Goal: Task Accomplishment & Management: Use online tool/utility

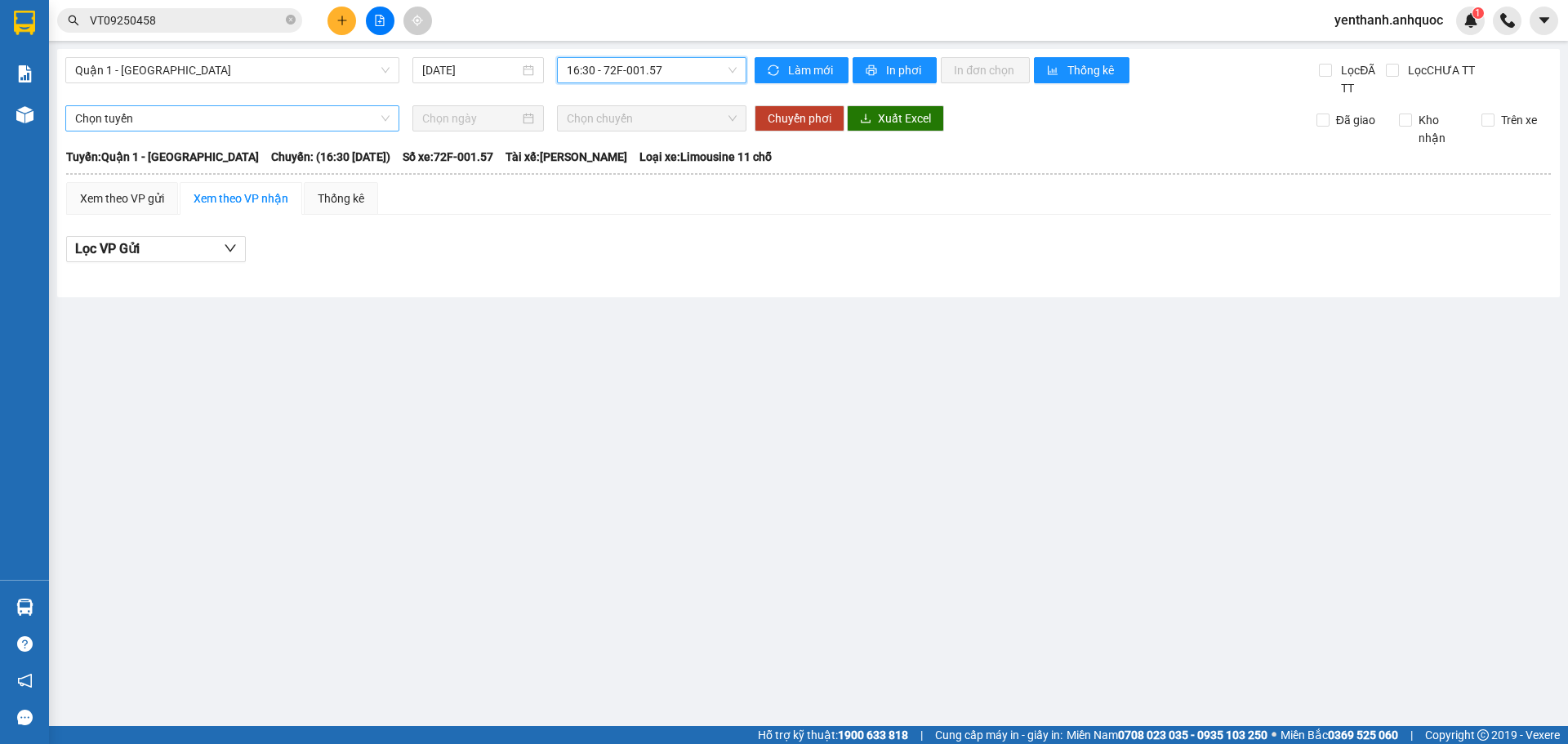
click at [240, 120] on span "Chọn tuyến" at bounding box center [232, 119] width 314 height 25
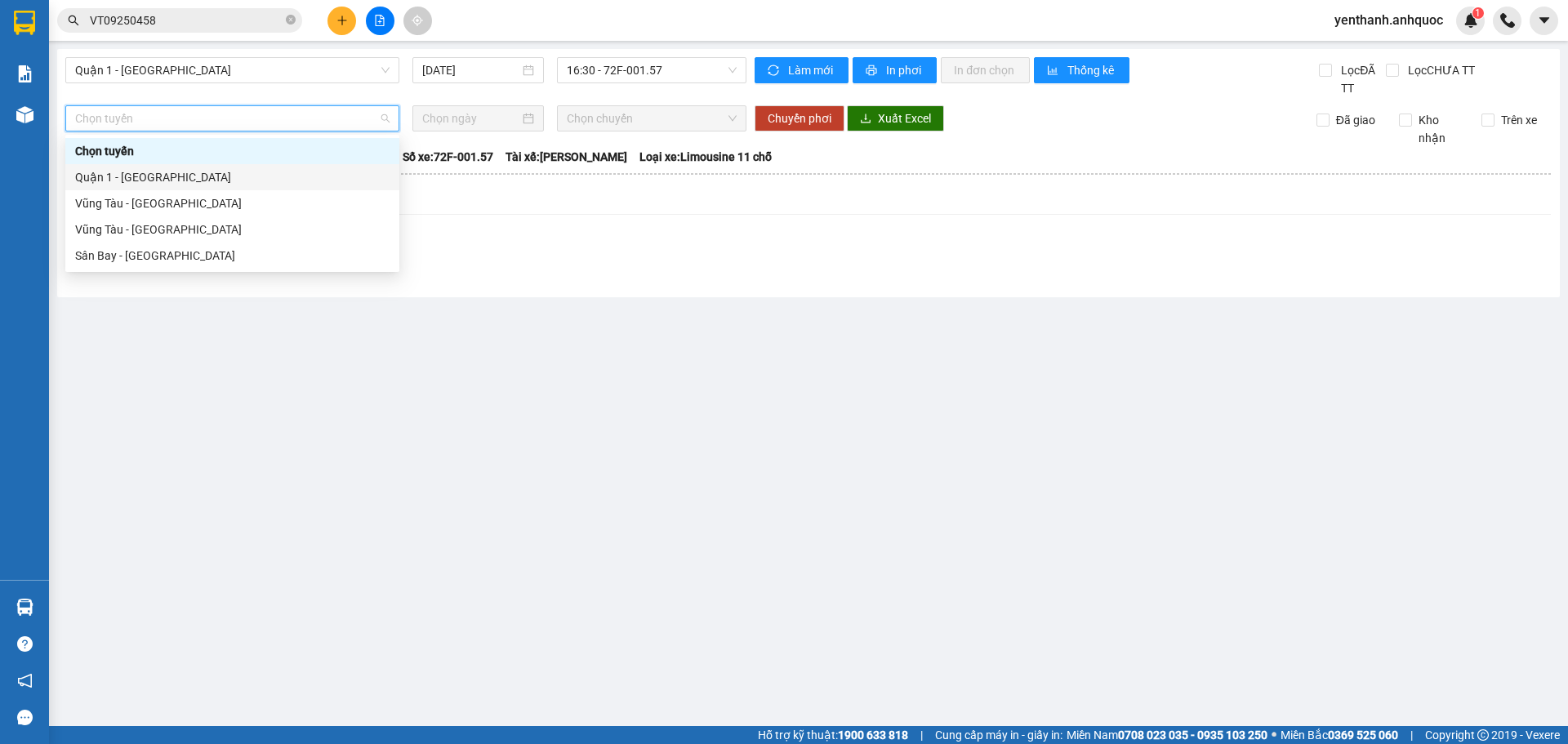
click at [234, 189] on div "Quận 1 - [GEOGRAPHIC_DATA]" at bounding box center [232, 177] width 334 height 26
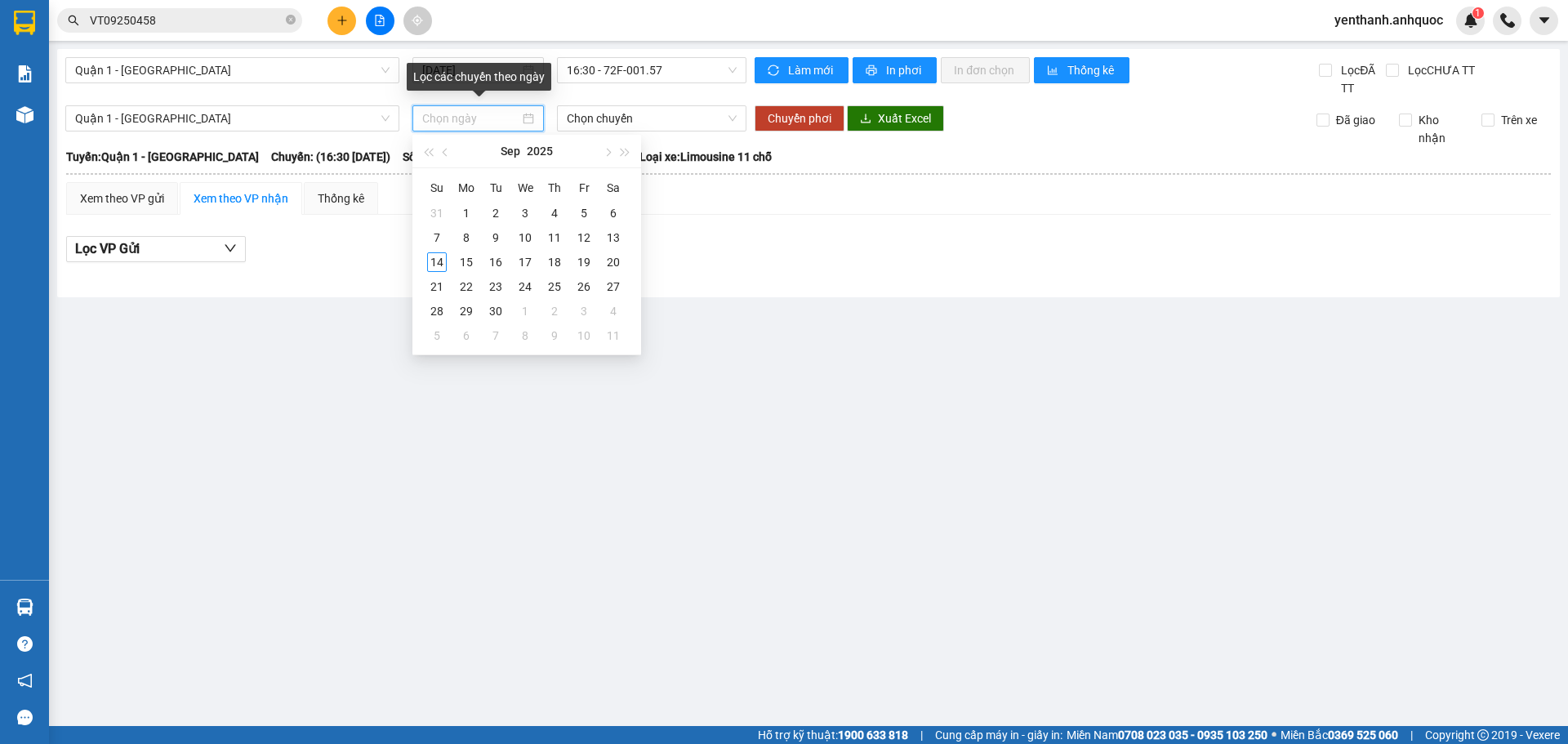
click at [468, 117] on input at bounding box center [470, 118] width 97 height 18
type input "[DATE]"
click at [439, 265] on div "14" at bounding box center [437, 262] width 20 height 20
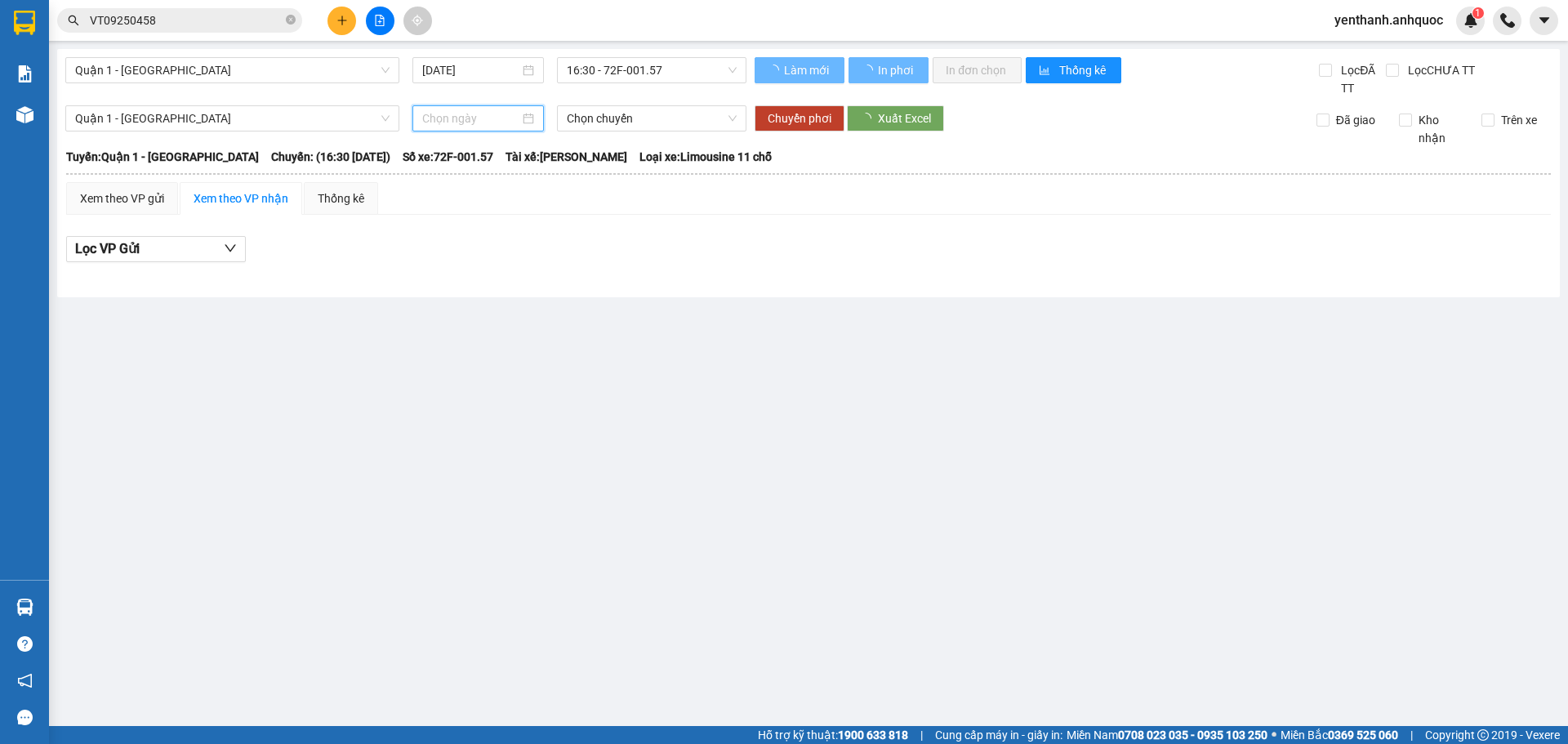
type input "[DATE]"
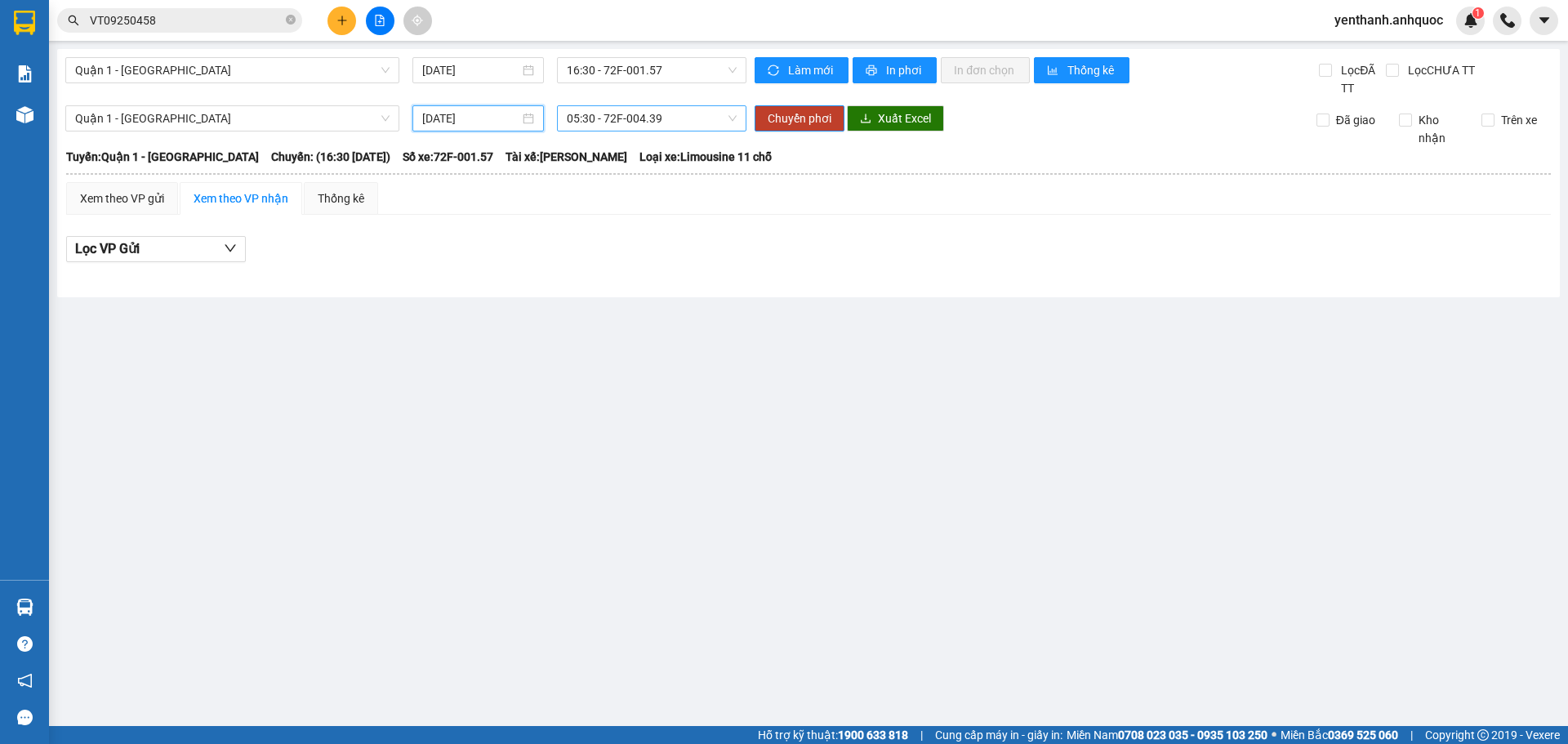
click at [691, 124] on span "05:30 - 72F-004.39" at bounding box center [652, 119] width 170 height 25
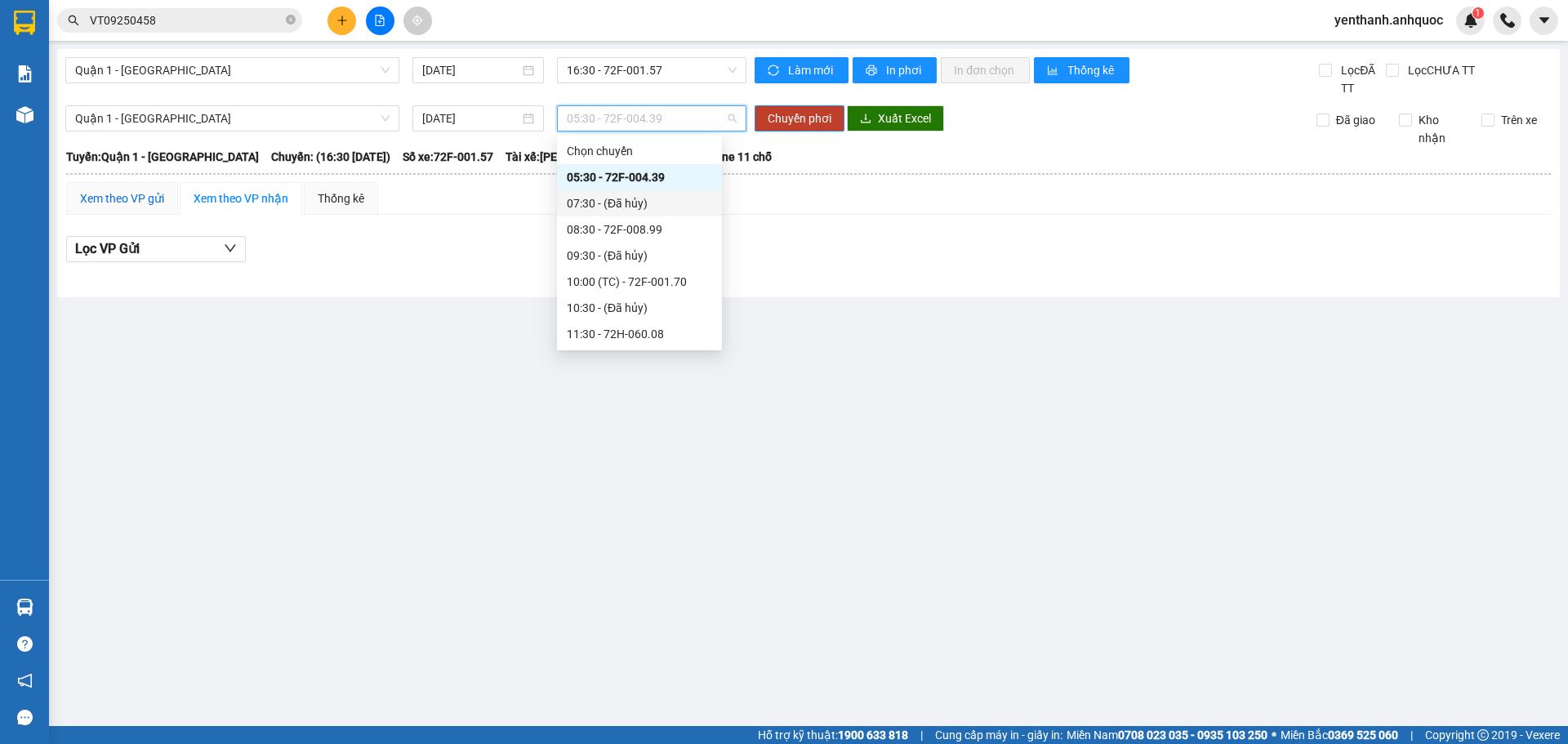
click at [142, 199] on div "Xem theo VP gửi" at bounding box center [122, 198] width 84 height 18
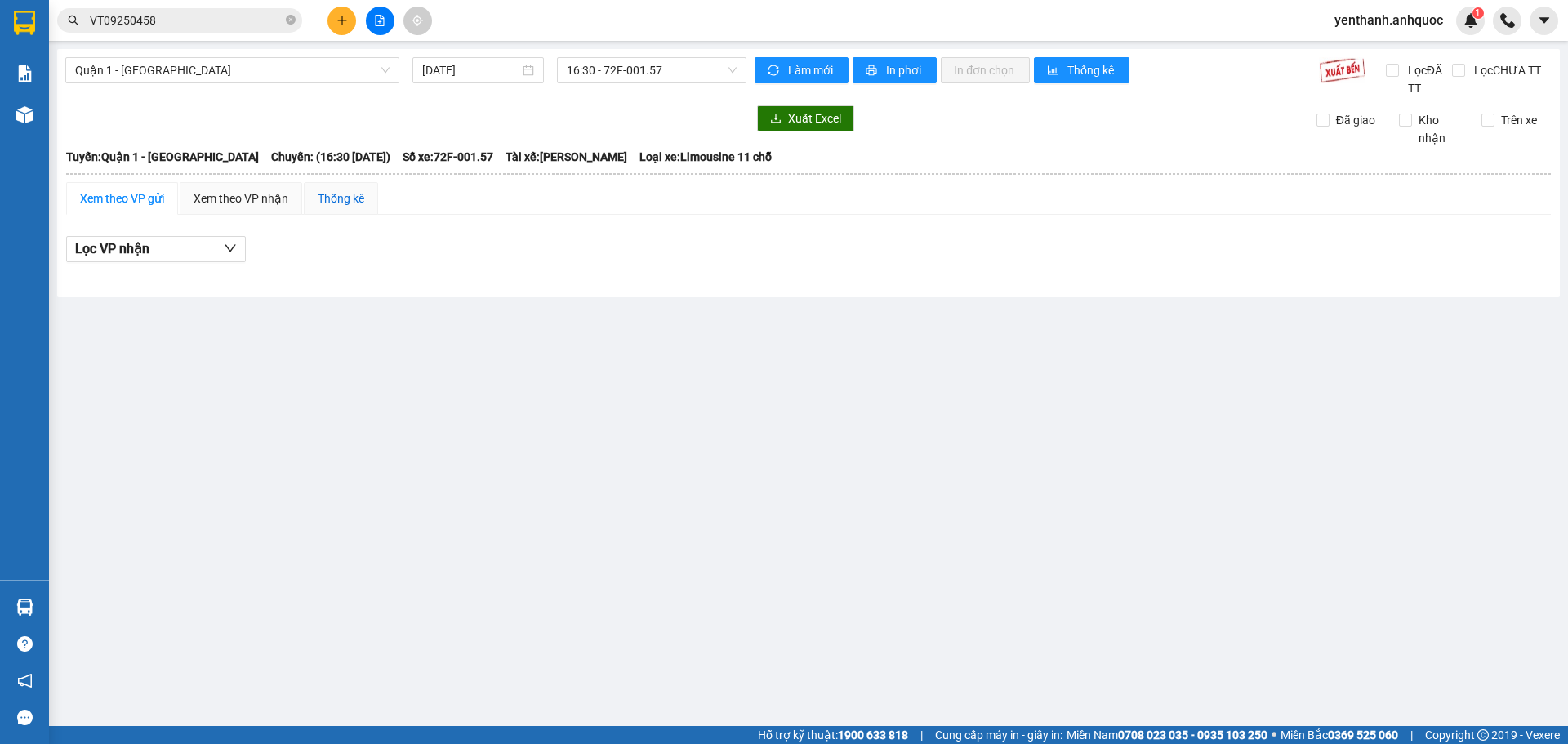
click at [332, 207] on div "Thống kê" at bounding box center [340, 198] width 46 height 18
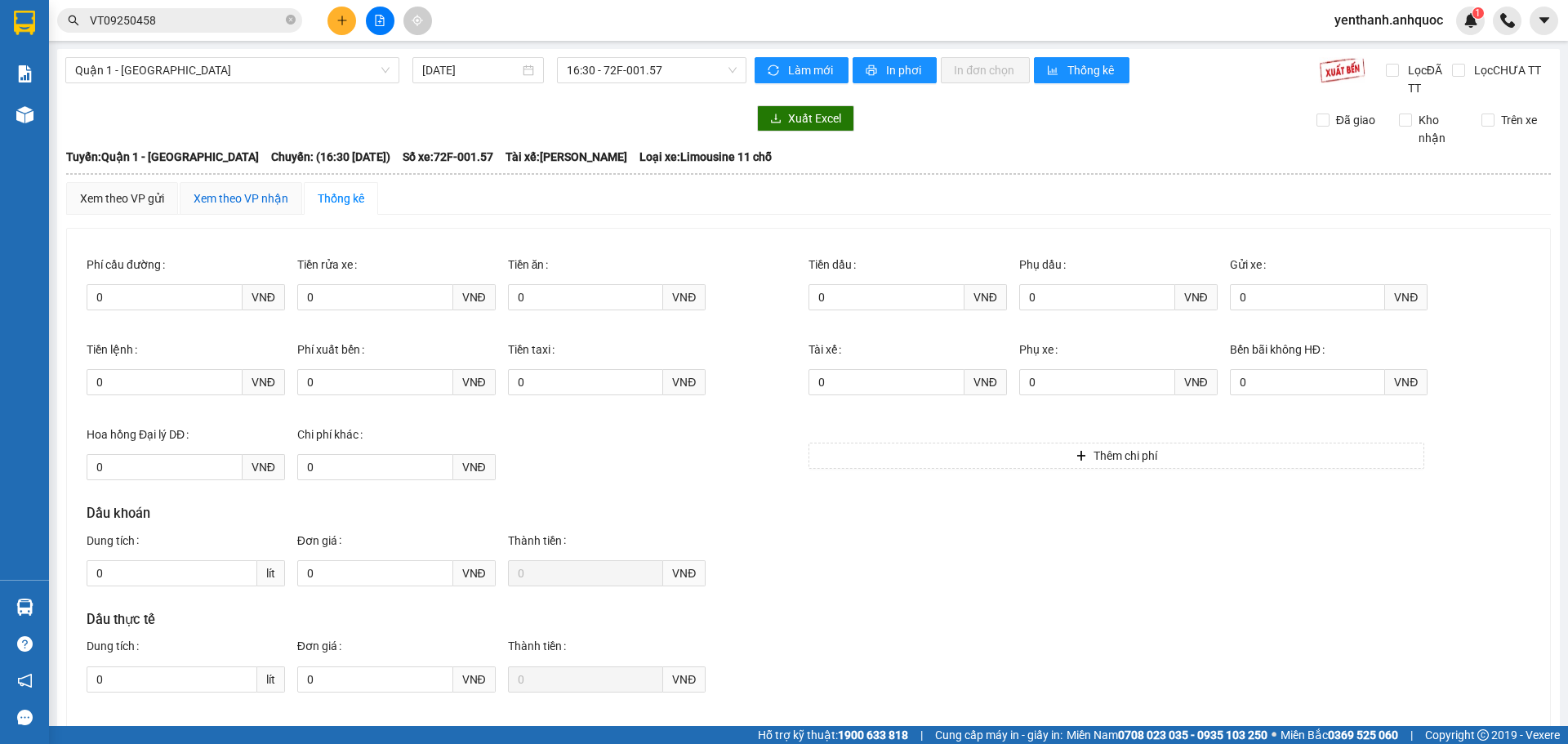
click at [249, 199] on div "Xem theo VP nhận" at bounding box center [240, 198] width 94 height 18
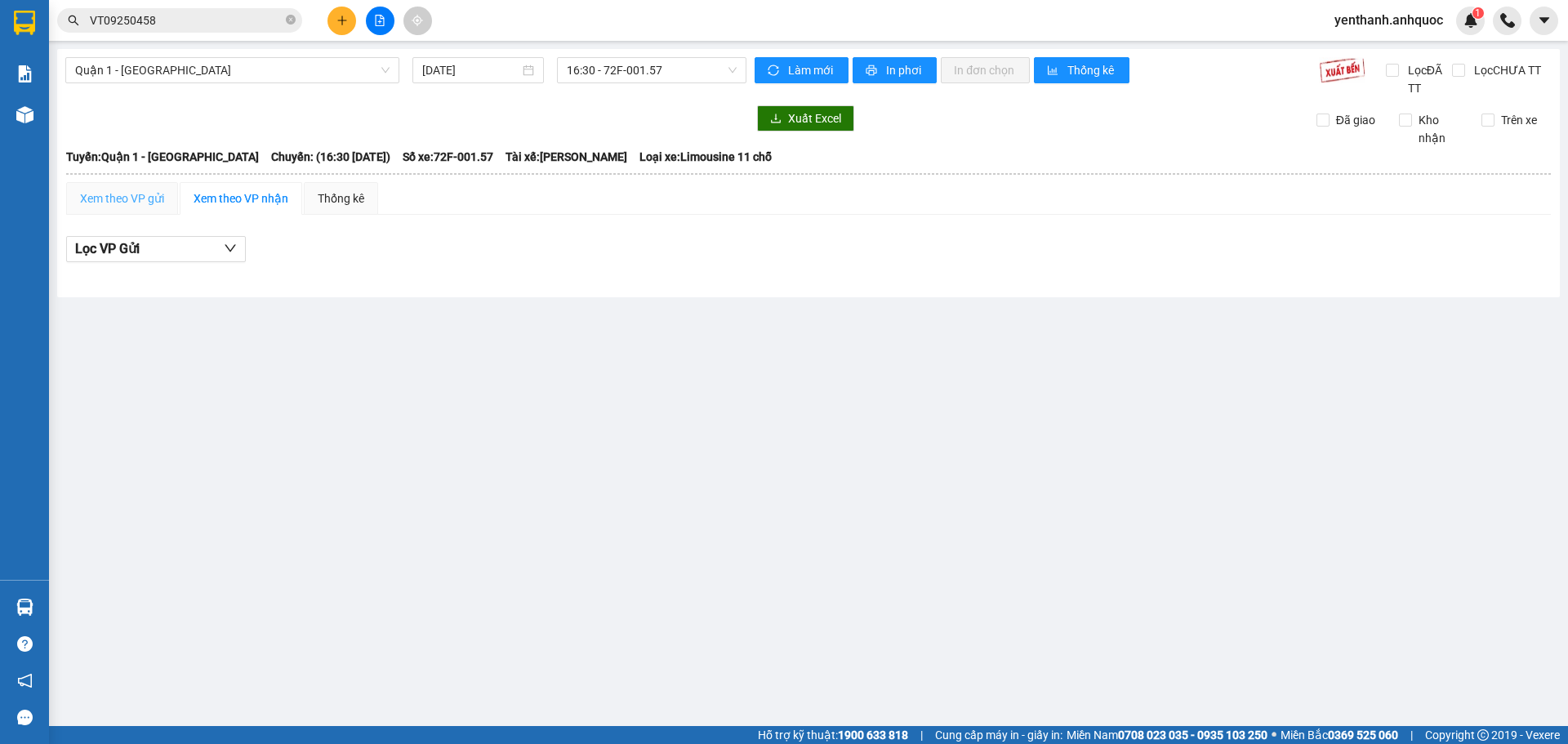
click at [150, 210] on div "Xem theo VP gửi" at bounding box center [122, 198] width 112 height 33
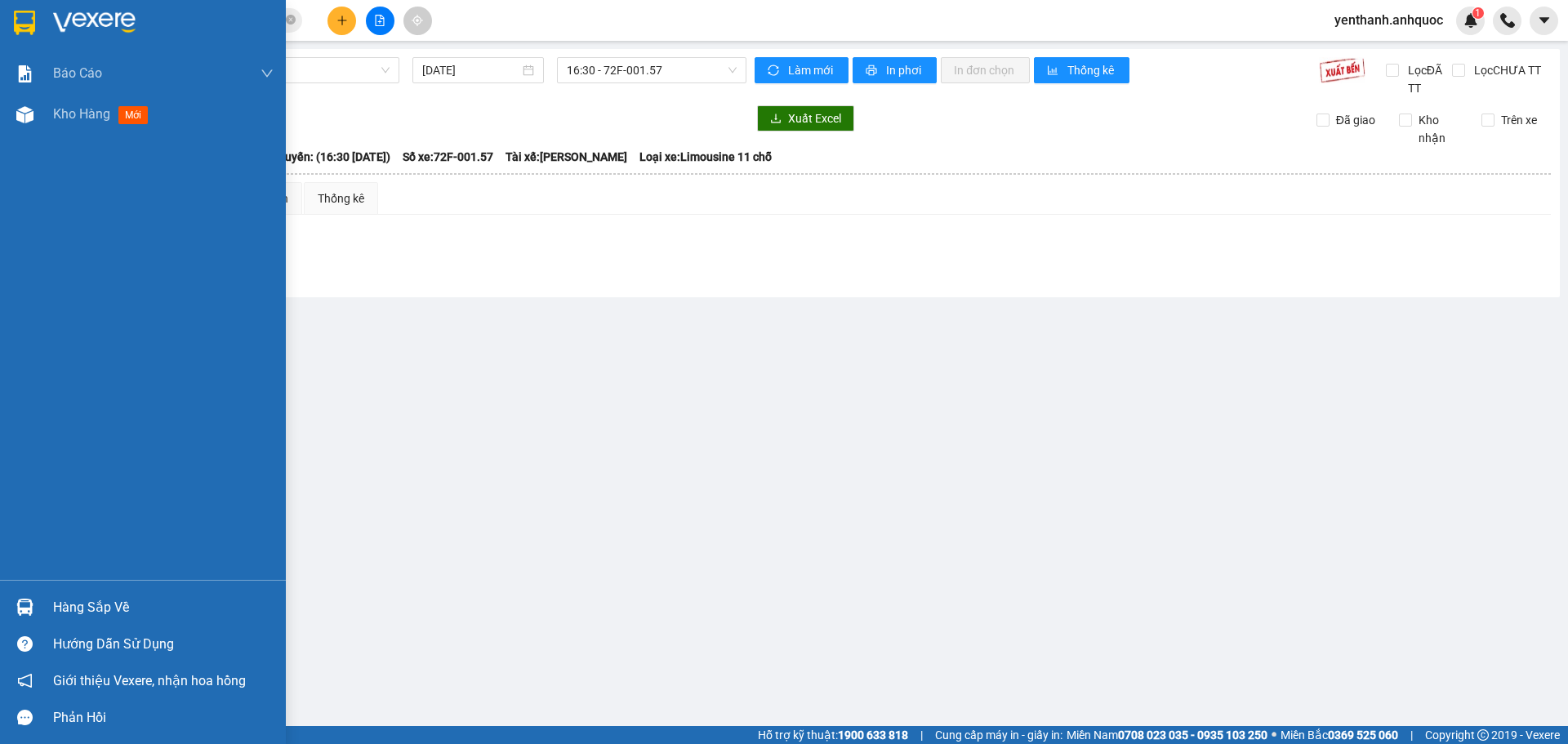
click at [15, 135] on div "Báo cáo Báo cáo dòng tiền (nhân viên) Doanh số tạo đơn theo VP gửi (nhân viên) …" at bounding box center [142, 316] width 286 height 527
click at [152, 107] on div "Kho hàng mới" at bounding box center [104, 114] width 102 height 21
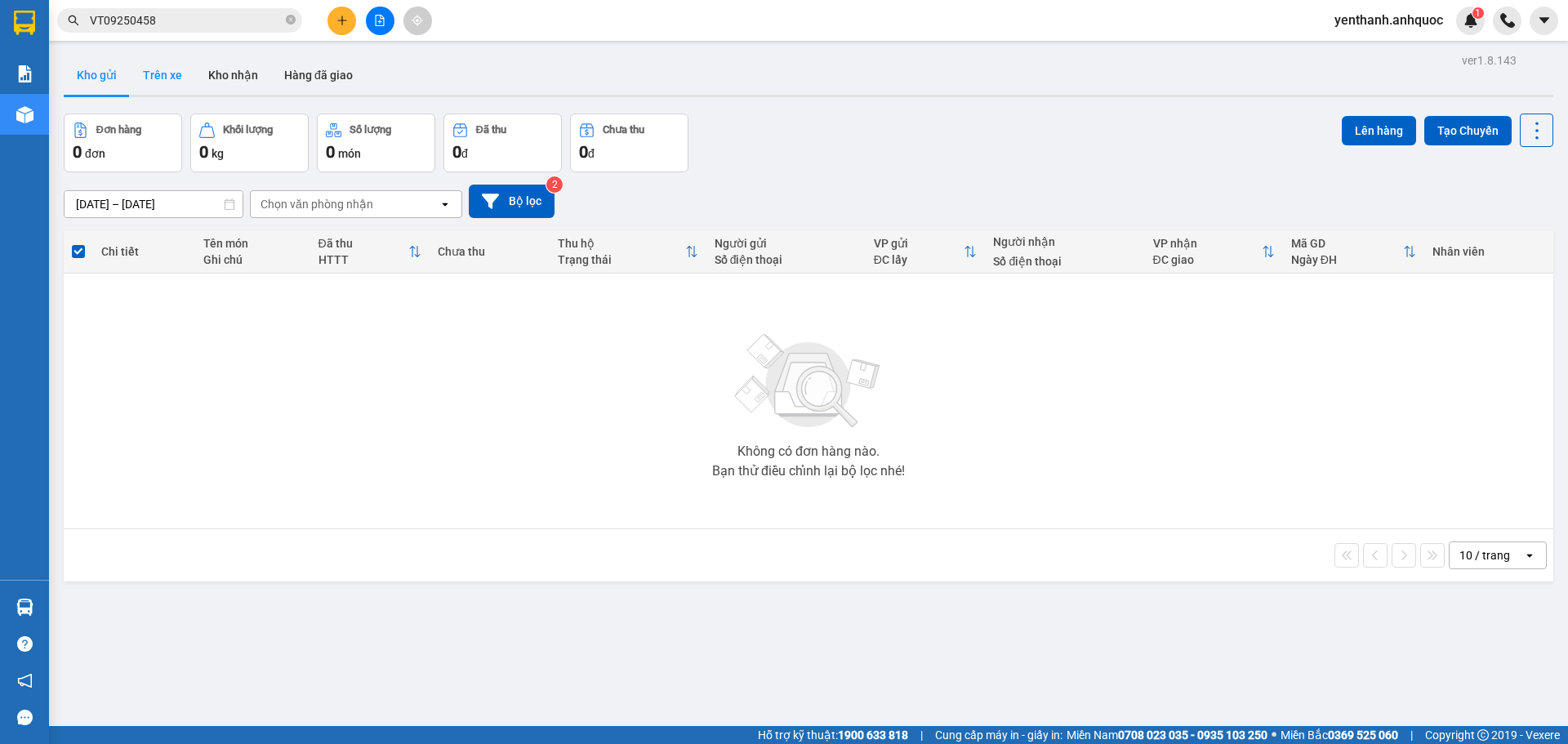
click at [172, 84] on button "Trên xe" at bounding box center [162, 75] width 65 height 40
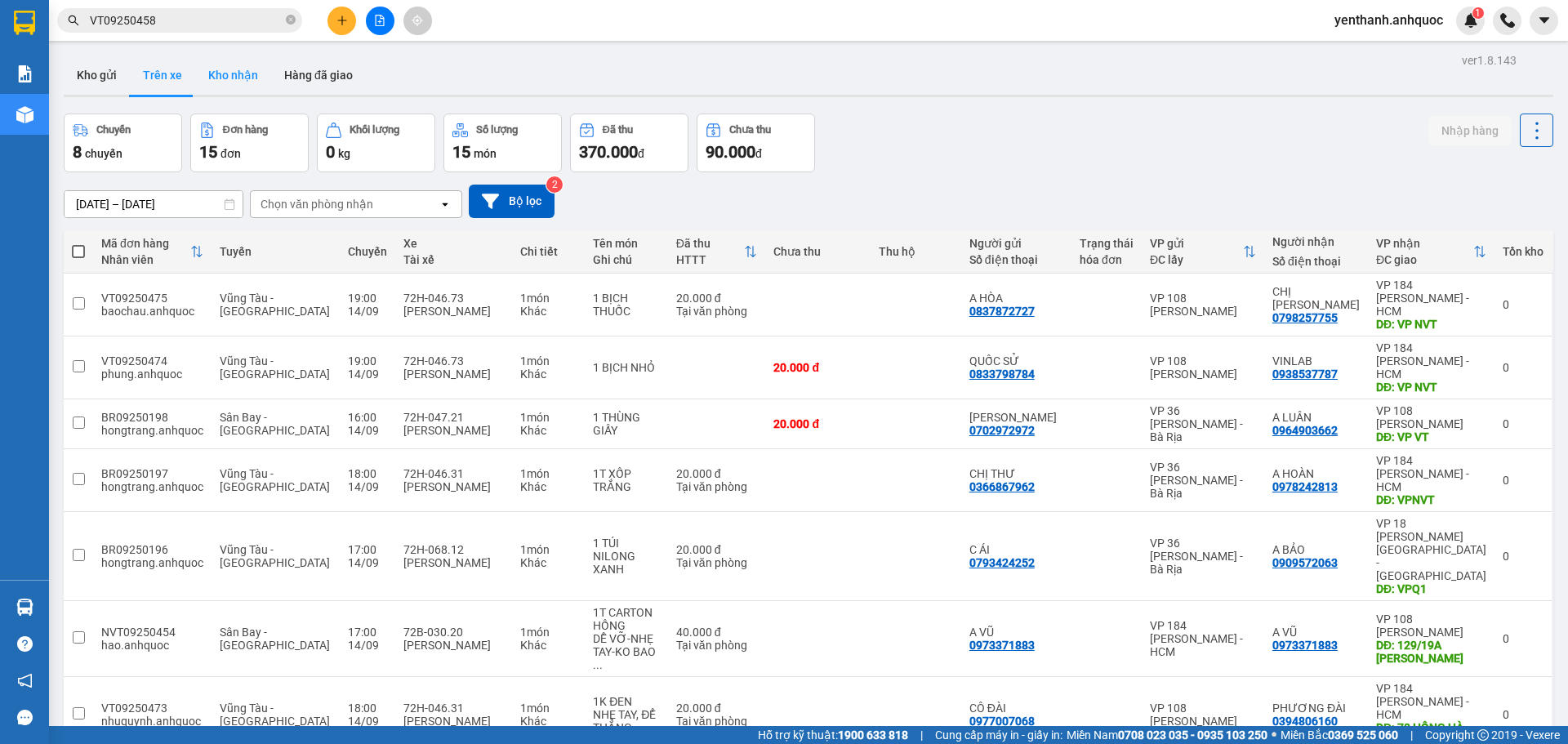
click at [220, 94] on button "Kho nhận" at bounding box center [233, 75] width 76 height 40
type input "[DATE] – [DATE]"
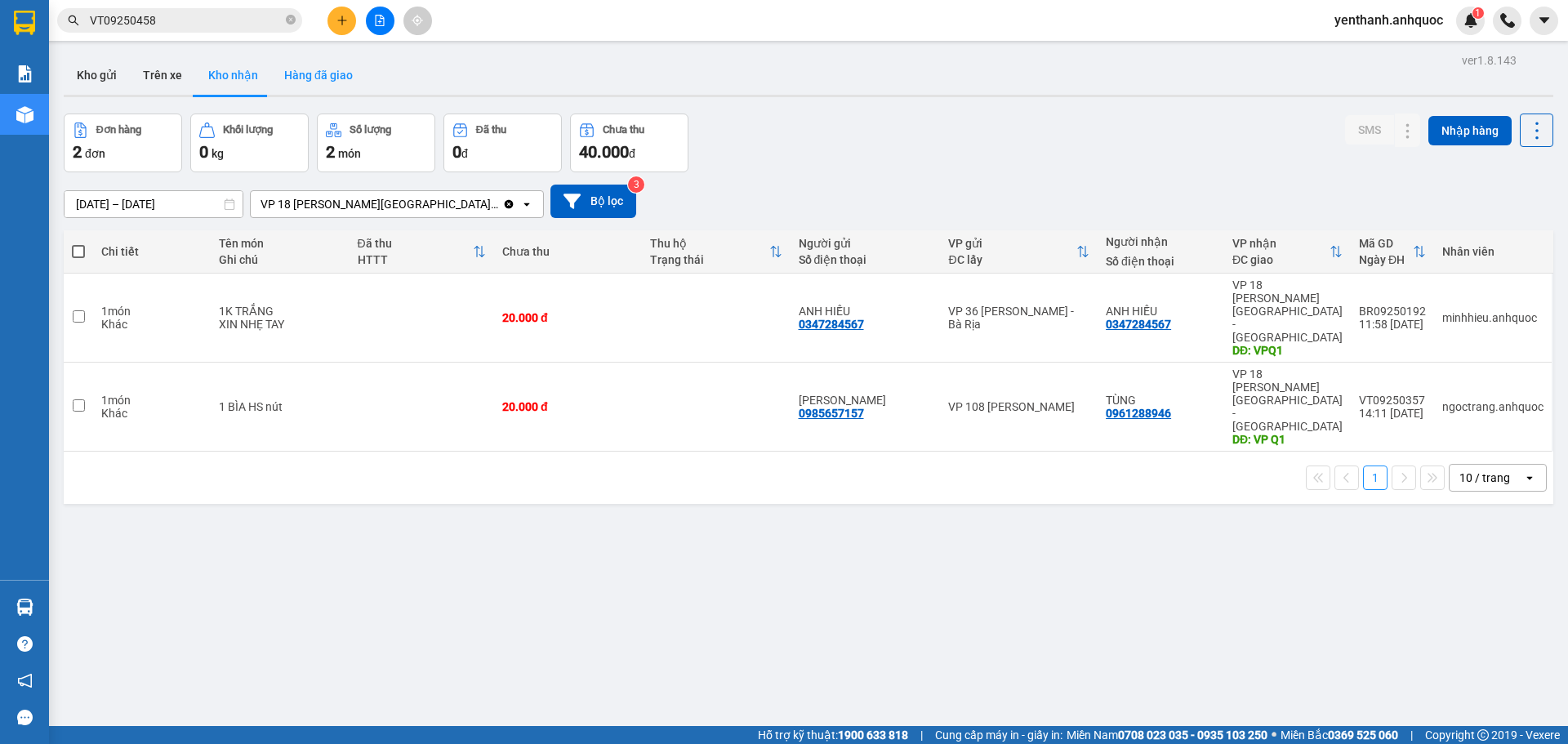
click at [317, 76] on button "Hàng đã giao" at bounding box center [319, 75] width 94 height 40
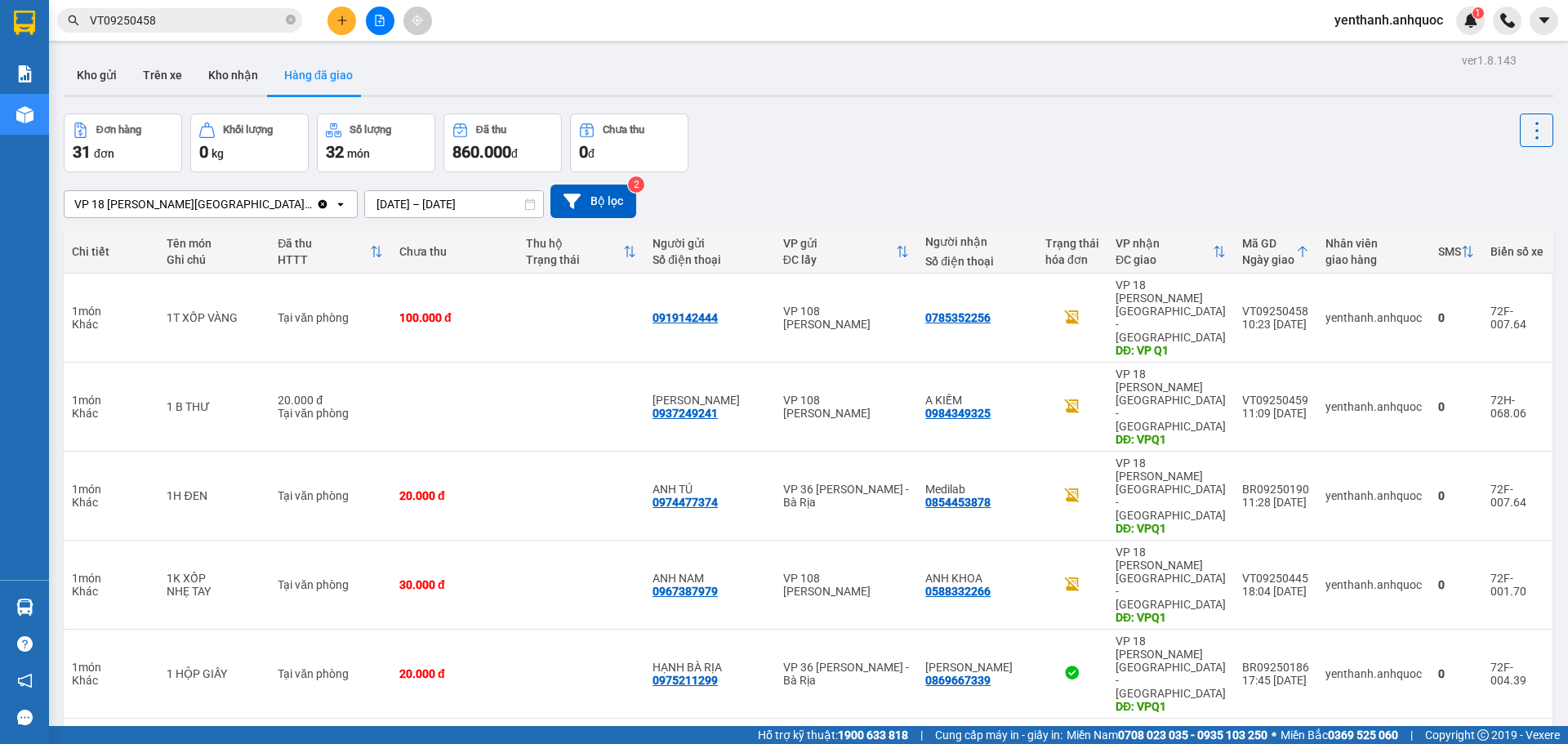
click at [368, 204] on input "[DATE] – [DATE]" at bounding box center [454, 205] width 178 height 26
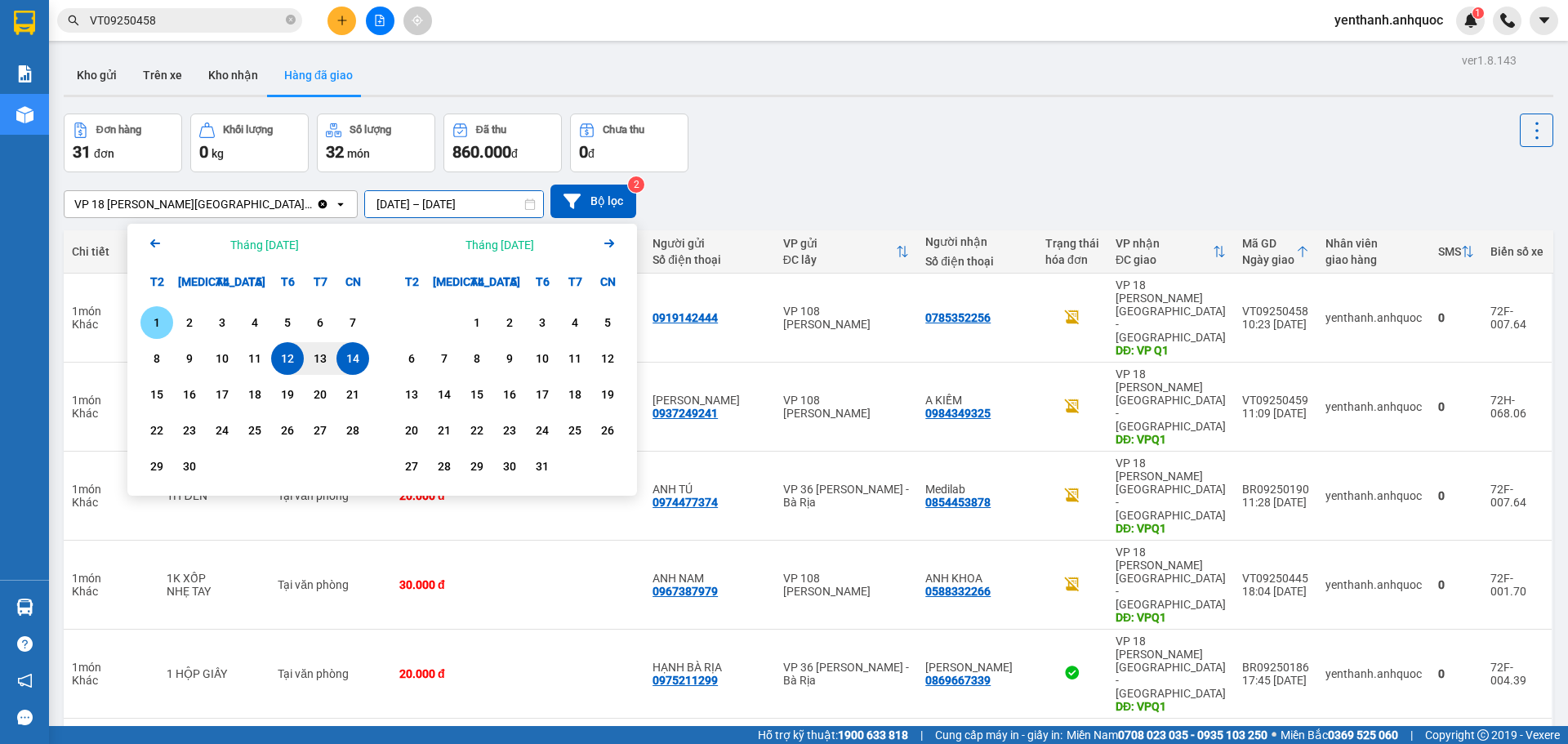
click at [162, 322] on div "1" at bounding box center [157, 322] width 23 height 20
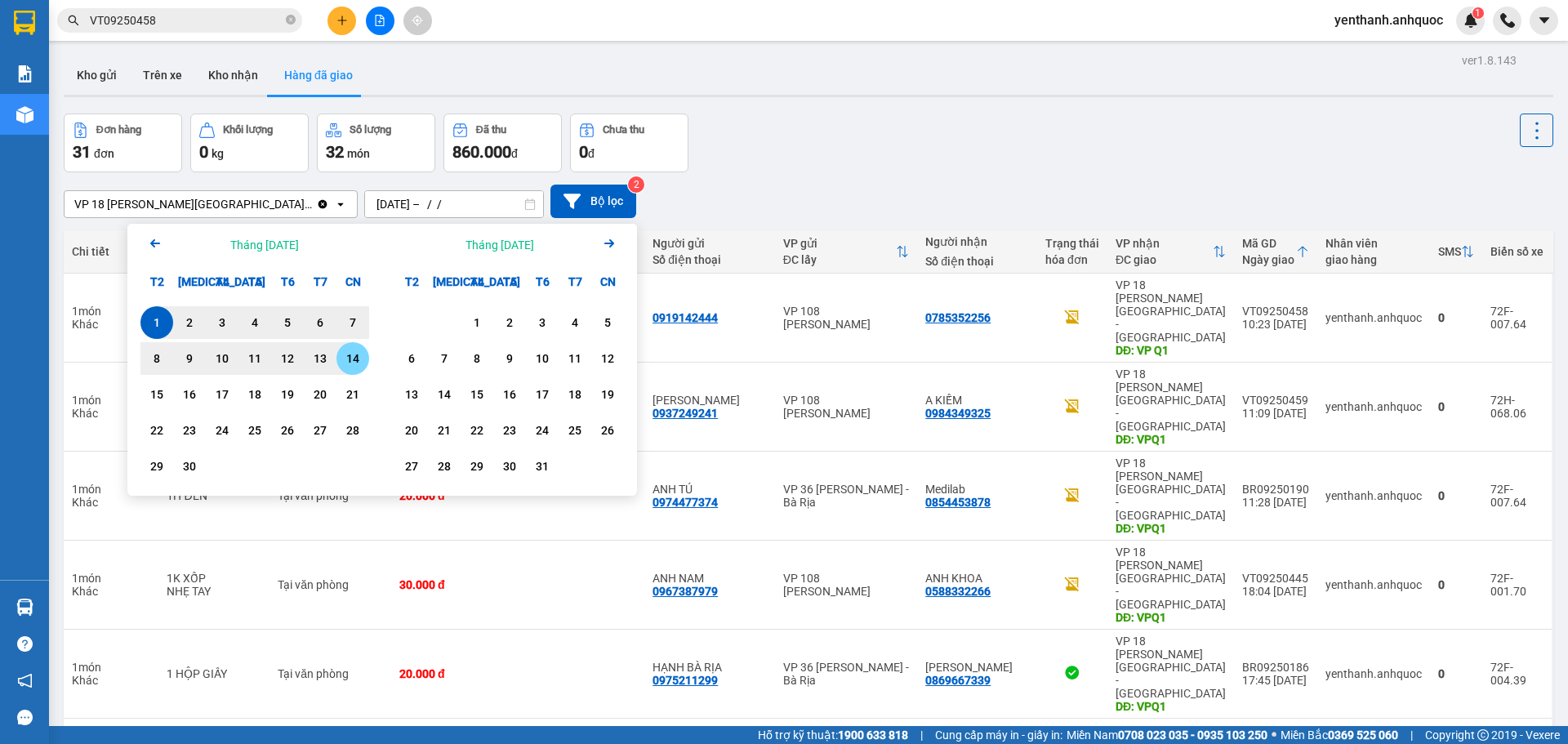
click at [345, 362] on div "14" at bounding box center [353, 358] width 23 height 20
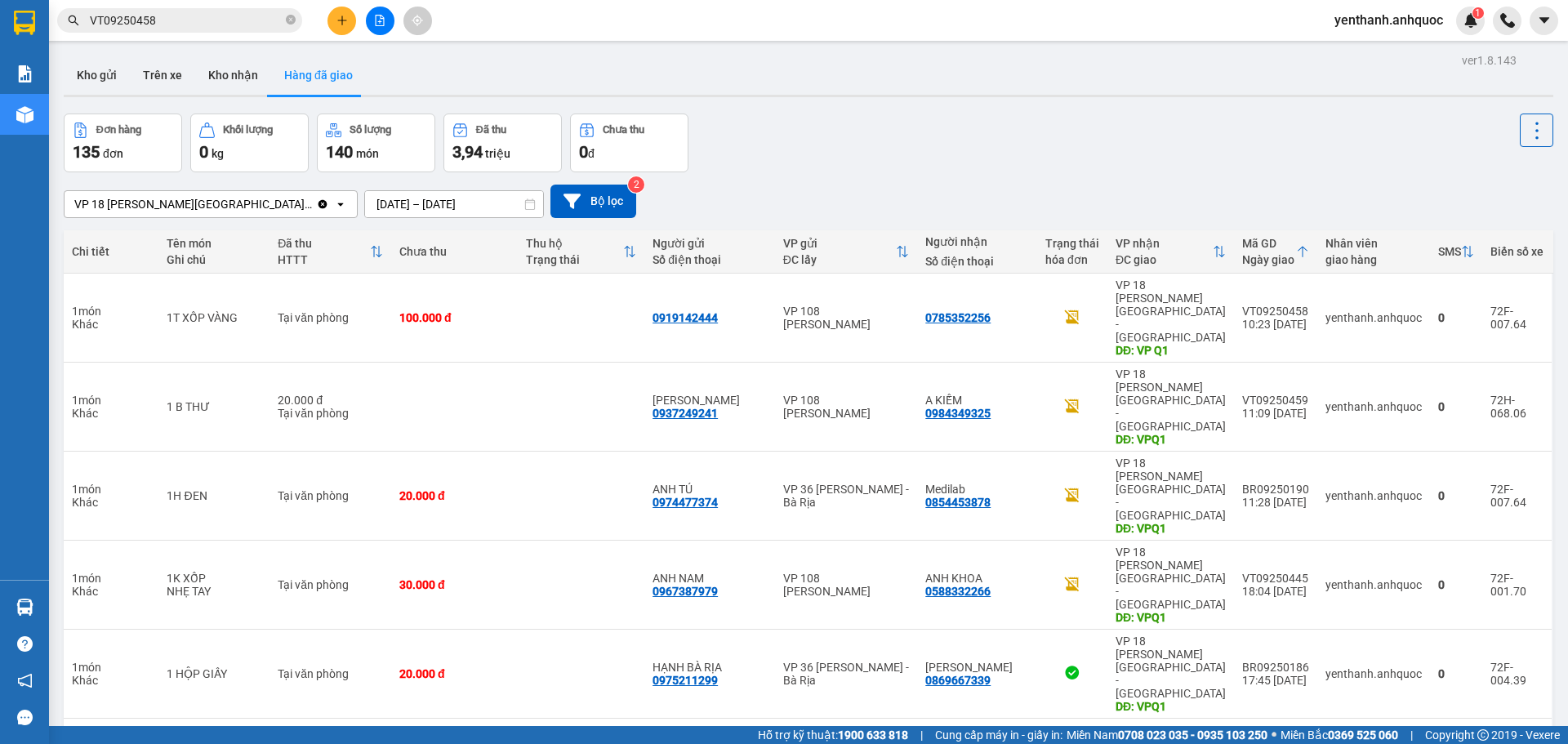
click at [433, 207] on input "[DATE] – [DATE]" at bounding box center [454, 205] width 178 height 26
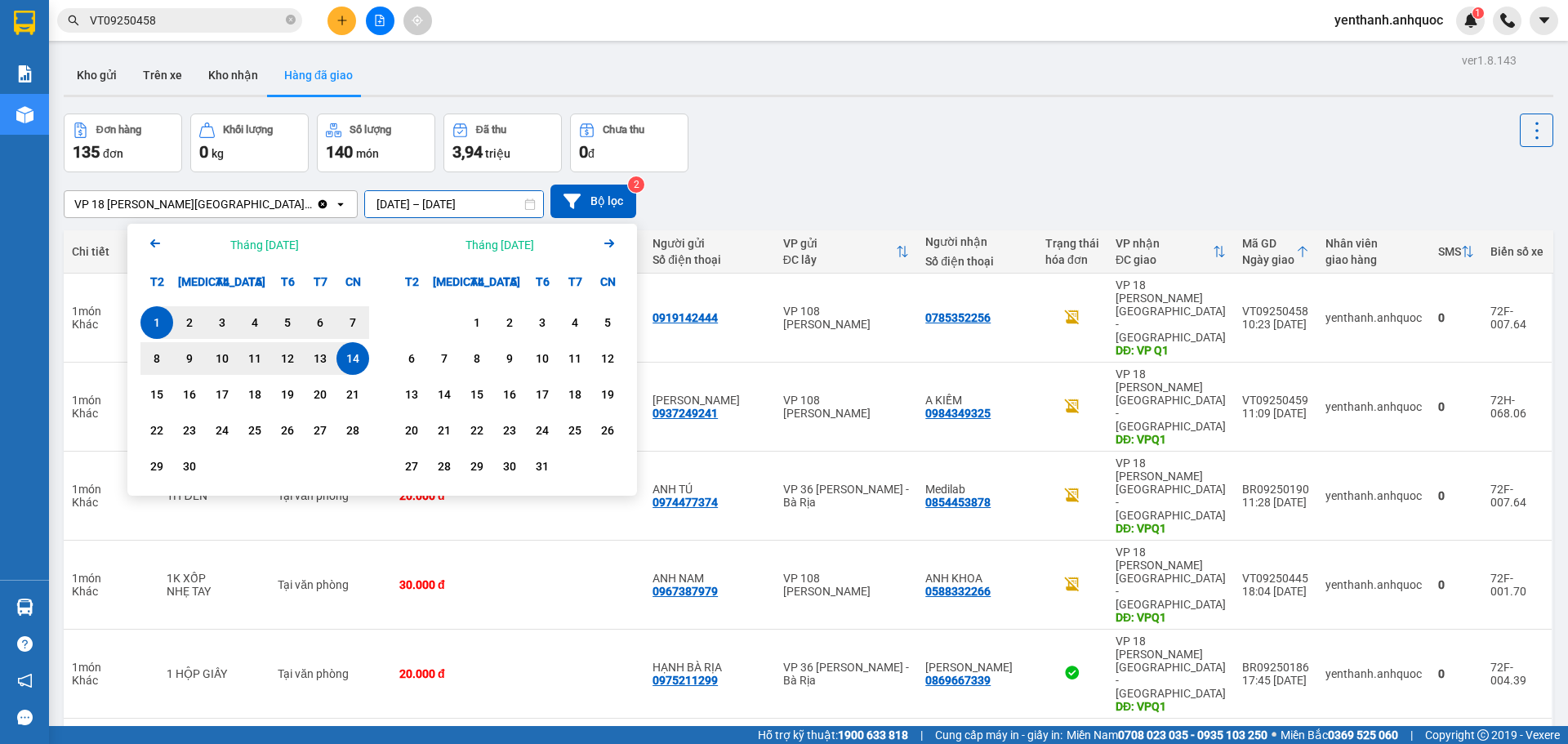
click at [156, 248] on icon "Arrow Left" at bounding box center [155, 243] width 20 height 20
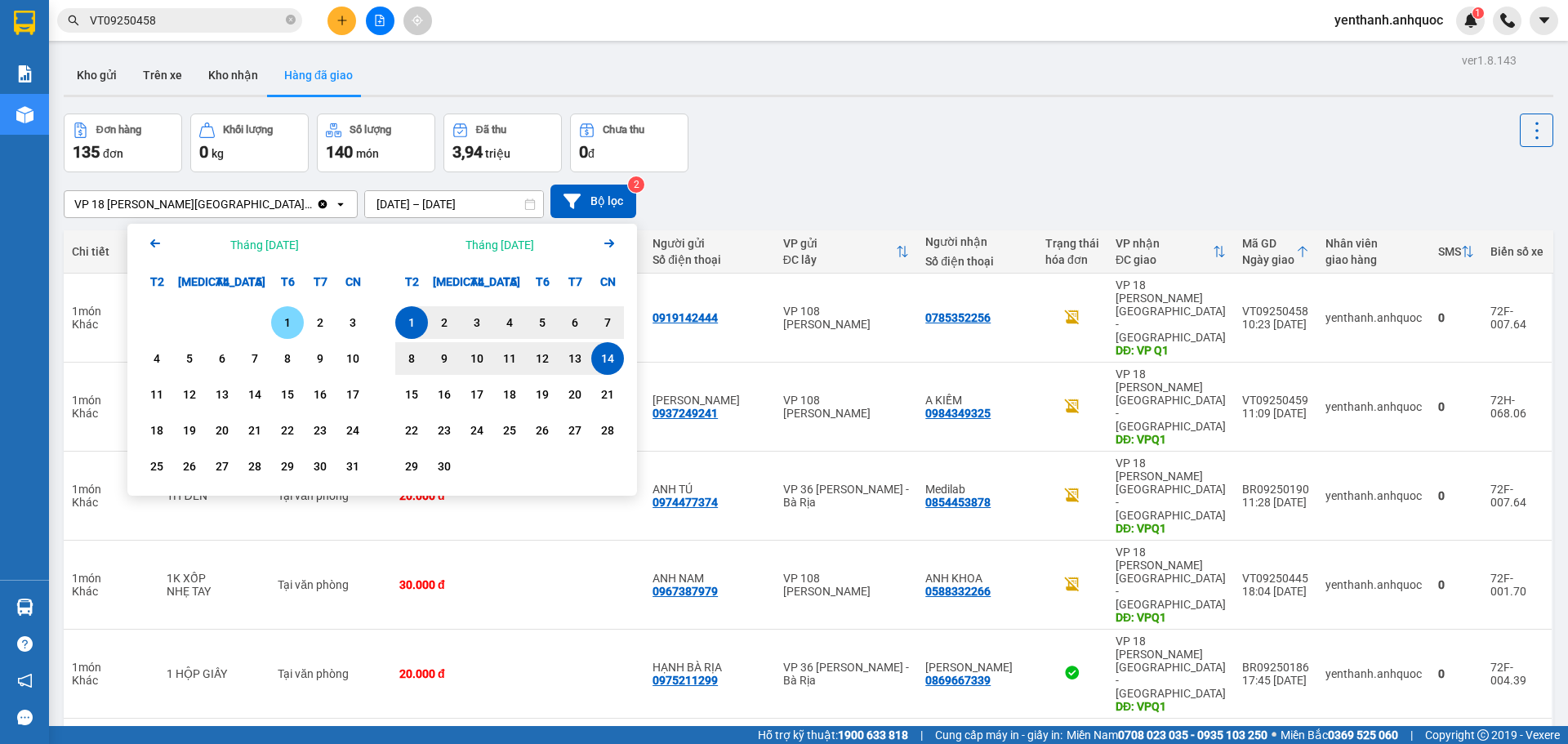
click at [302, 322] on div "1" at bounding box center [288, 322] width 33 height 33
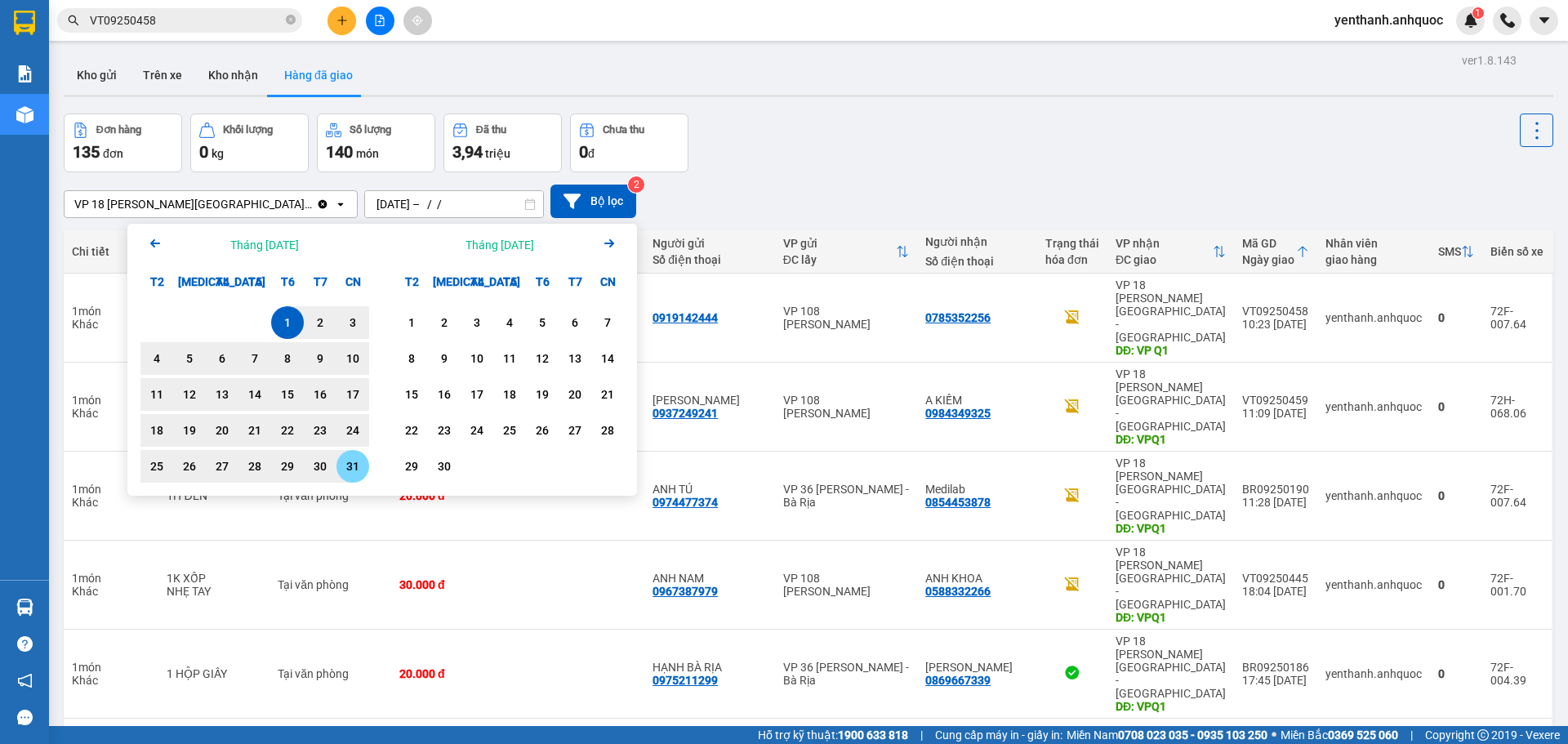
click at [347, 468] on div "31" at bounding box center [353, 466] width 23 height 20
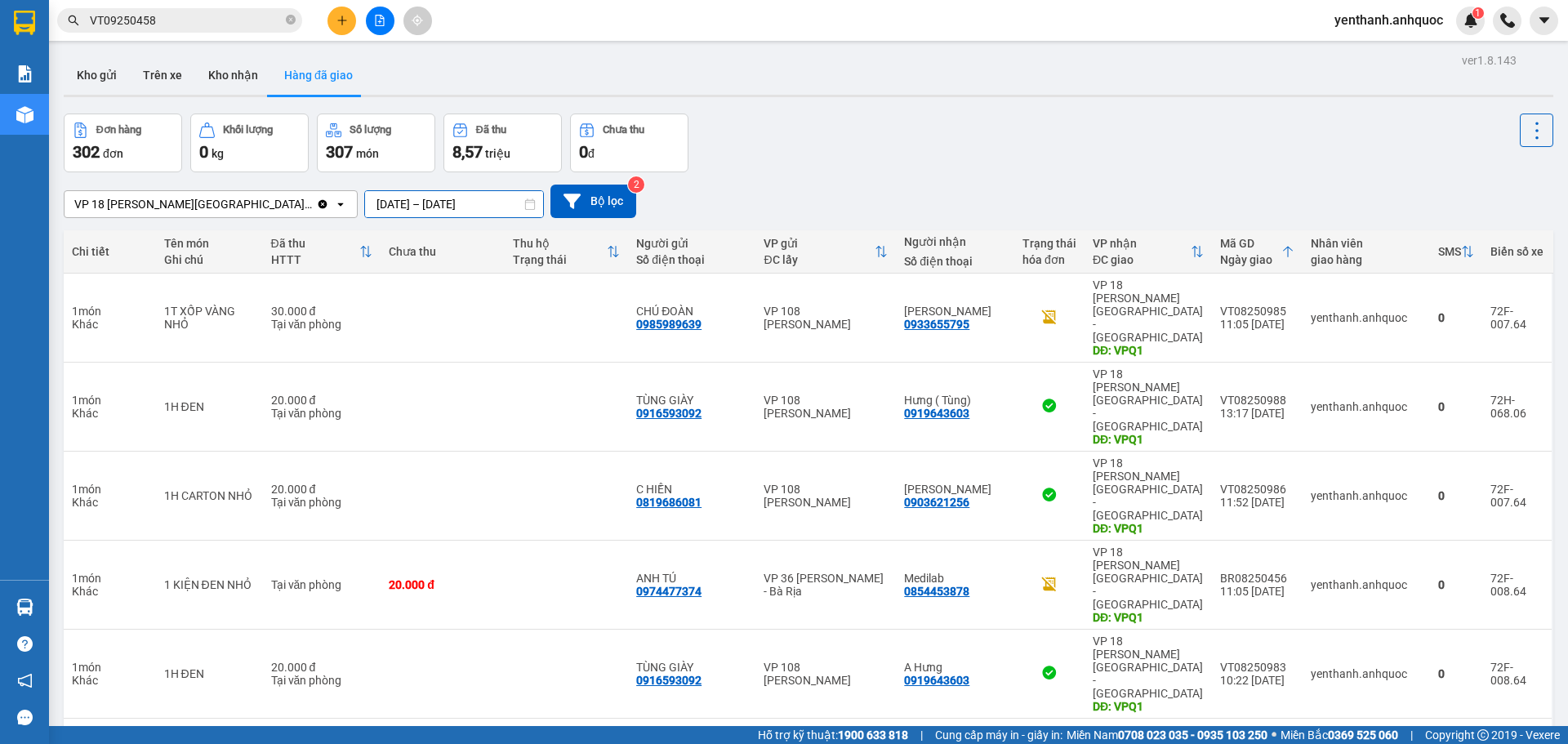
click at [430, 203] on input "[DATE] – [DATE]" at bounding box center [454, 205] width 178 height 26
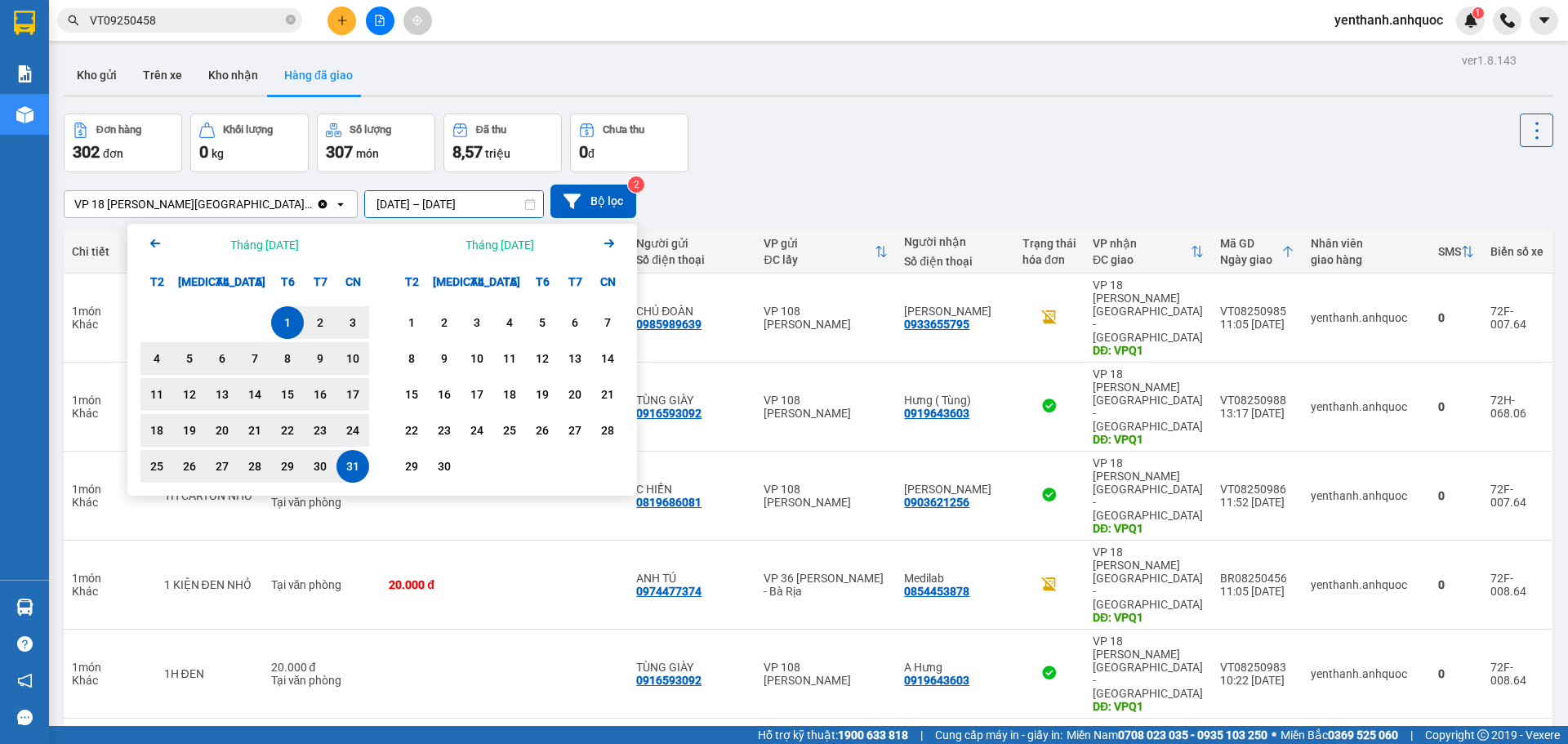
click at [163, 246] on icon "Arrow Left" at bounding box center [155, 243] width 20 height 20
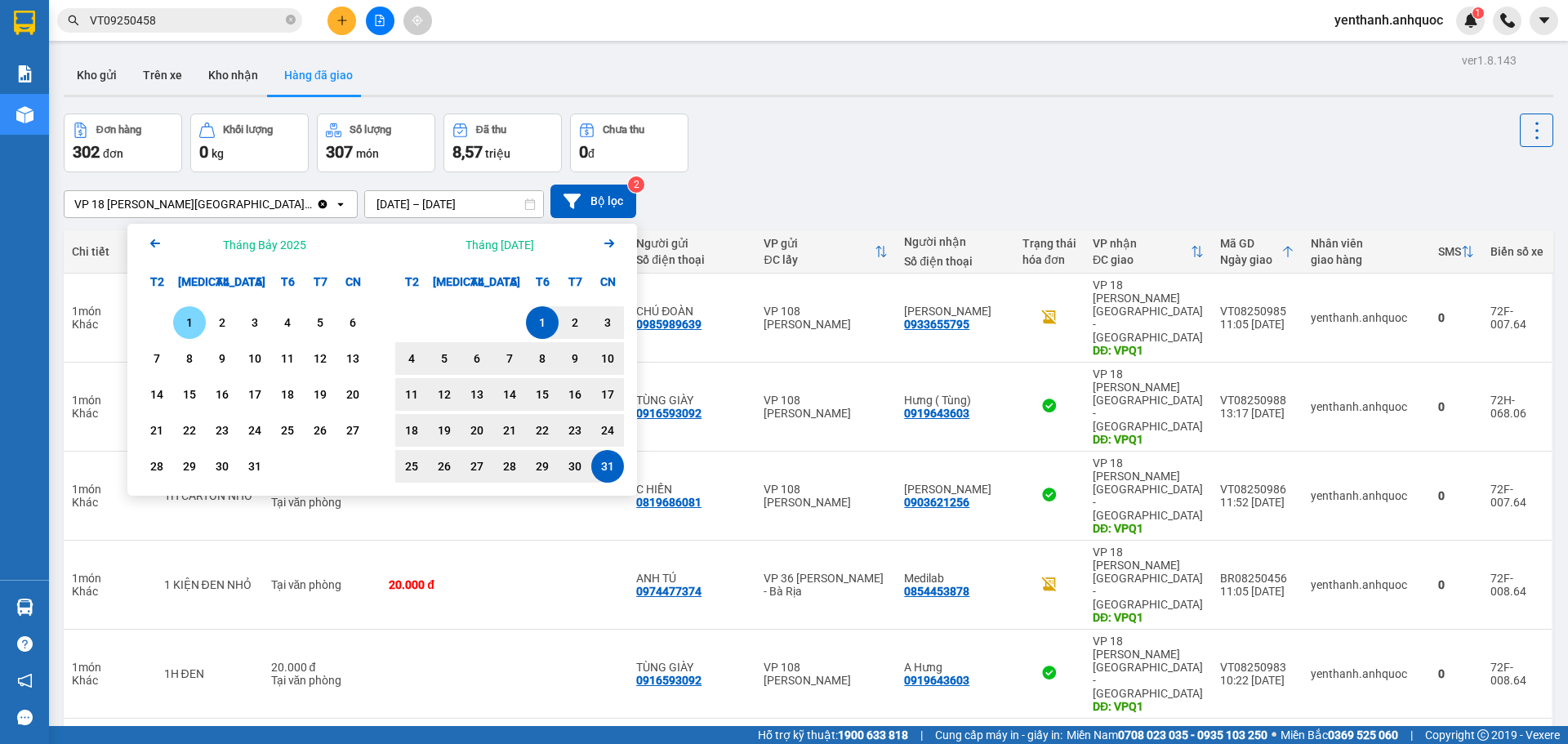
click at [193, 320] on div "1" at bounding box center [190, 322] width 23 height 20
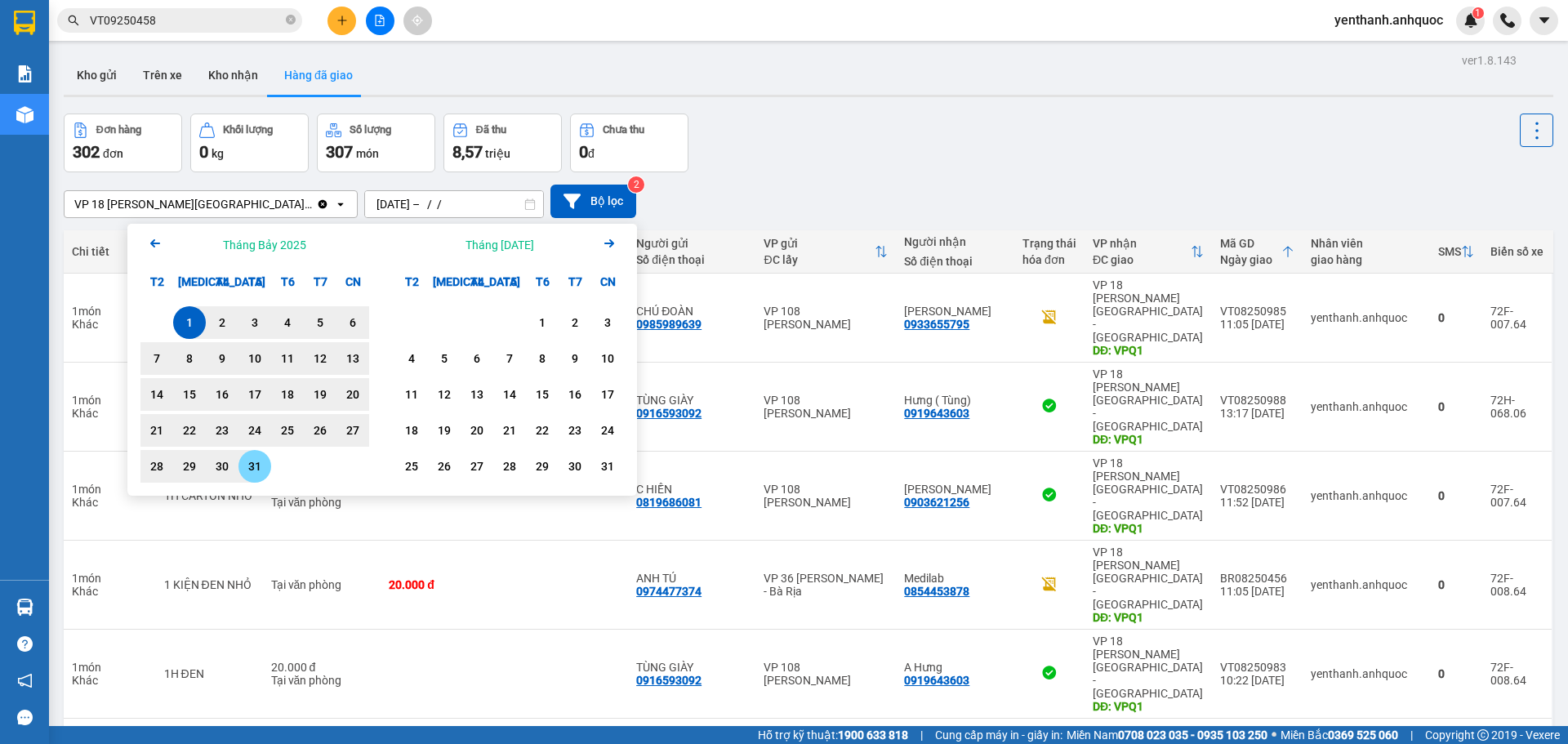
click at [256, 467] on div "31" at bounding box center [255, 466] width 23 height 20
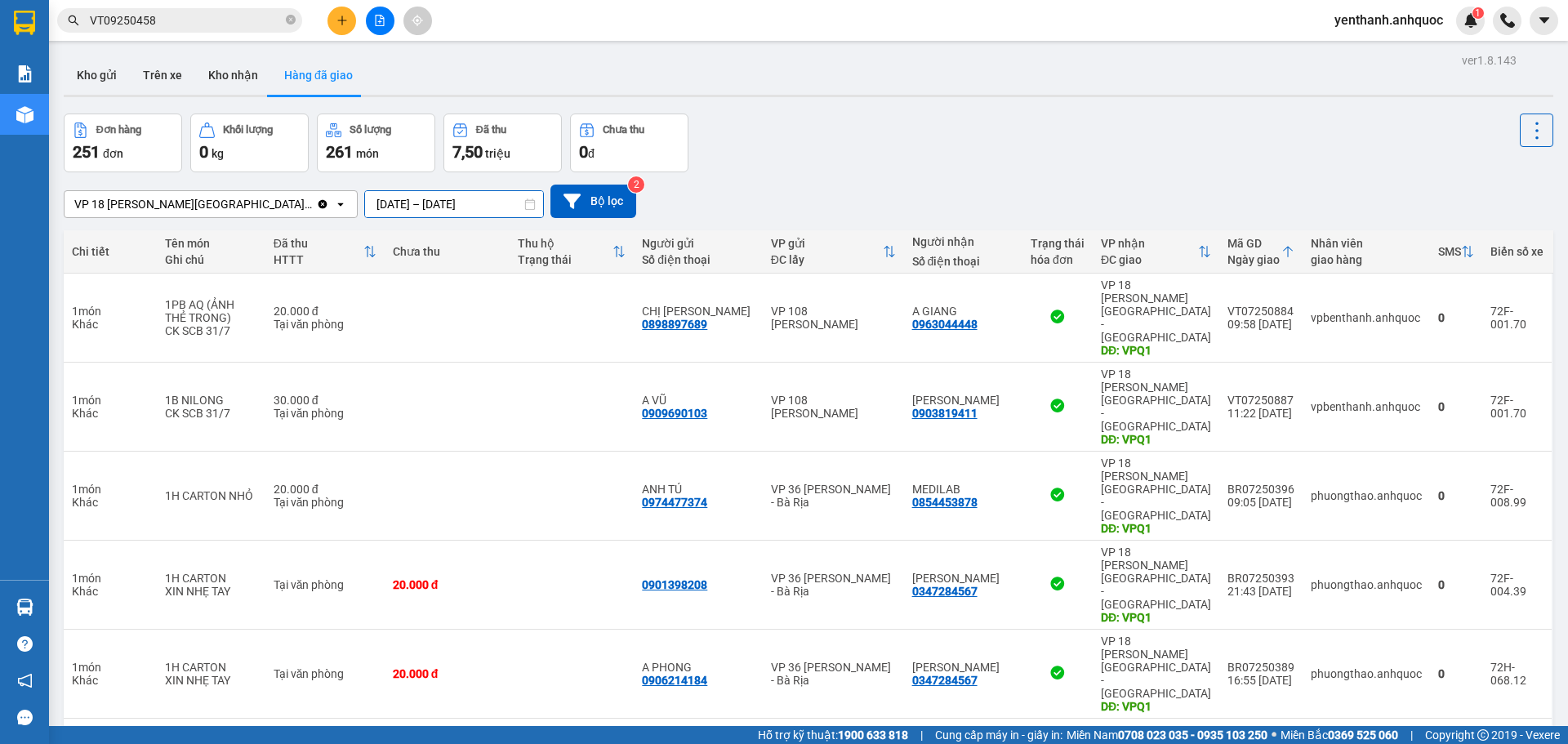
click at [442, 202] on input "[DATE] – [DATE]" at bounding box center [454, 205] width 178 height 26
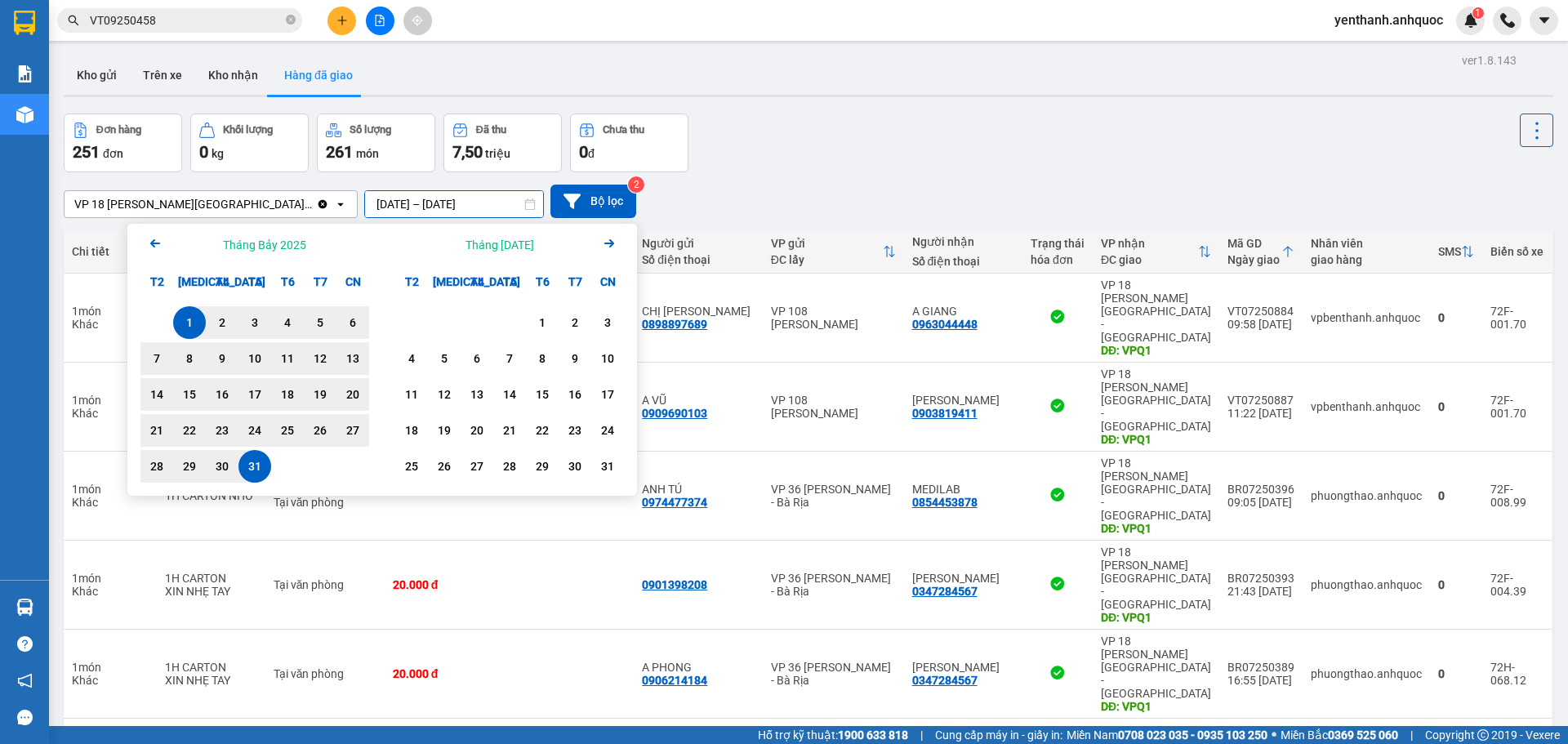
click at [160, 240] on icon "Arrow Left" at bounding box center [155, 243] width 20 height 20
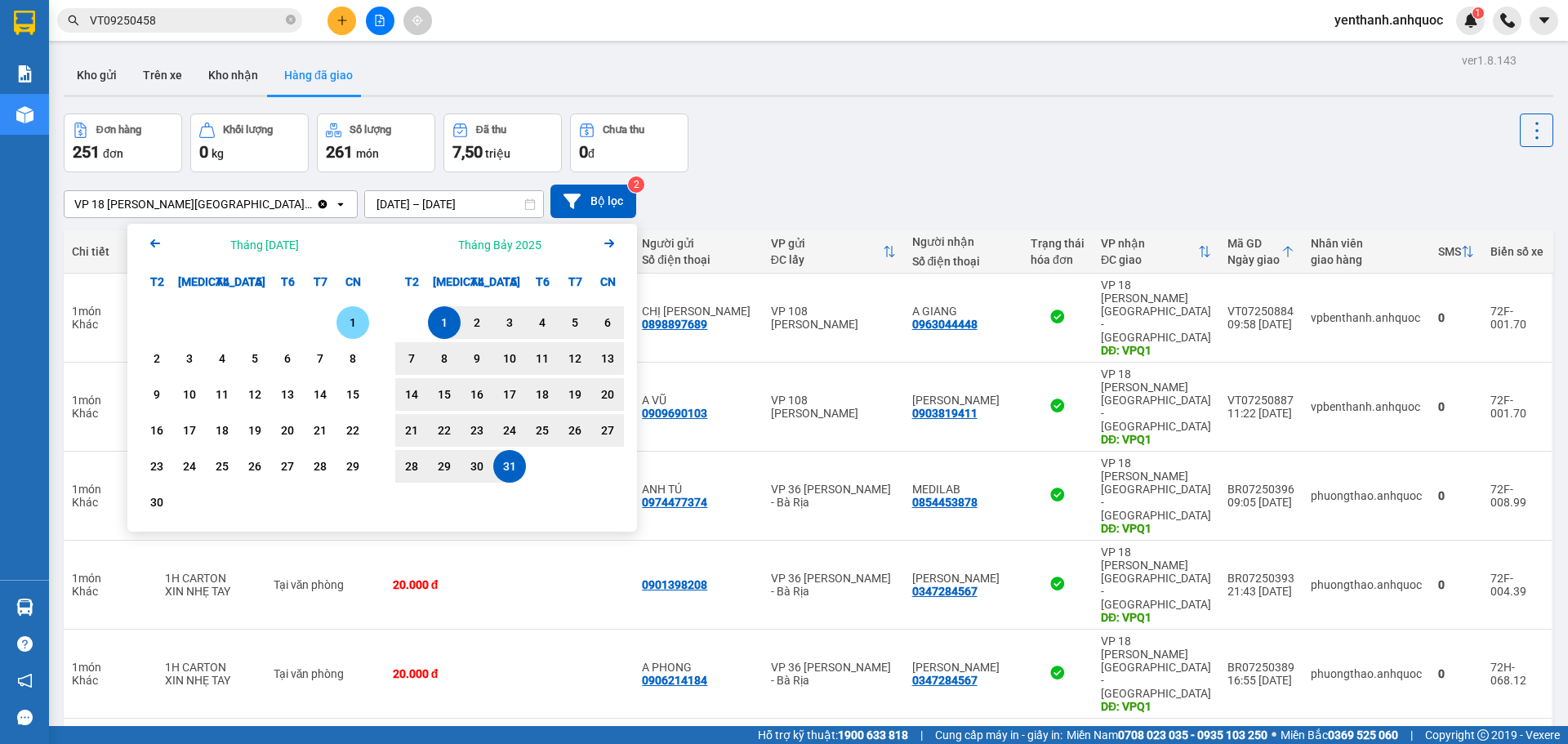
click at [362, 322] on div "1" at bounding box center [353, 322] width 23 height 20
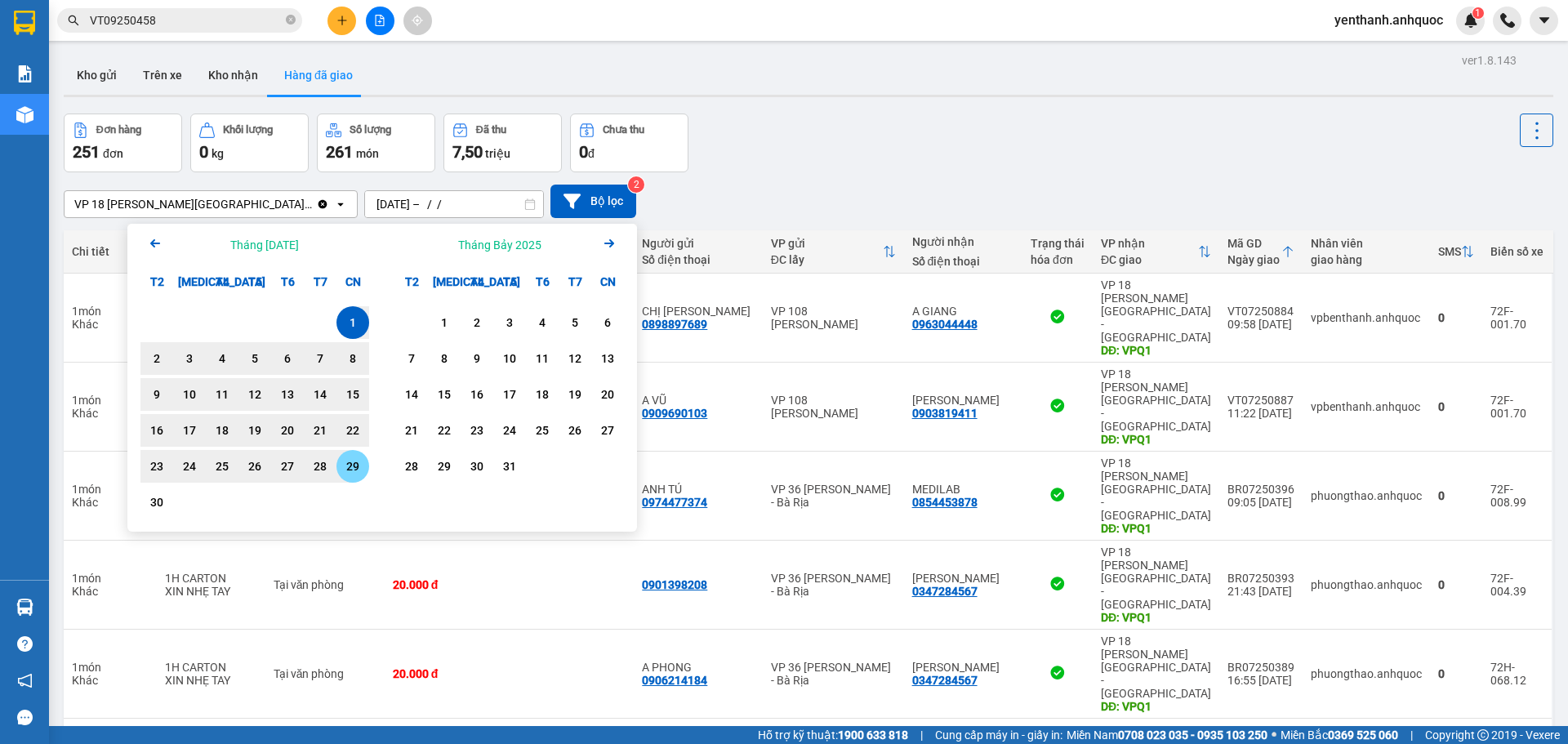
click at [361, 471] on div "29" at bounding box center [353, 466] width 23 height 20
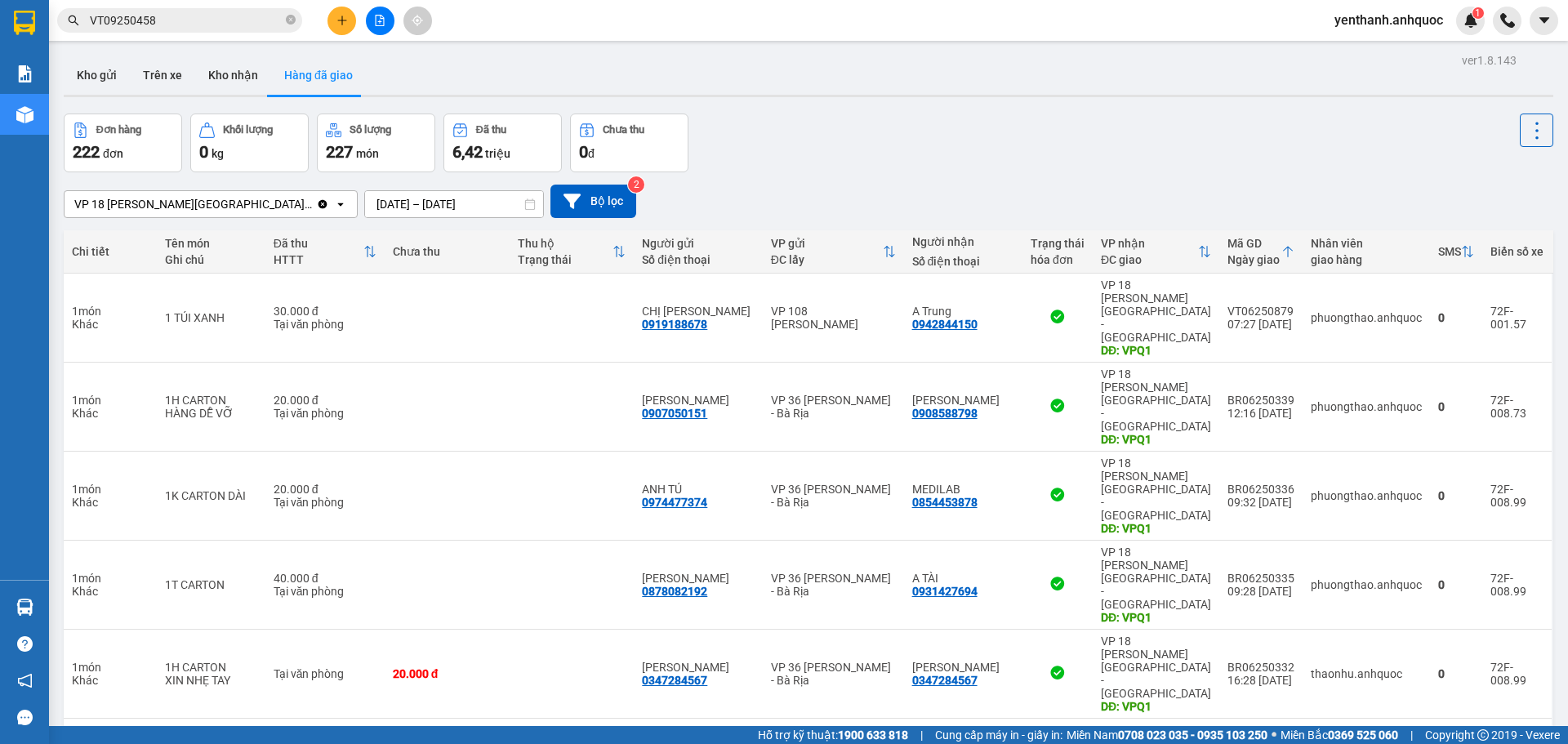
click at [524, 207] on icon at bounding box center [530, 204] width 11 height 11
click at [445, 199] on input "[DATE] – [DATE]" at bounding box center [454, 205] width 178 height 26
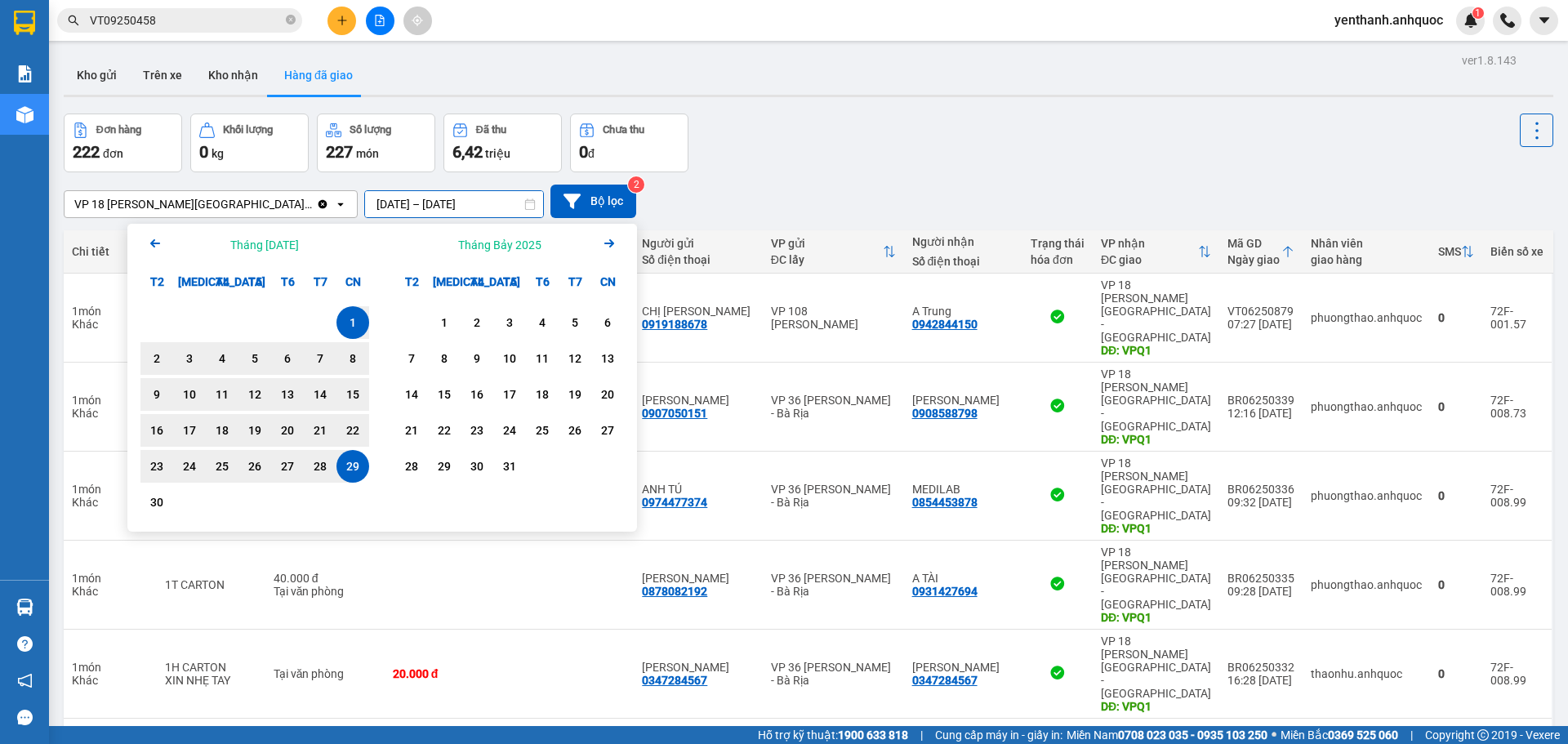
click at [156, 241] on icon "Arrow Left" at bounding box center [155, 243] width 20 height 20
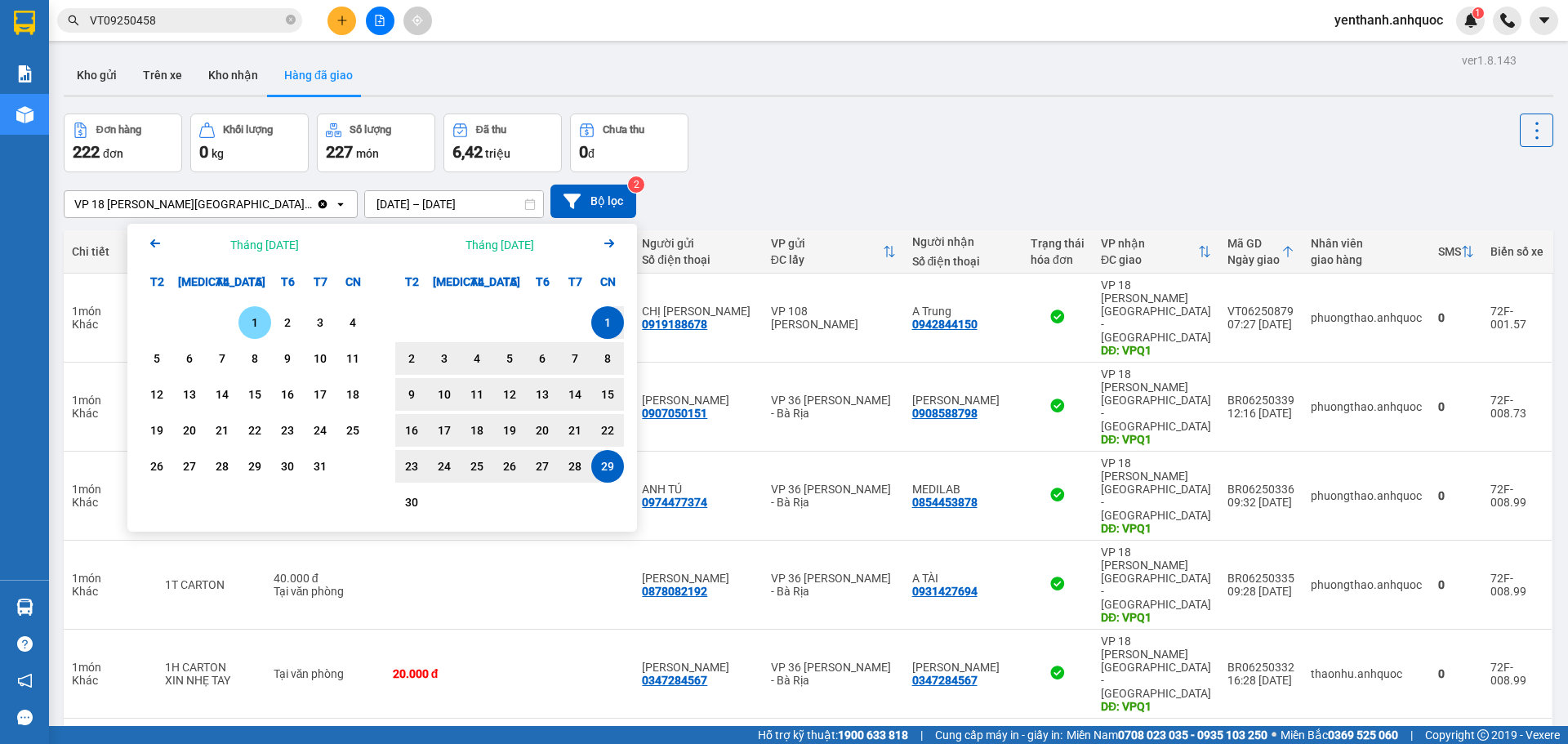
click at [156, 241] on icon "Arrow Left" at bounding box center [155, 243] width 20 height 20
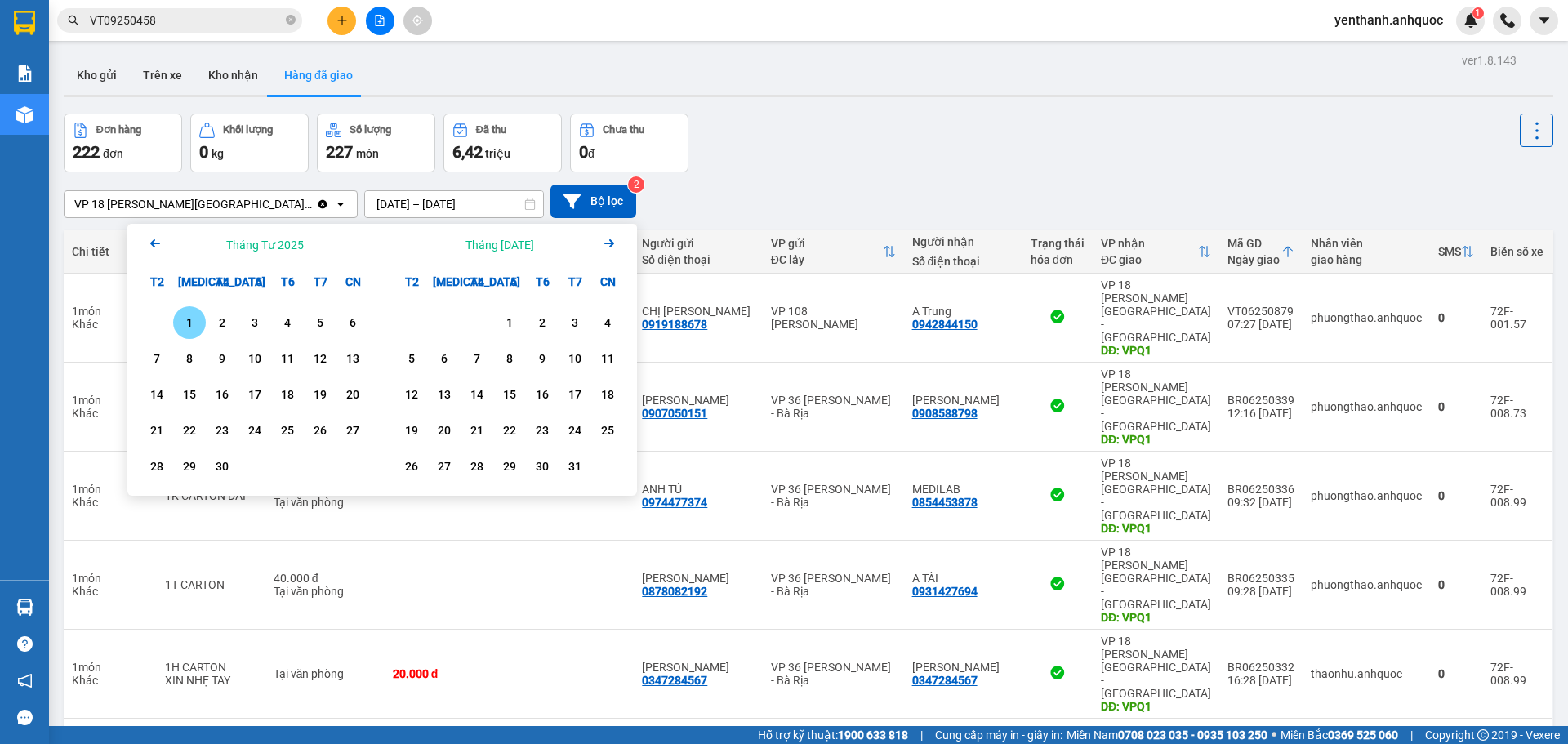
click at [156, 241] on icon "Arrow Left" at bounding box center [155, 243] width 20 height 20
click at [314, 323] on div "1" at bounding box center [320, 322] width 23 height 20
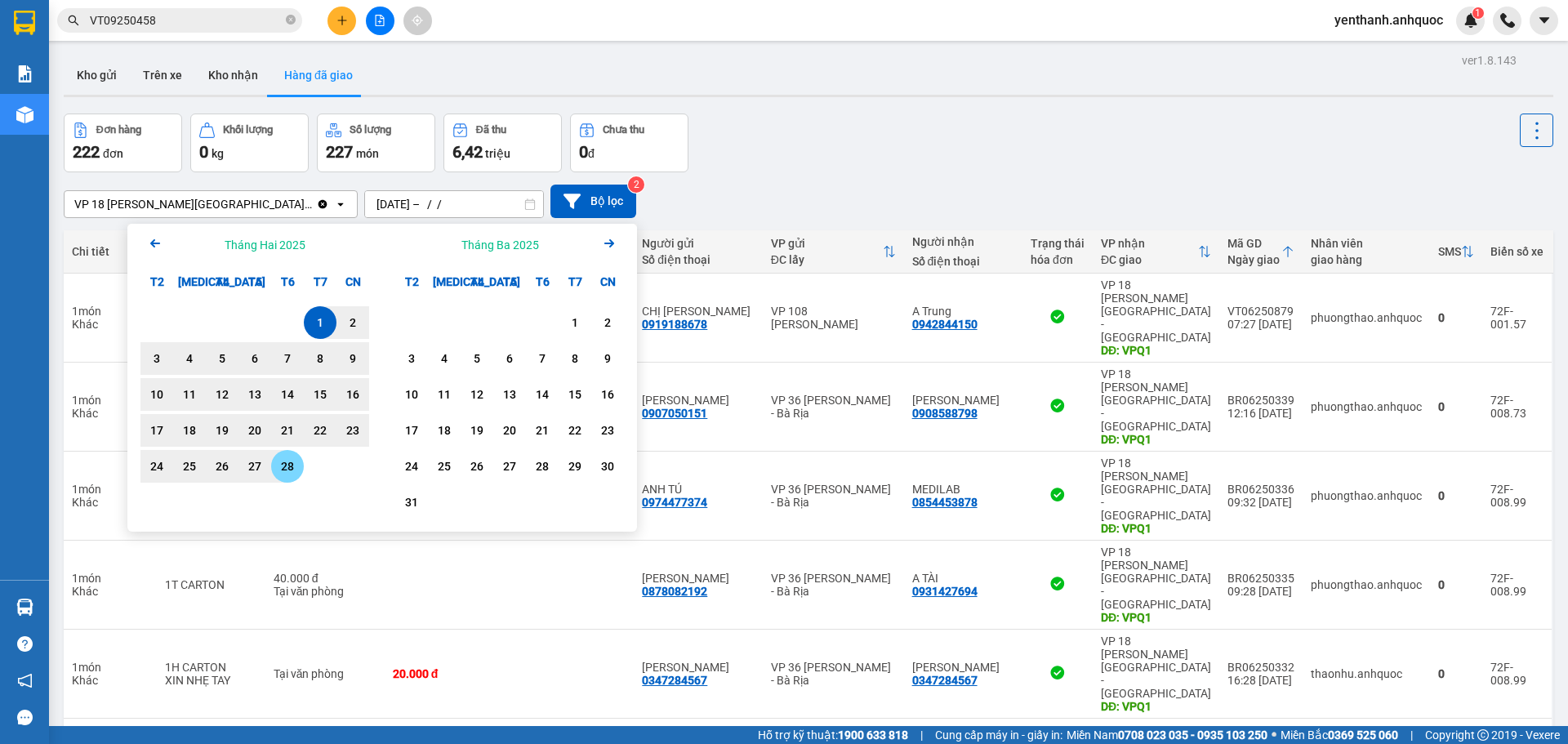
click at [289, 480] on div "28" at bounding box center [288, 466] width 33 height 33
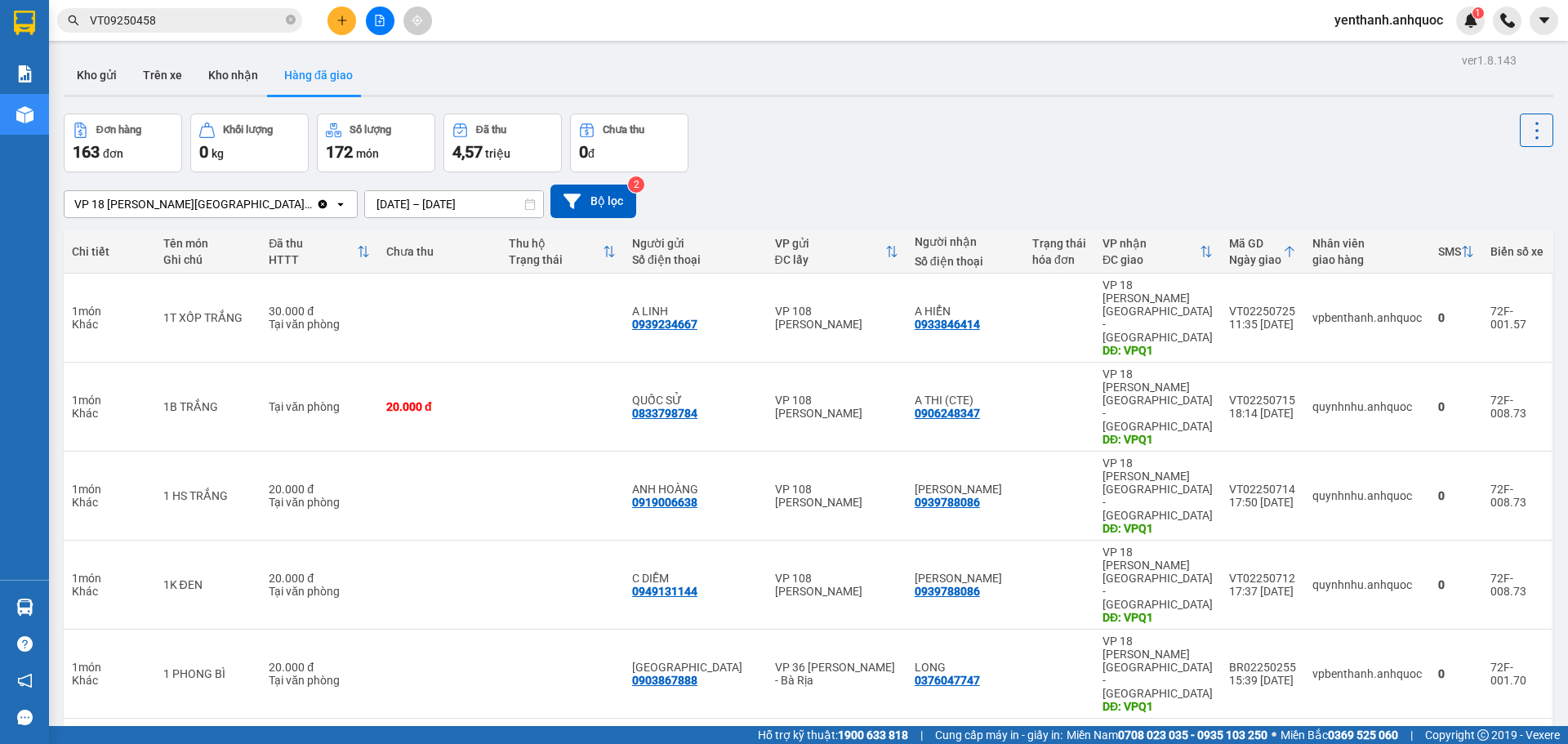
click at [458, 210] on div "ver 1.8.143 Kho gửi Trên xe Kho nhận Hàng đã giao Đơn hàng 163 đơn Khối lượng 0…" at bounding box center [808, 642] width 1502 height 1186
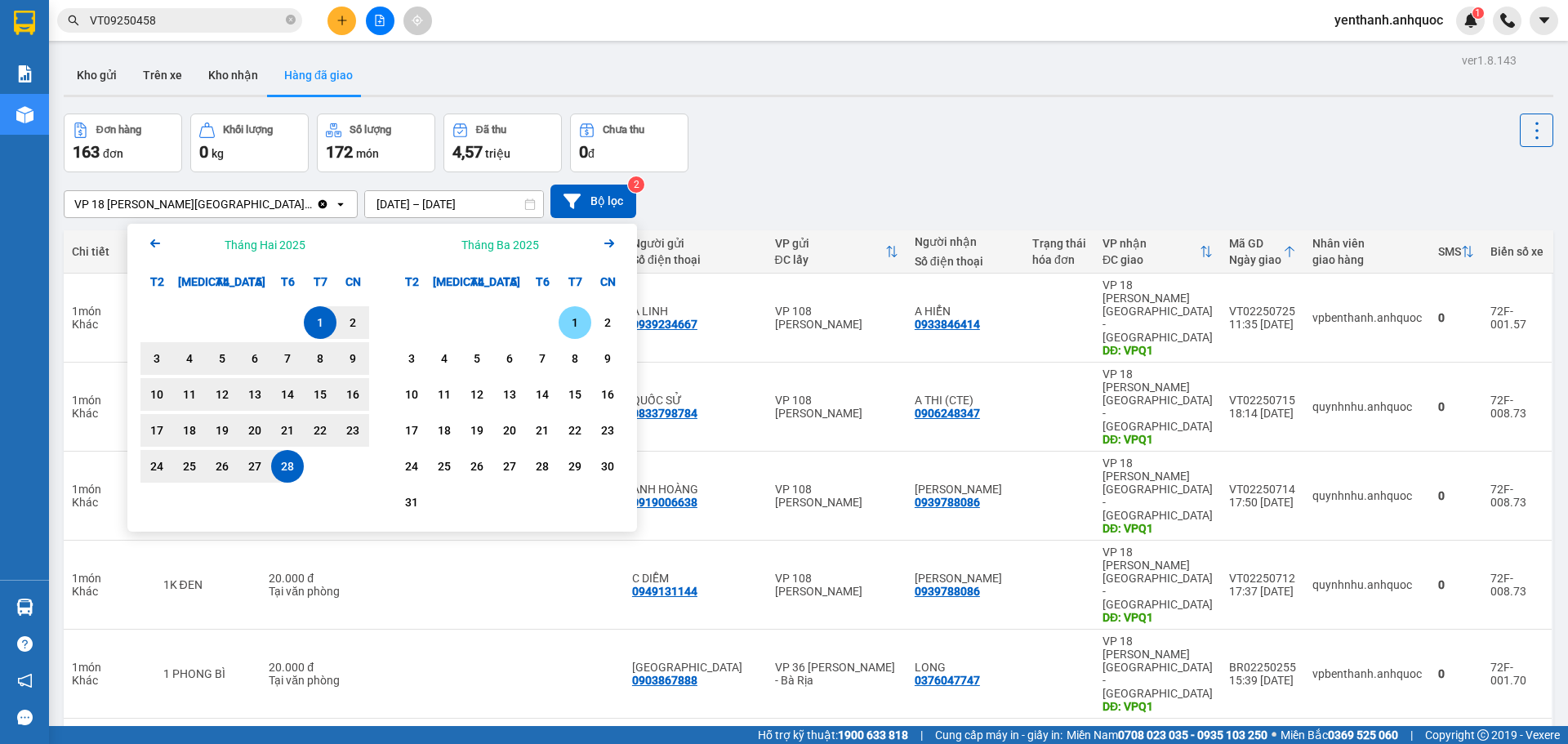
click at [576, 325] on div "1" at bounding box center [575, 322] width 23 height 20
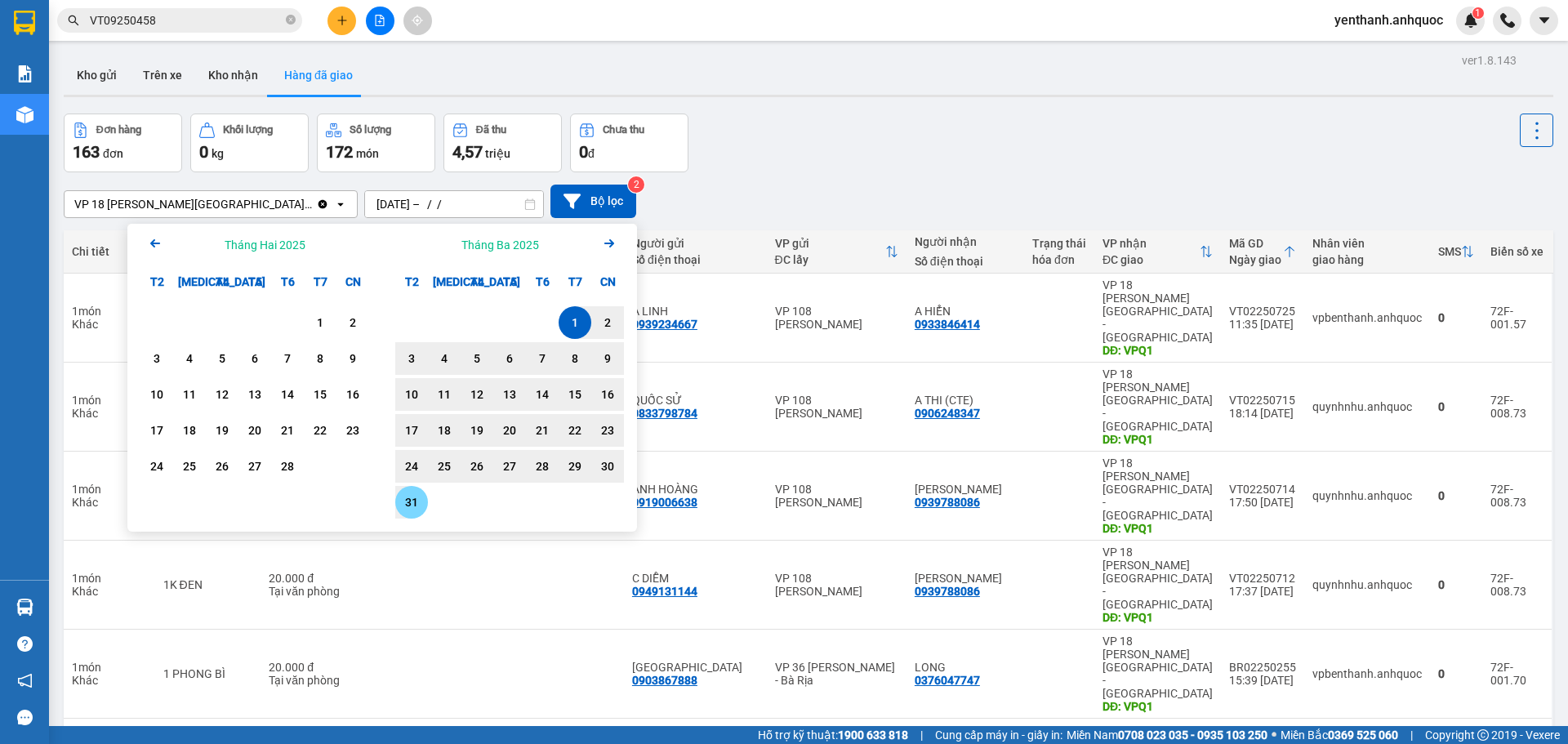
click at [418, 512] on div "31" at bounding box center [411, 502] width 23 height 20
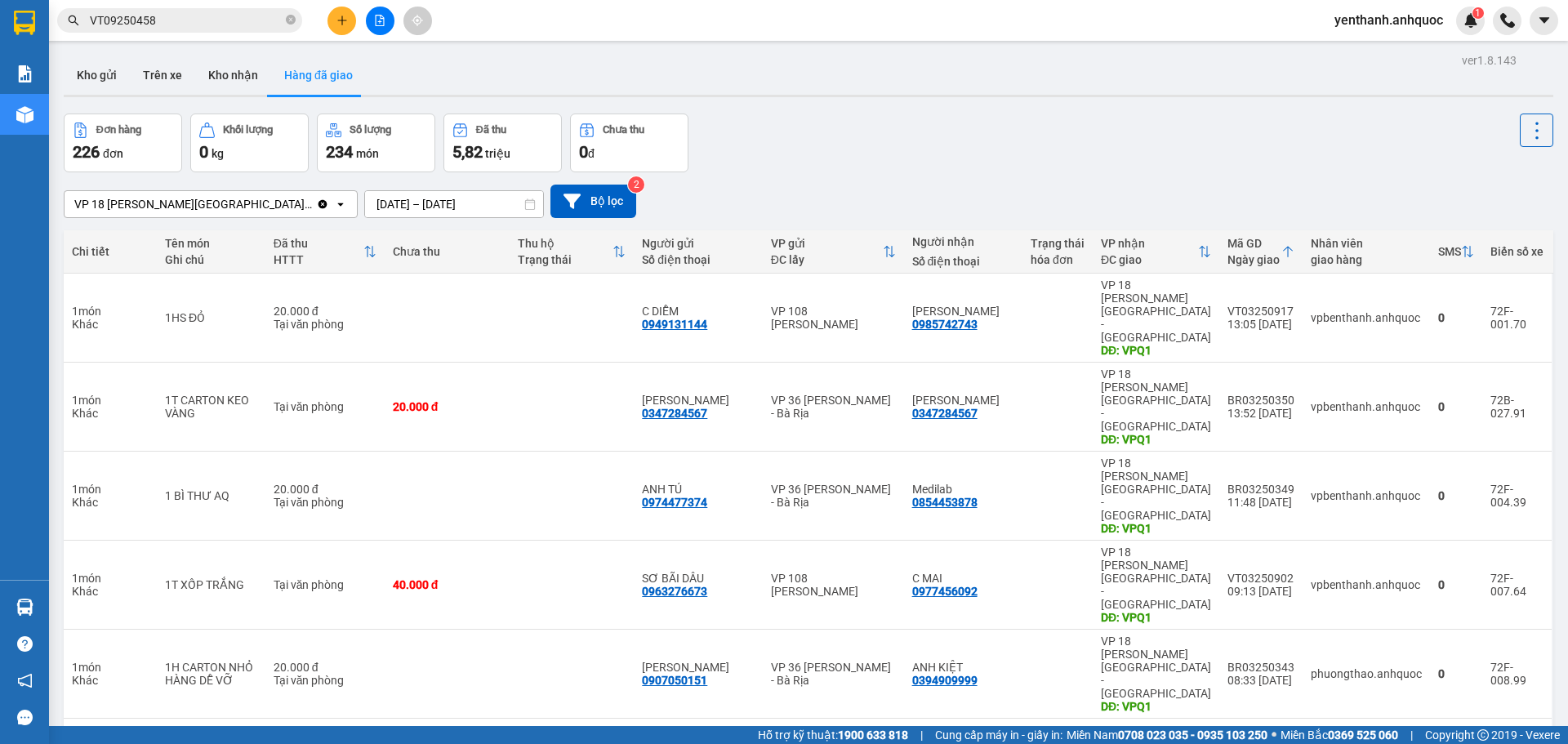
click at [449, 205] on input "[DATE] – [DATE]" at bounding box center [454, 205] width 178 height 26
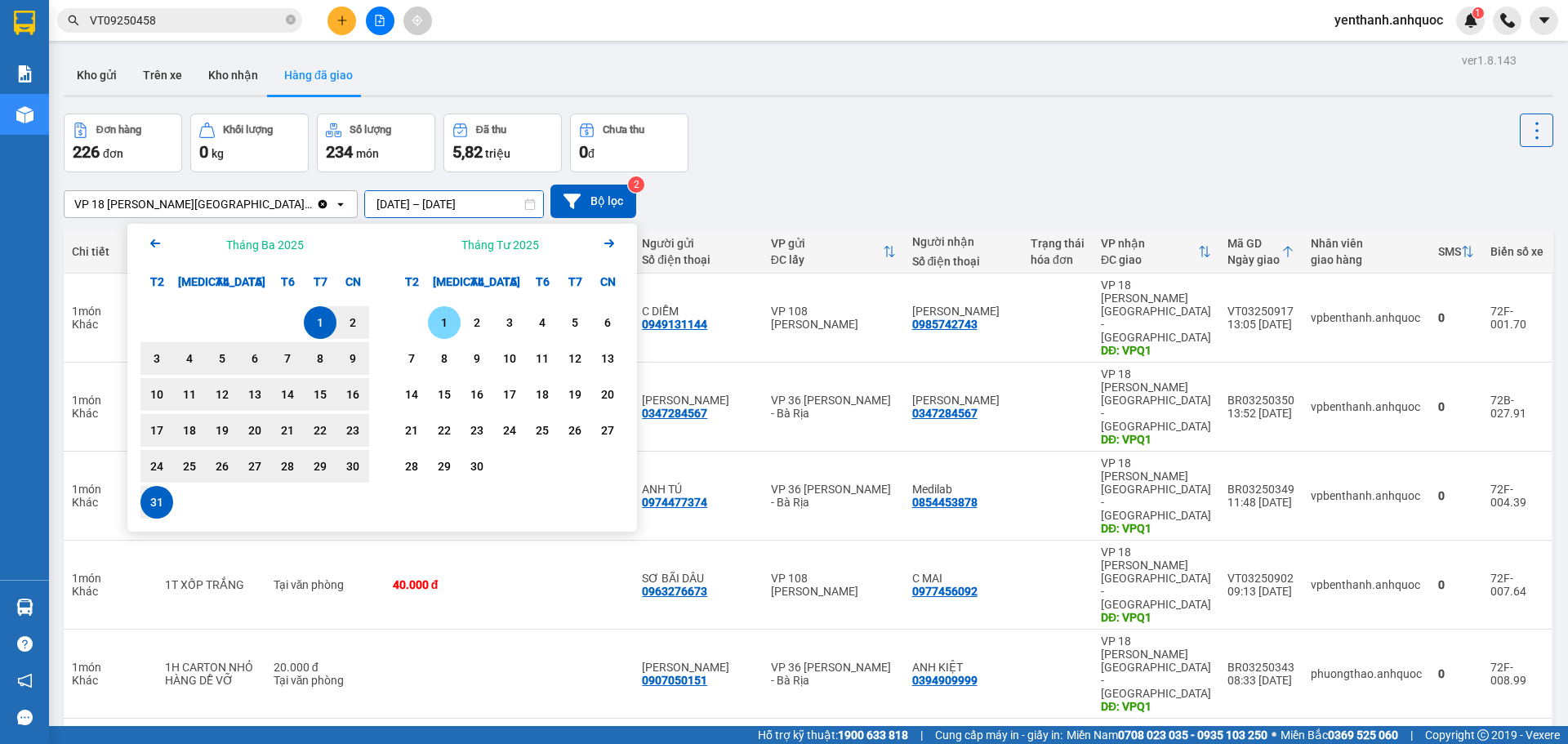
click at [436, 320] on div "1" at bounding box center [444, 322] width 23 height 20
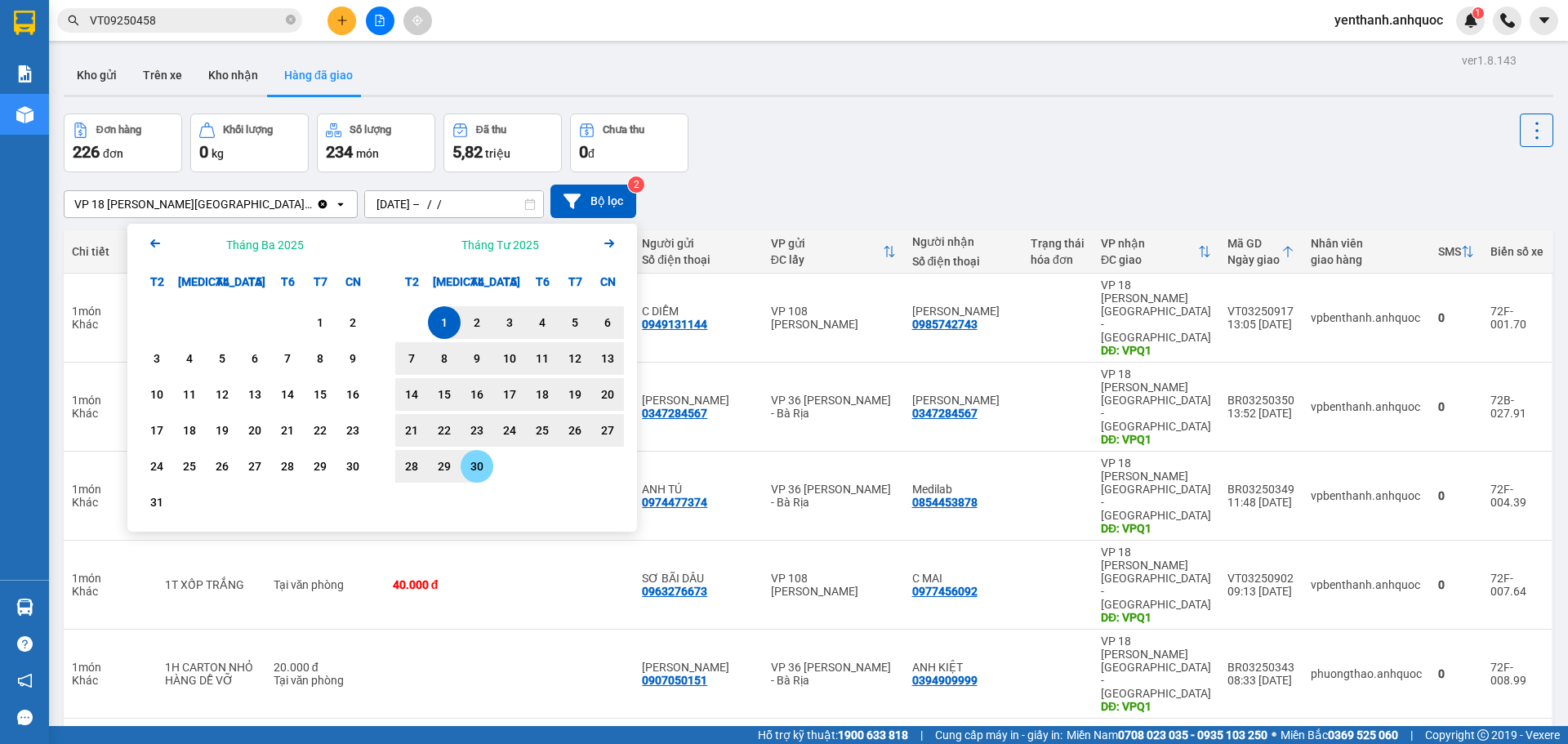
click at [476, 466] on div "30" at bounding box center [477, 466] width 23 height 20
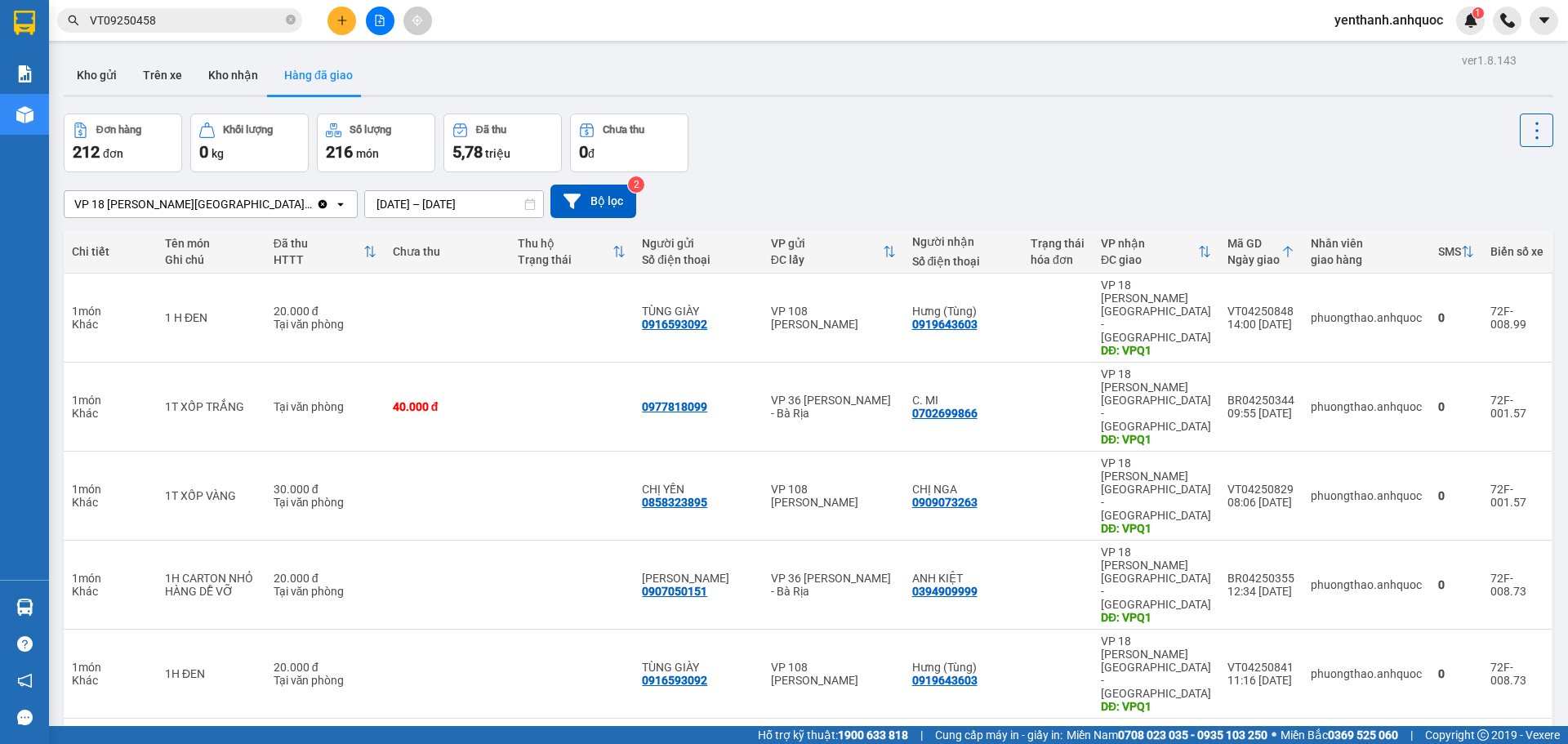
click at [524, 205] on icon at bounding box center [530, 204] width 11 height 11
click at [438, 204] on input "[DATE] – [DATE]" at bounding box center [454, 205] width 178 height 26
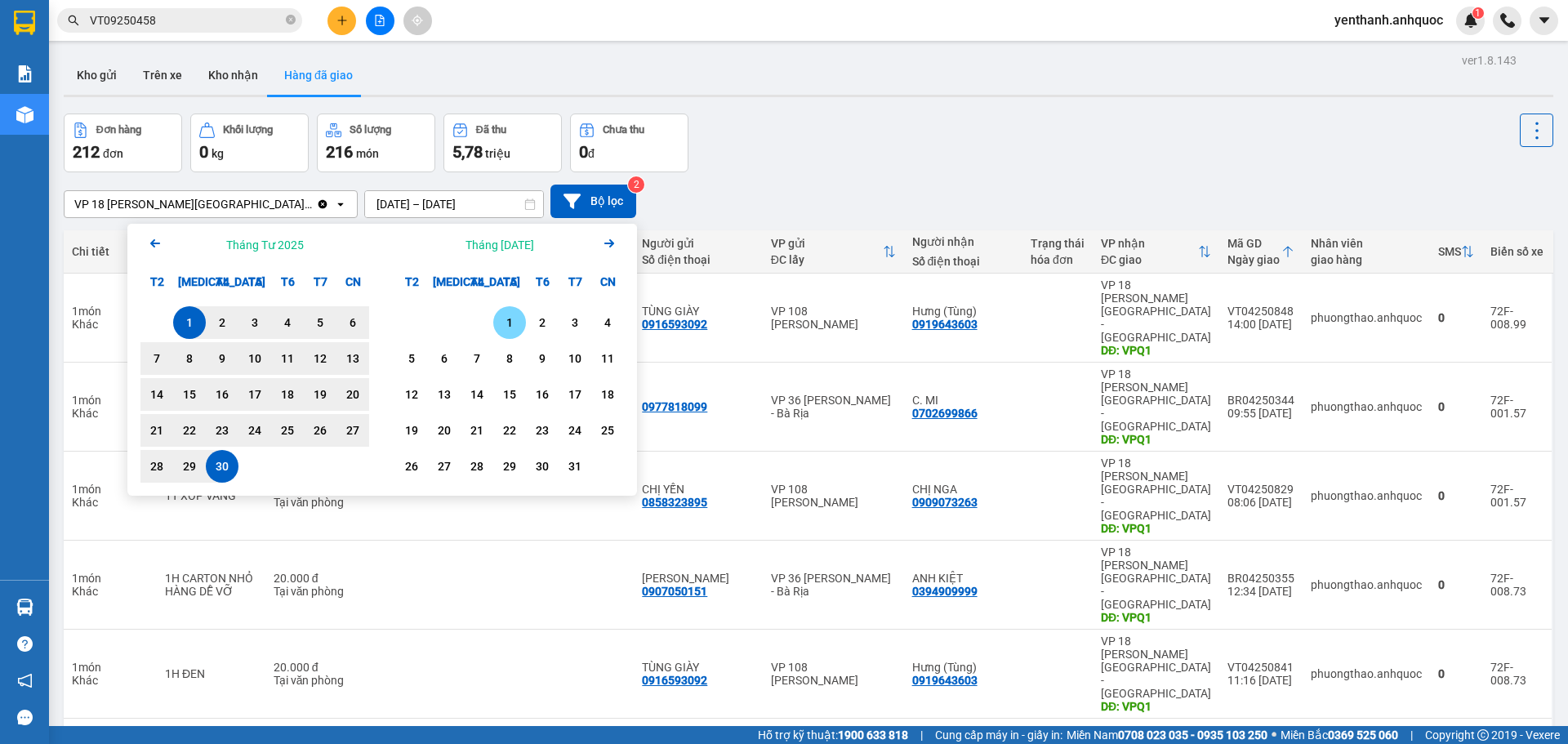
click at [509, 324] on div "1" at bounding box center [509, 322] width 23 height 20
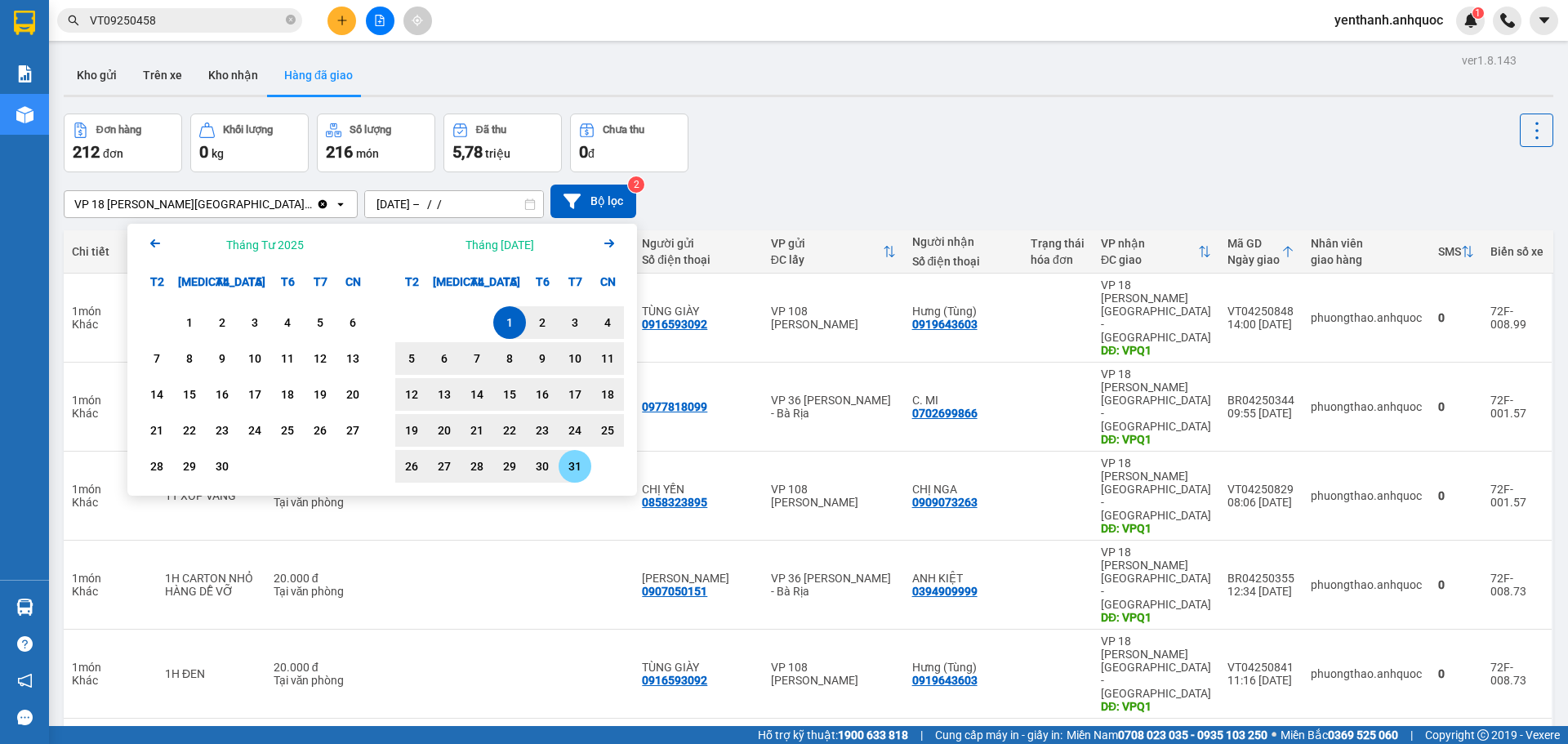
click at [576, 474] on div "31" at bounding box center [575, 466] width 23 height 20
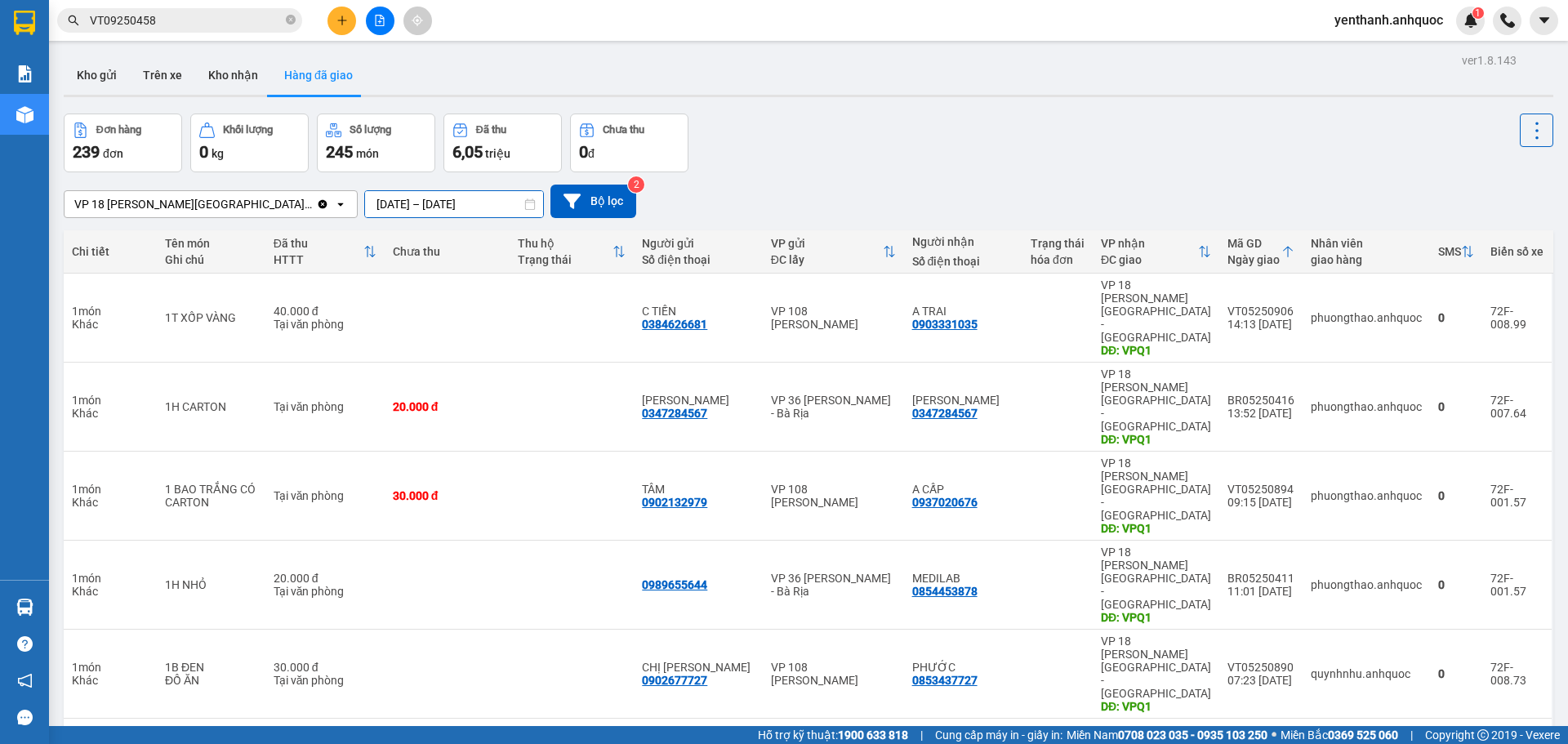
click at [451, 206] on input "[DATE] – [DATE]" at bounding box center [454, 205] width 178 height 26
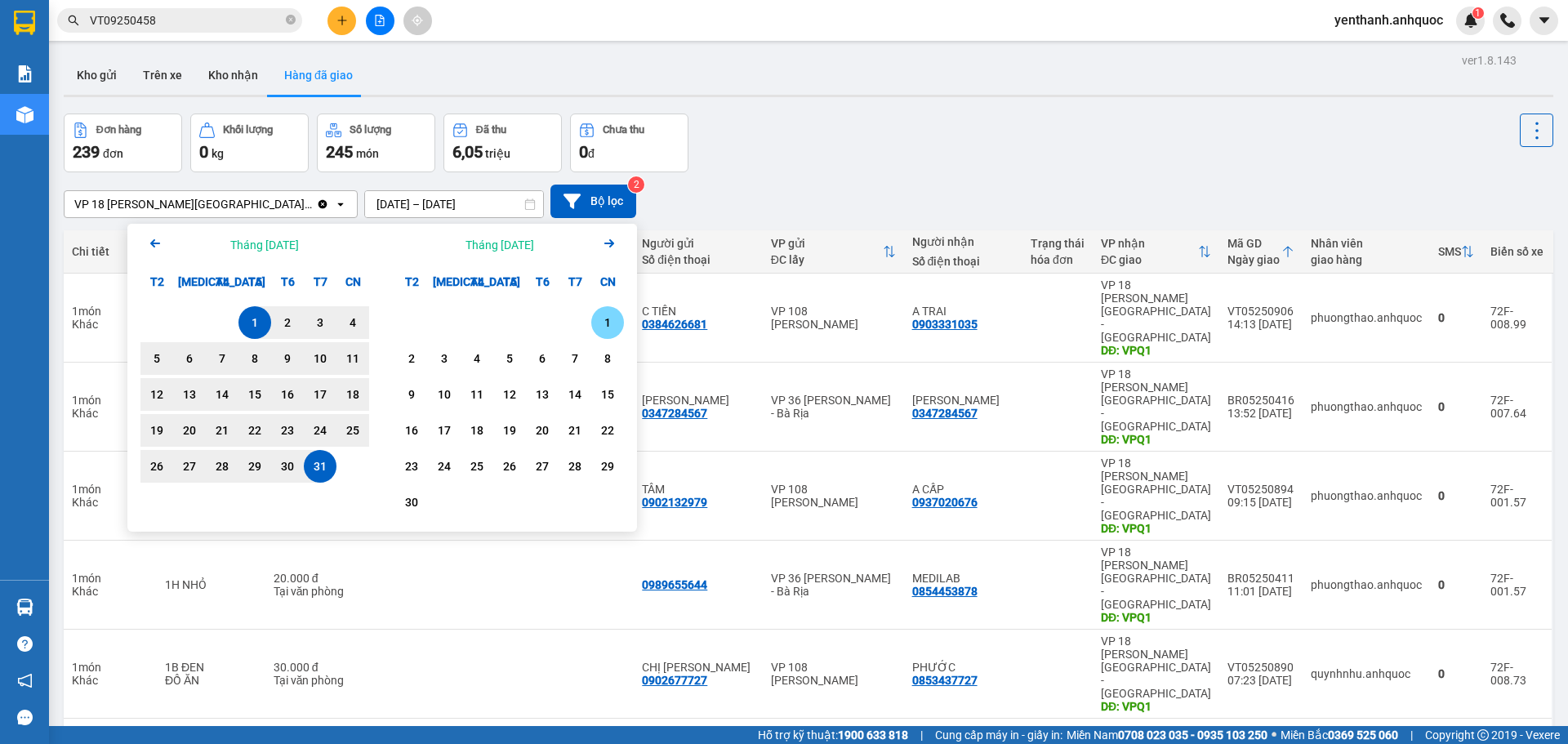
click at [611, 320] on div "1" at bounding box center [607, 322] width 23 height 20
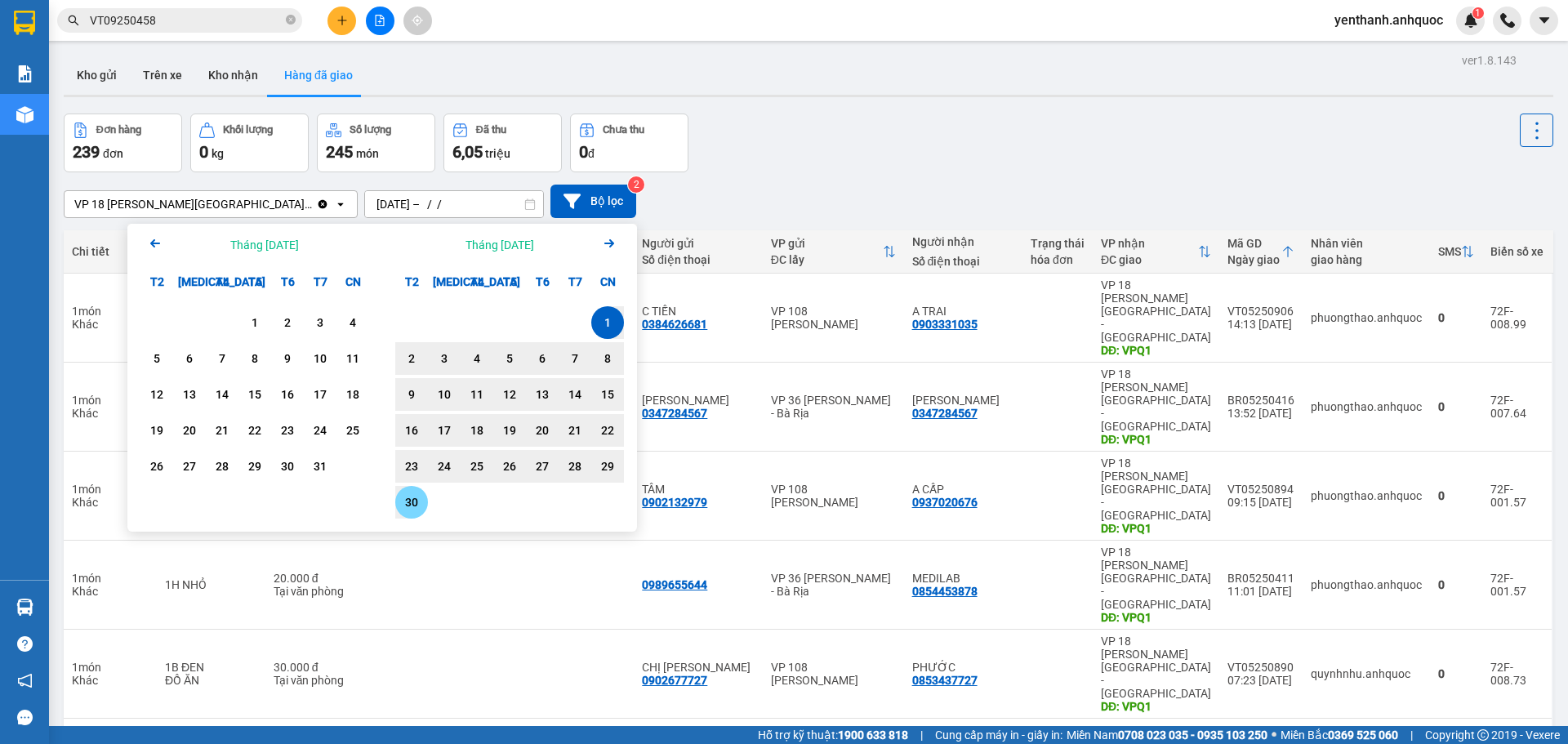
click at [407, 498] on div "30" at bounding box center [411, 502] width 23 height 20
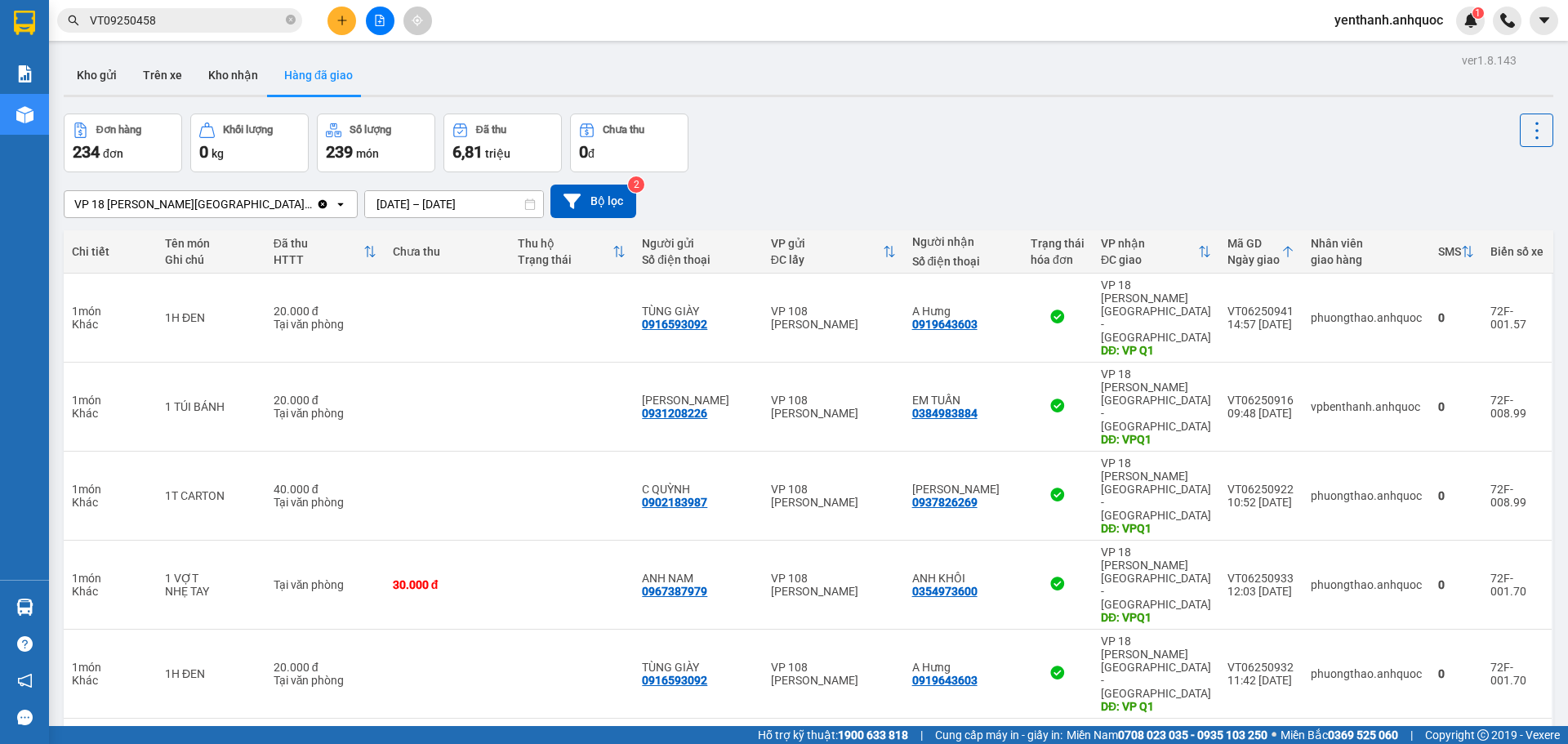
click at [524, 204] on icon at bounding box center [530, 204] width 11 height 11
click at [424, 208] on input "[DATE] – [DATE]" at bounding box center [454, 205] width 178 height 26
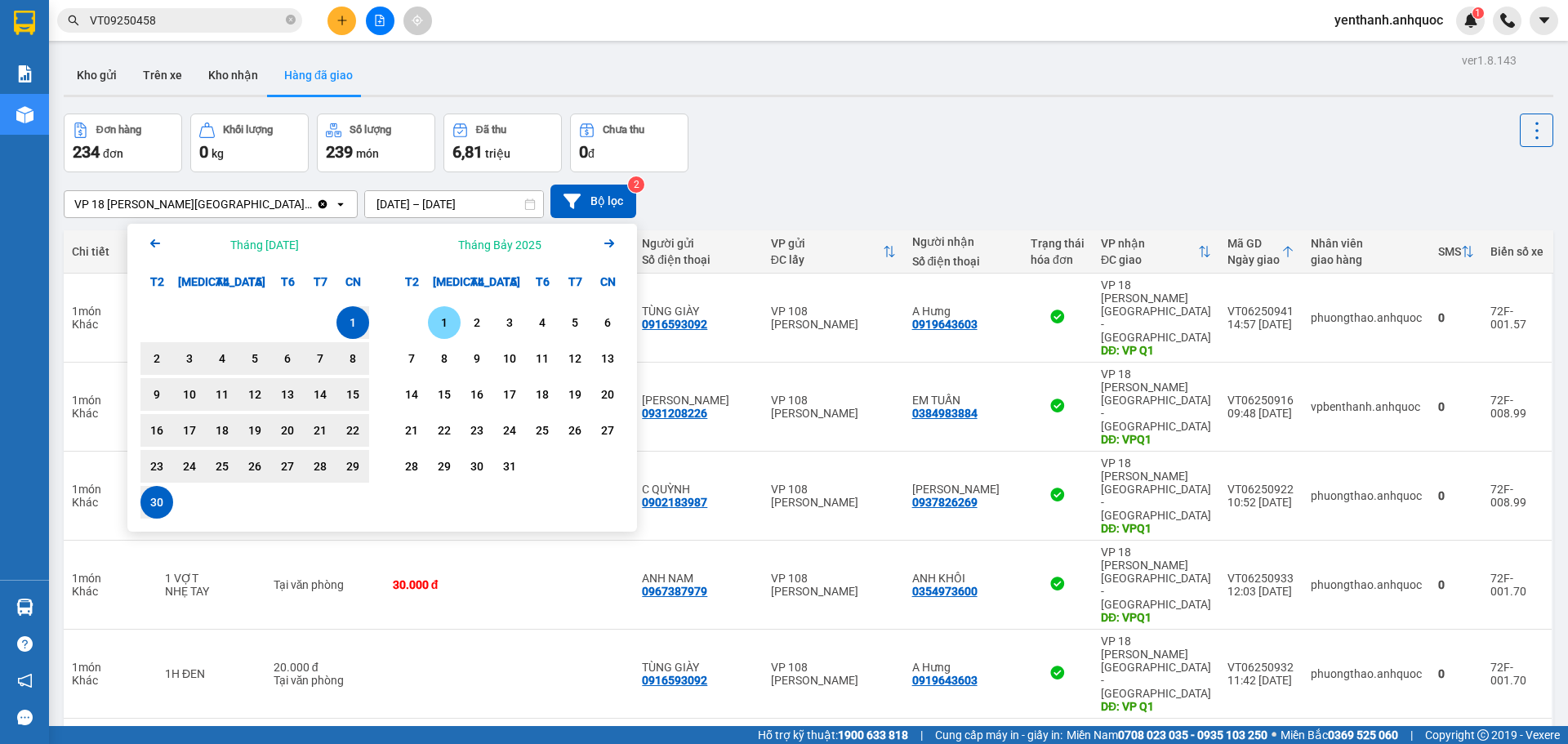
click at [438, 310] on div "1" at bounding box center [444, 322] width 33 height 33
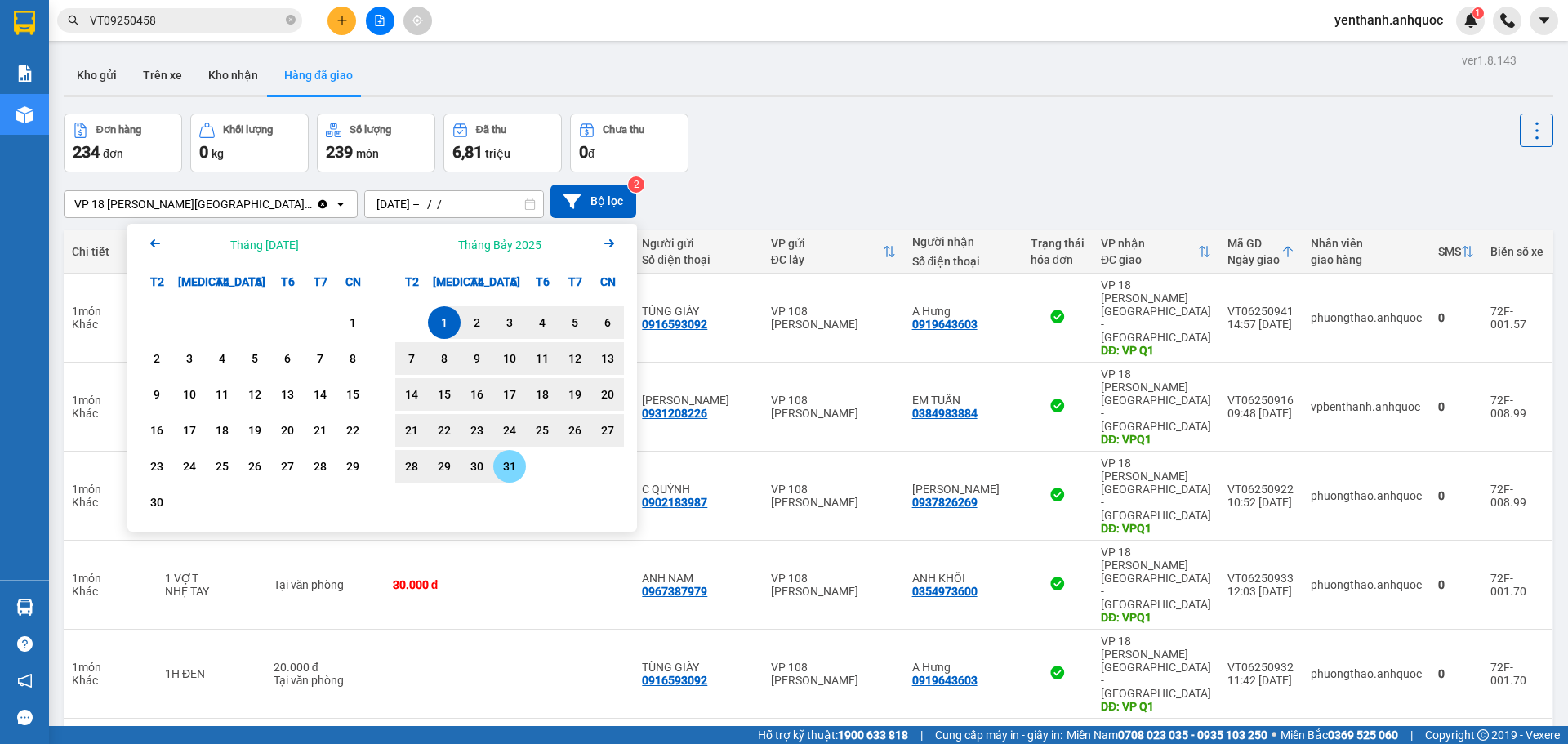
click at [516, 475] on div "31" at bounding box center [509, 466] width 23 height 20
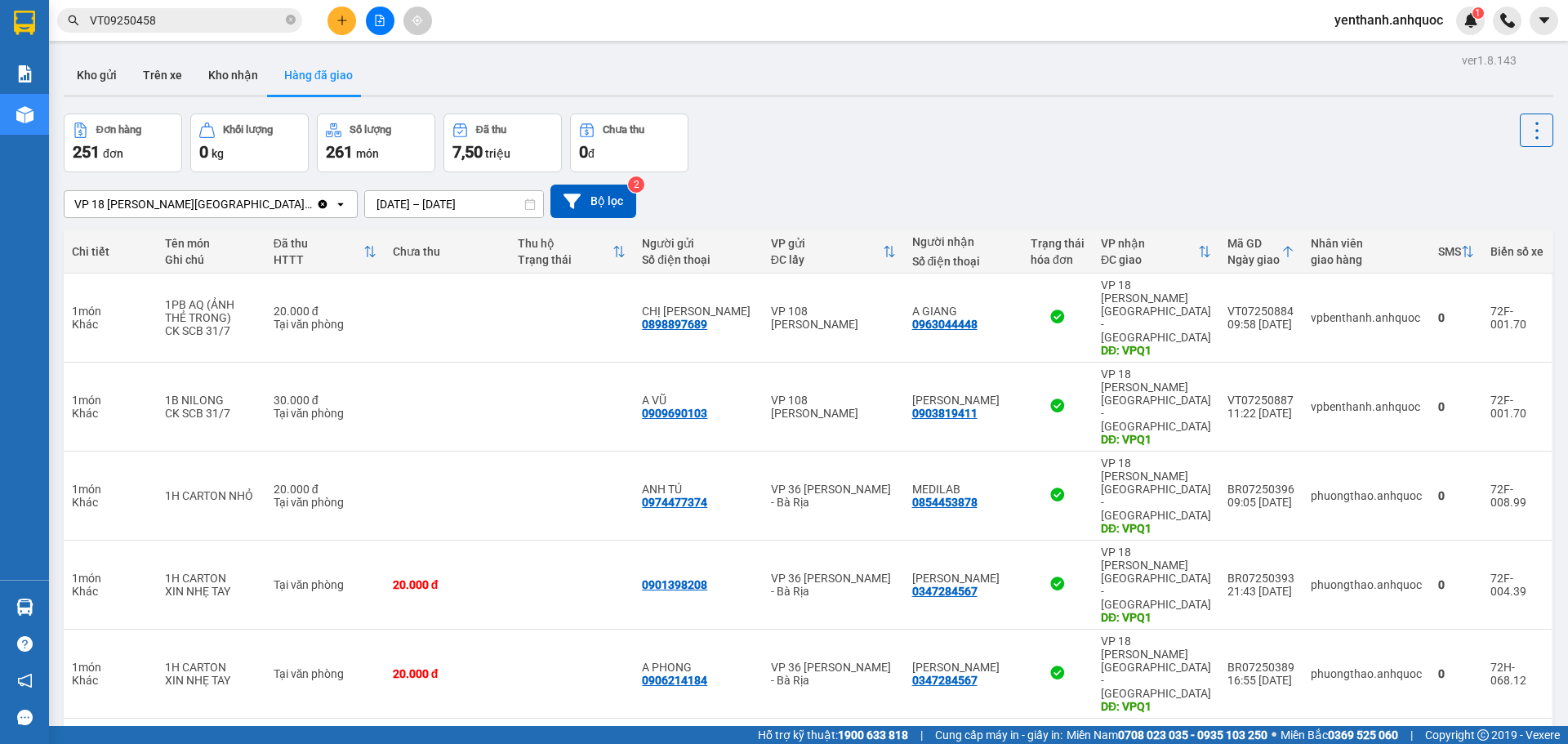
click at [440, 207] on input "[DATE] – [DATE]" at bounding box center [454, 205] width 178 height 26
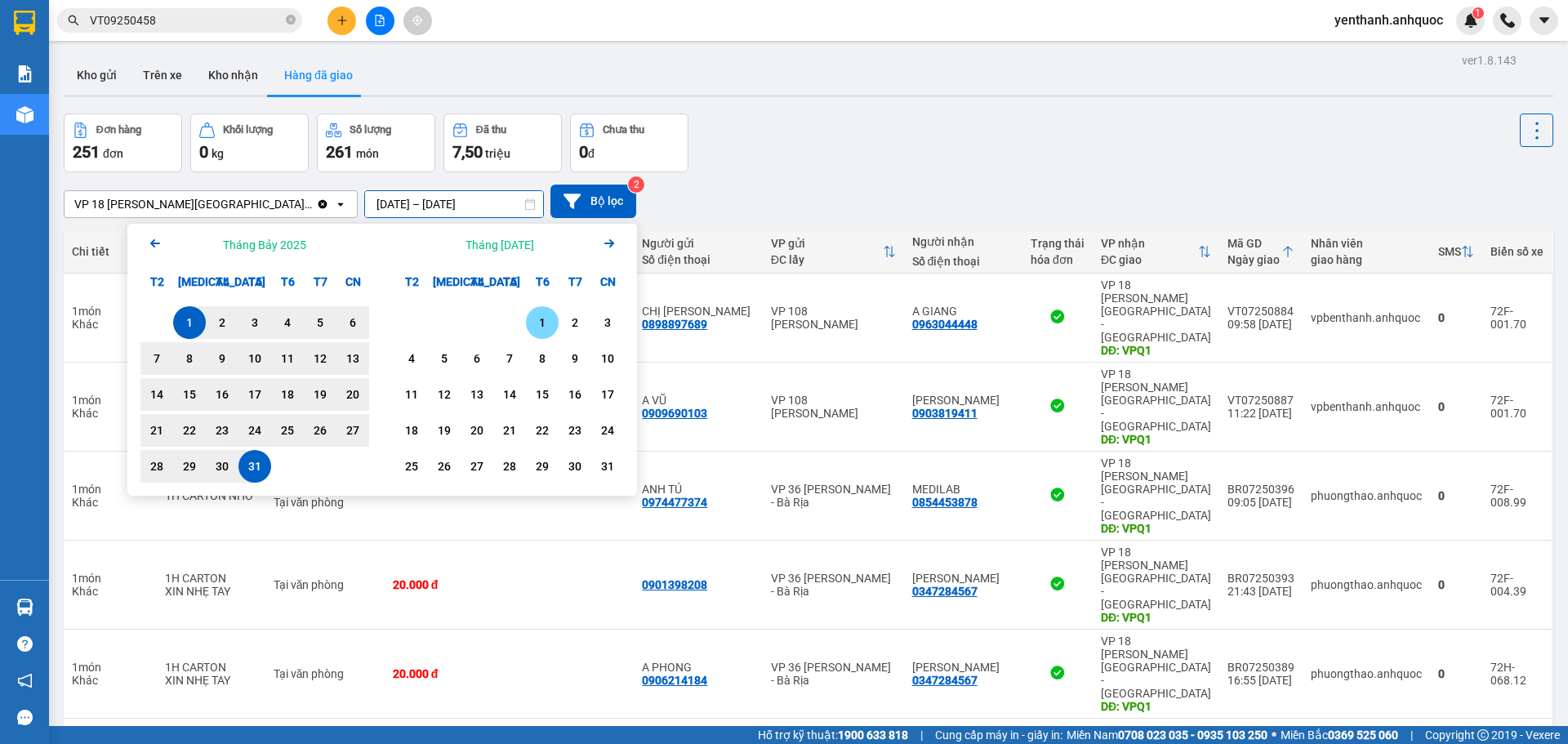
click at [542, 320] on div "1" at bounding box center [542, 322] width 23 height 20
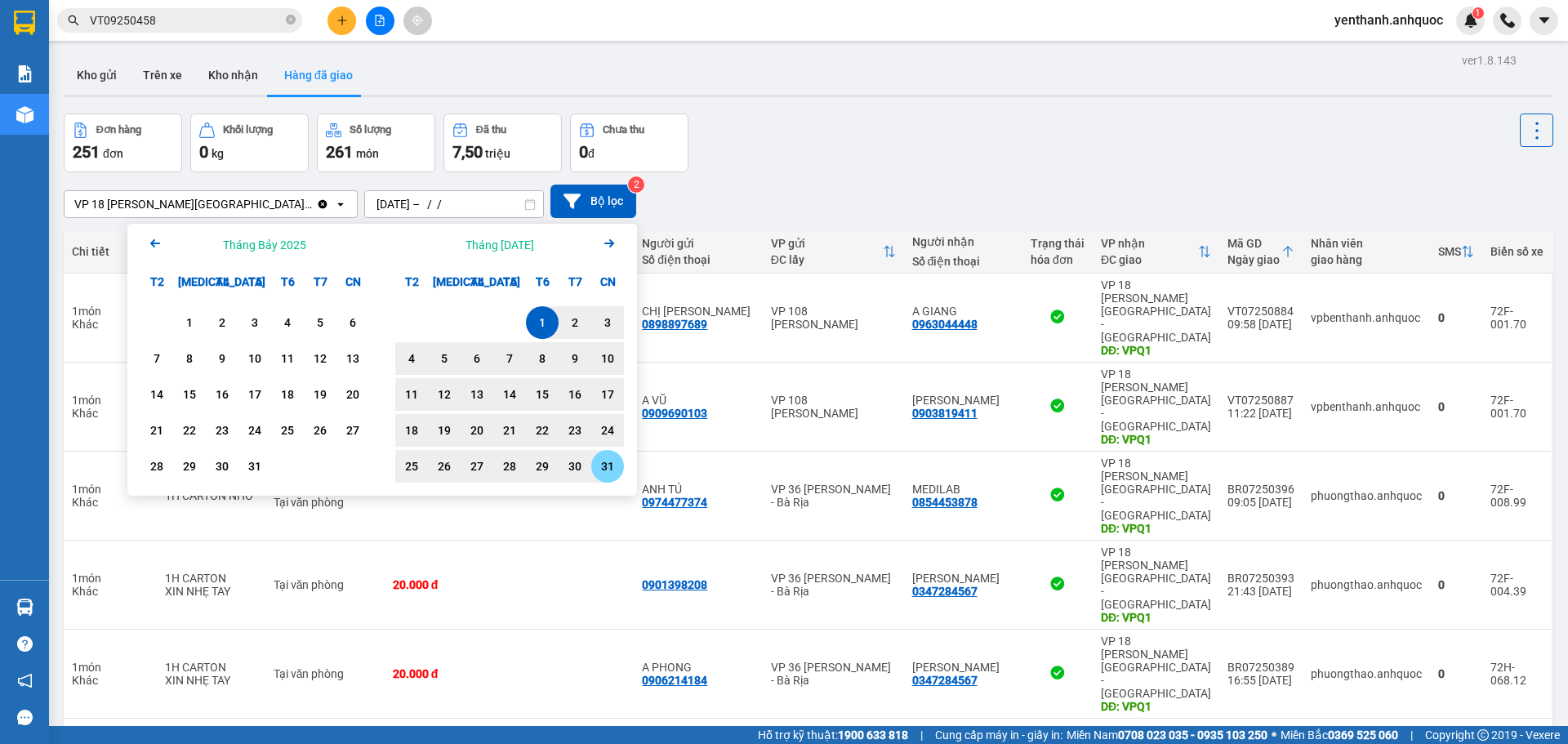
click at [606, 460] on div "31" at bounding box center [607, 466] width 23 height 20
type input "[DATE] – [DATE]"
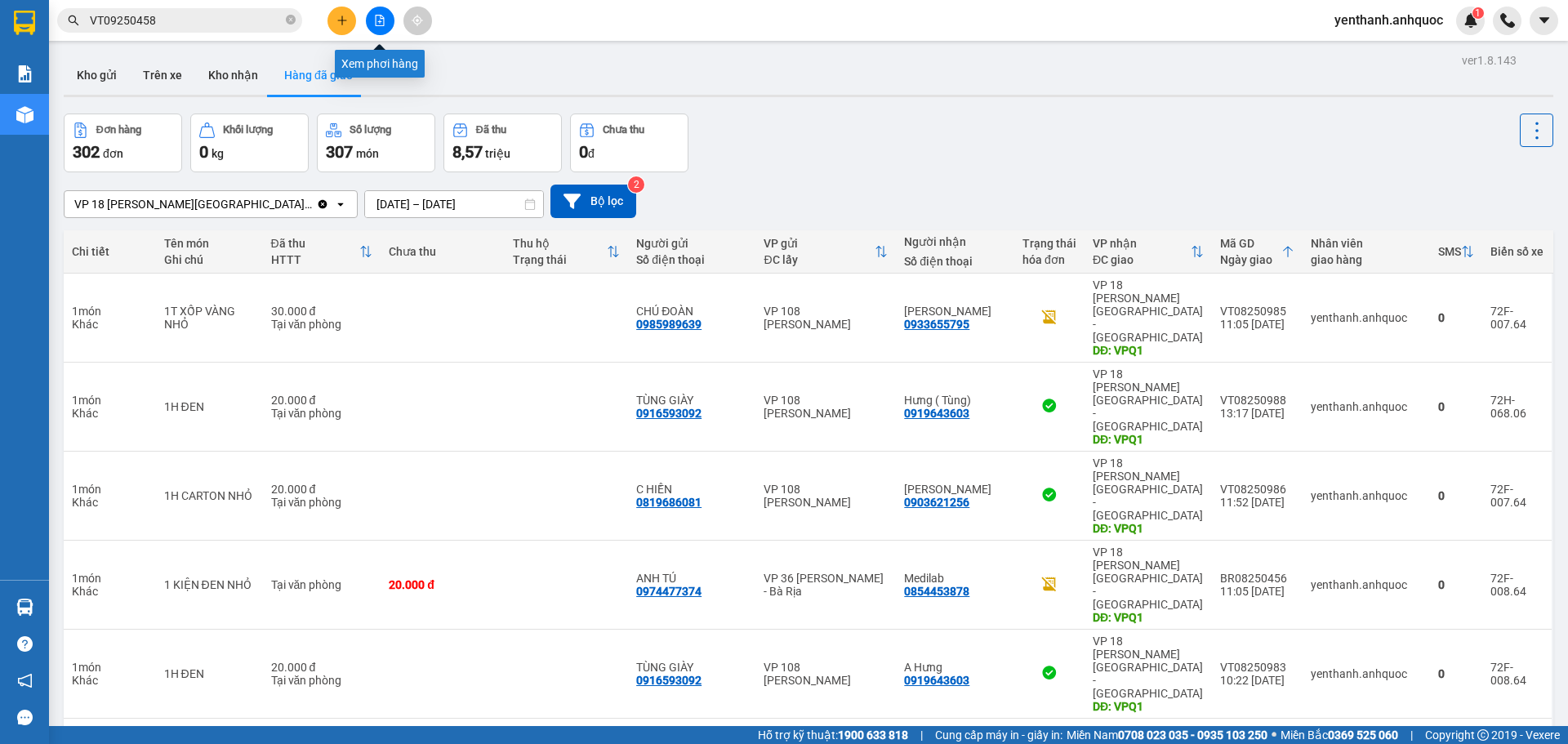
click at [375, 22] on icon "file-add" at bounding box center [380, 21] width 9 height 11
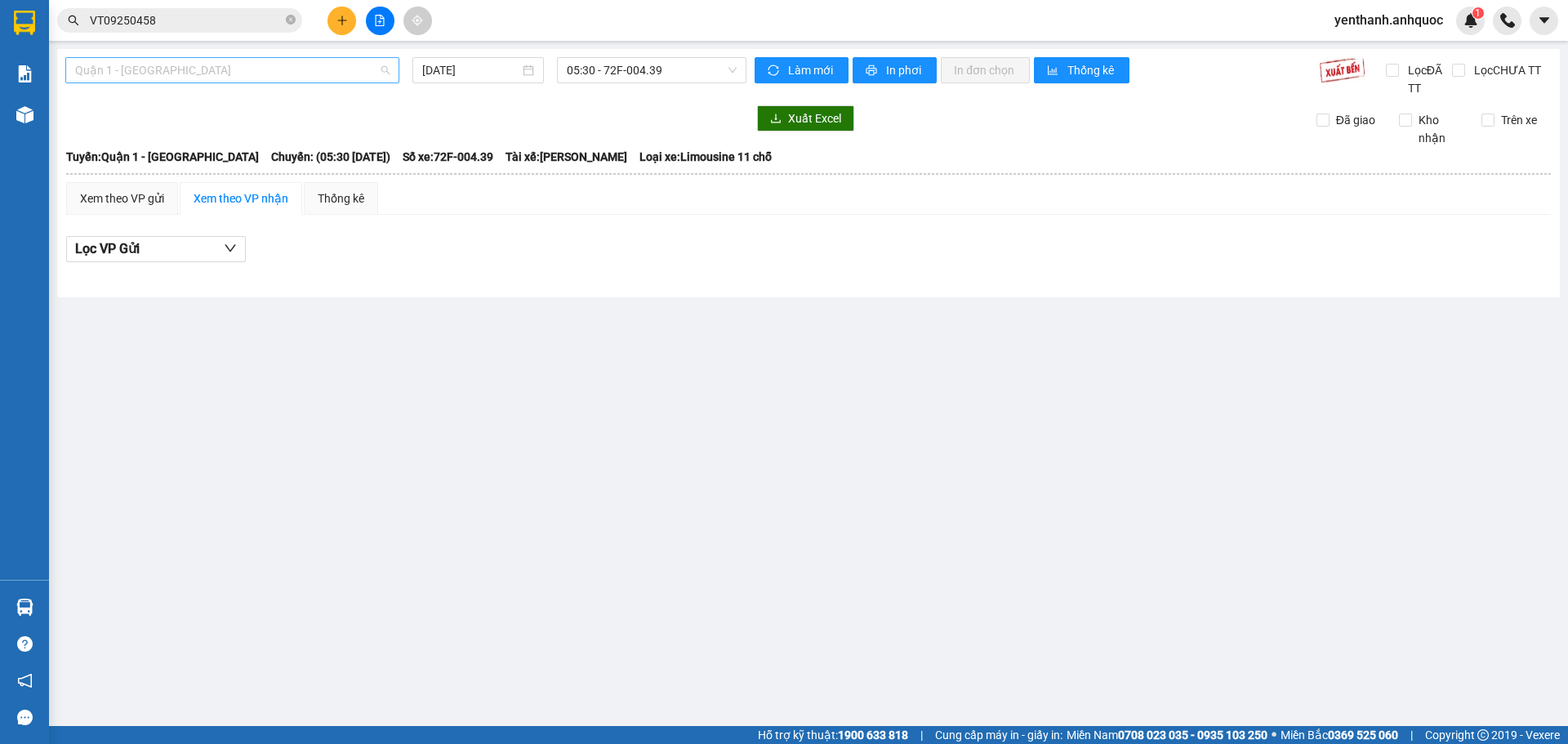
click at [275, 71] on span "Quận 1 - [GEOGRAPHIC_DATA]" at bounding box center [232, 70] width 314 height 25
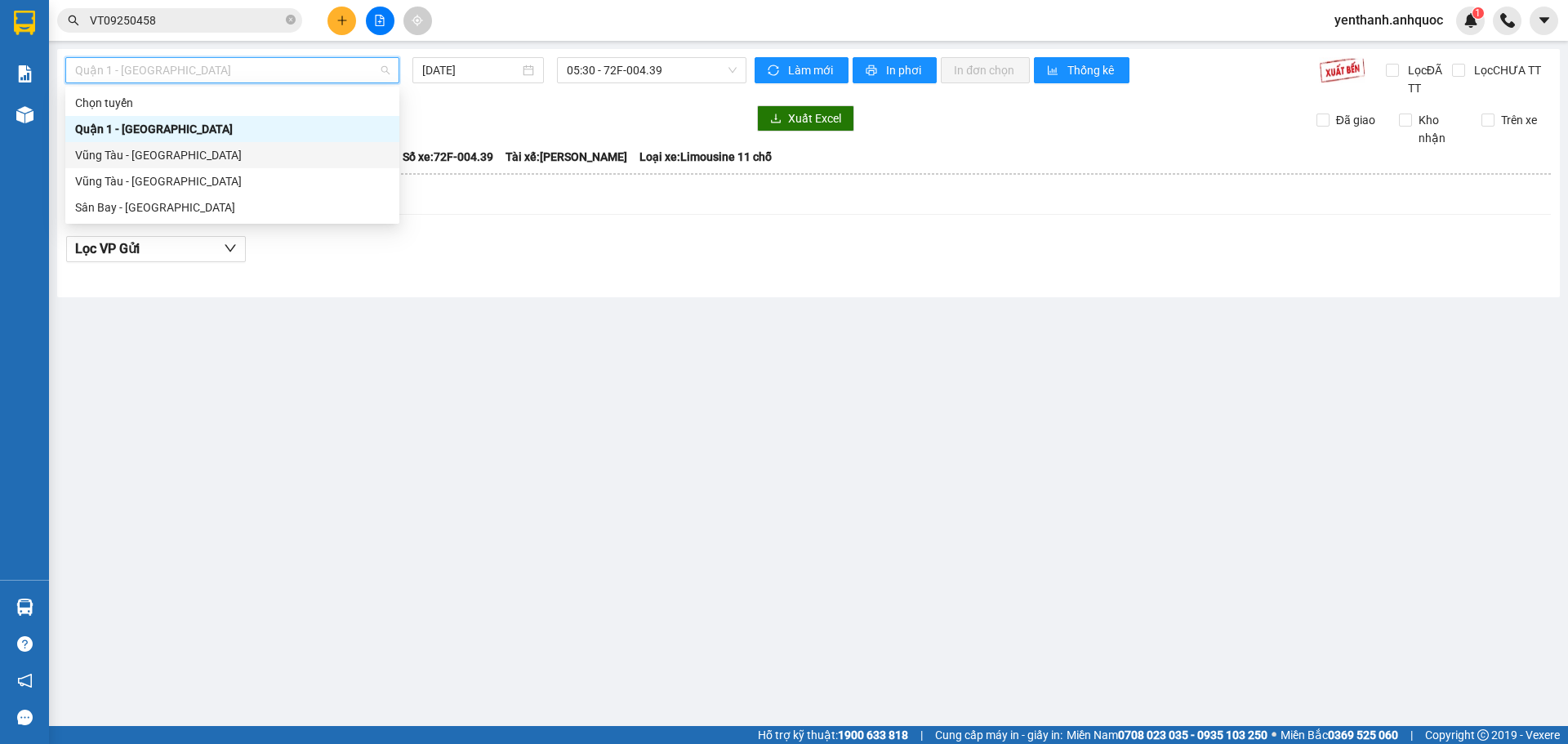
click at [253, 149] on div "Vũng Tàu - [GEOGRAPHIC_DATA]" at bounding box center [232, 155] width 314 height 18
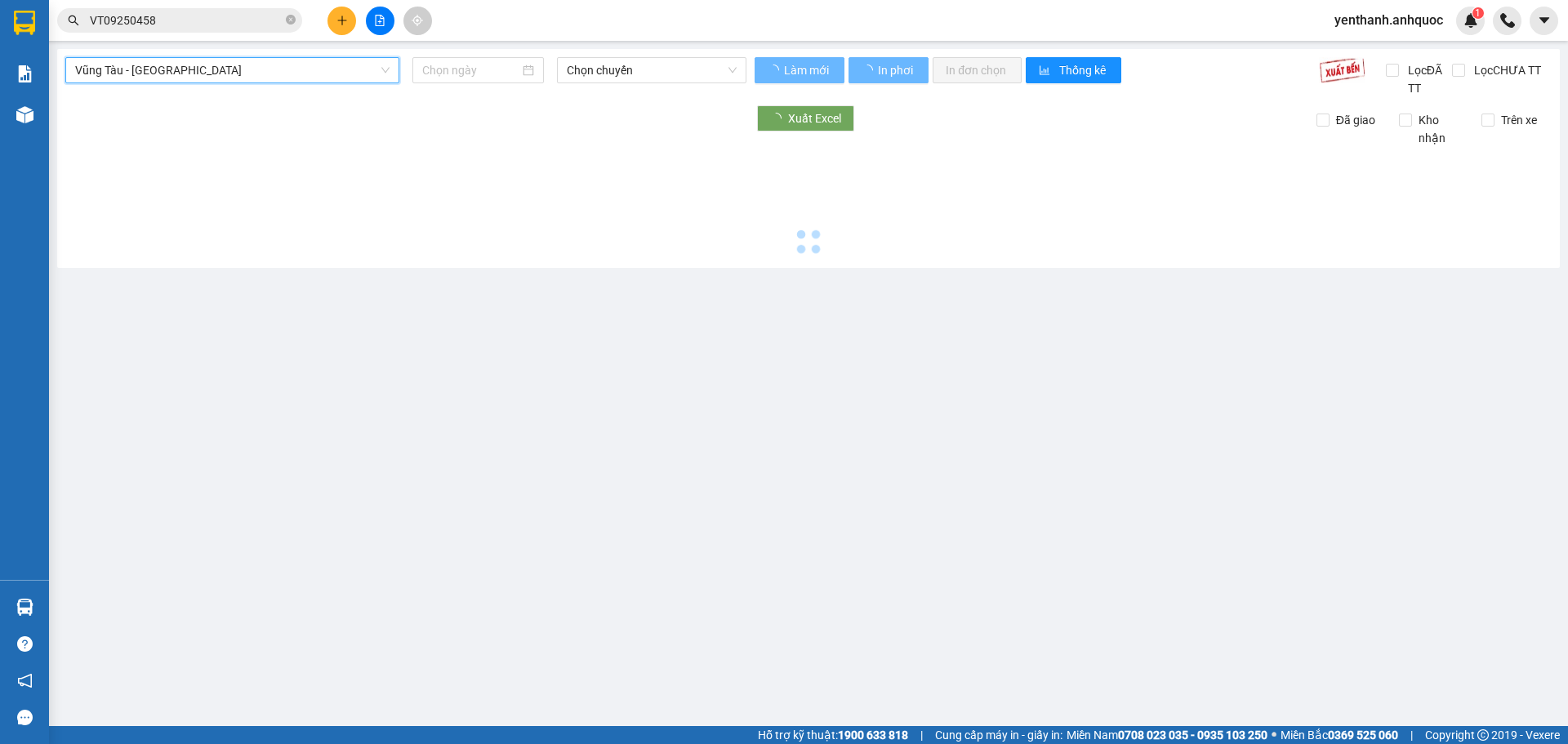
type input "[DATE]"
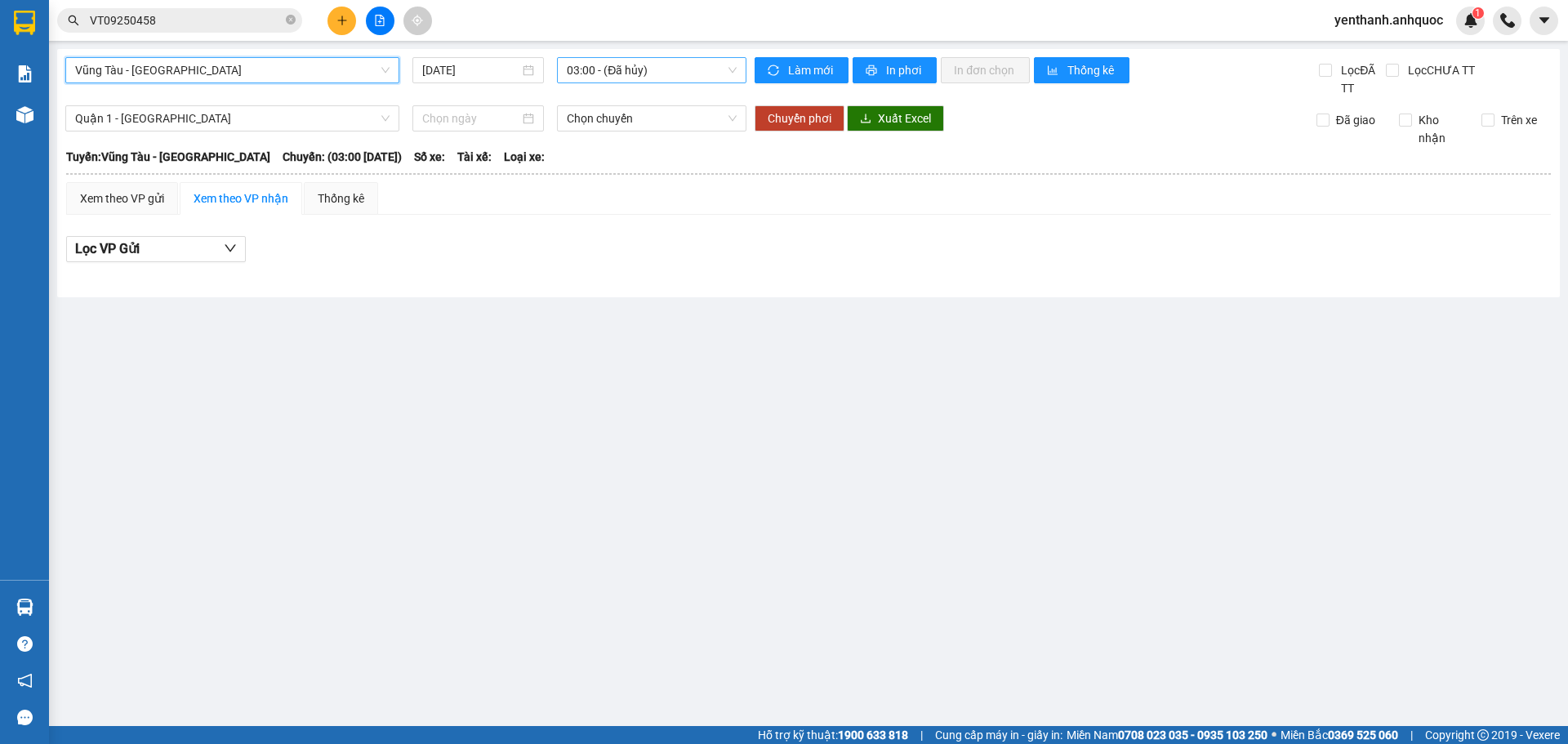
click at [649, 65] on span "03:00 - (Đã hủy)" at bounding box center [652, 70] width 170 height 25
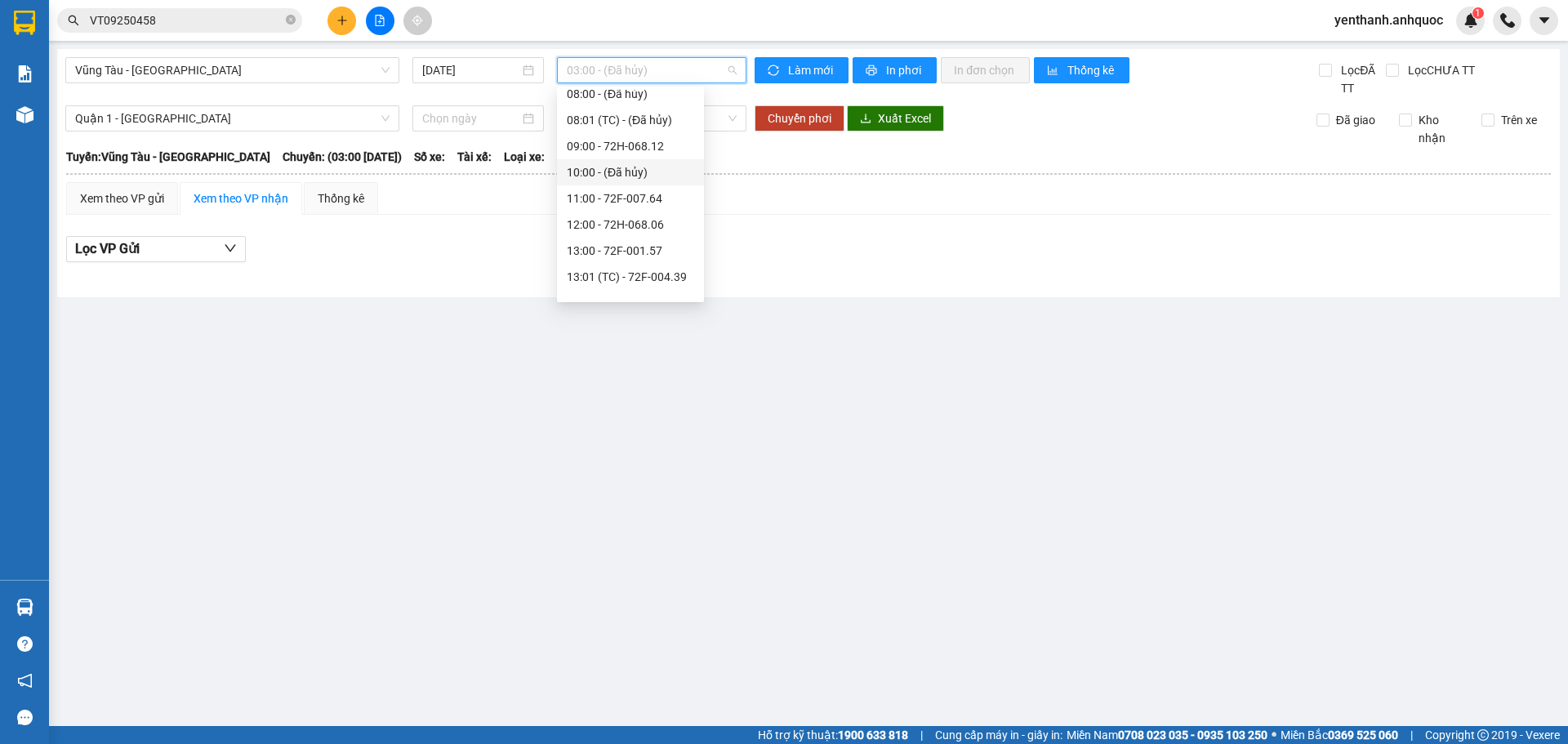
scroll to position [245, 0]
click at [642, 200] on div "12:00 - 72H-068.06" at bounding box center [630, 197] width 127 height 18
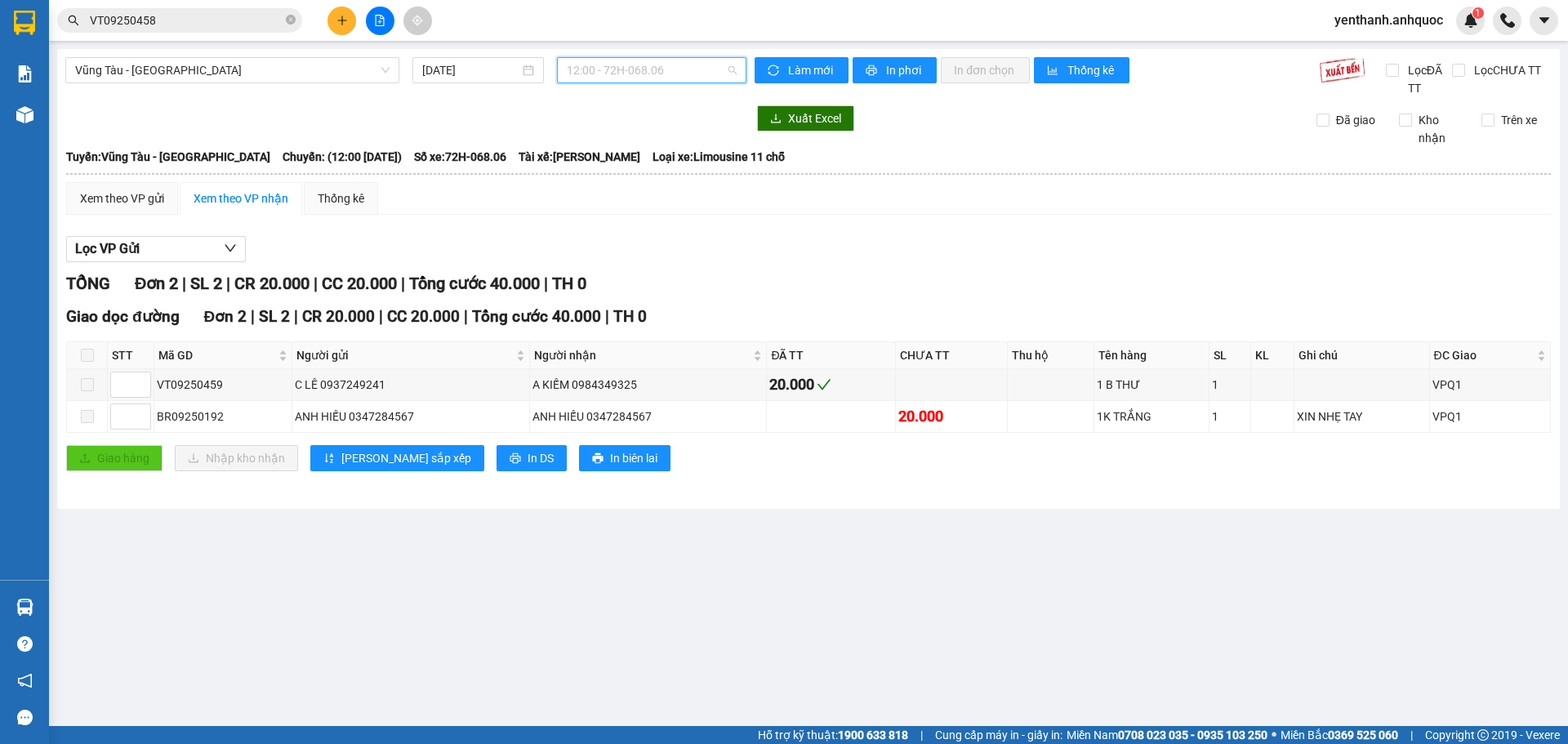
click at [685, 72] on span "12:00 - 72H-068.06" at bounding box center [652, 70] width 170 height 25
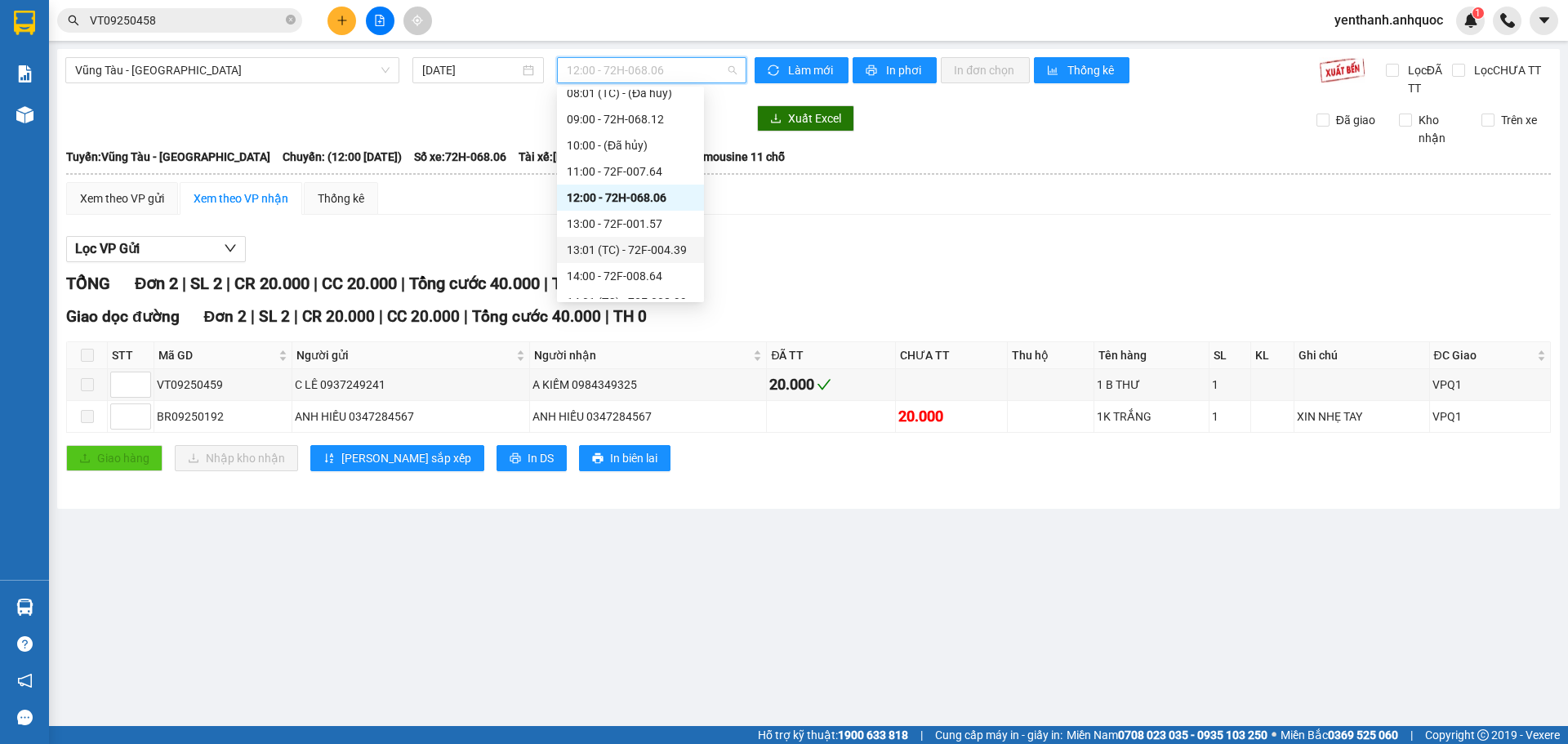
scroll to position [326, 0]
click at [679, 273] on div "16:00 - 72H-060.08" at bounding box center [630, 273] width 127 height 18
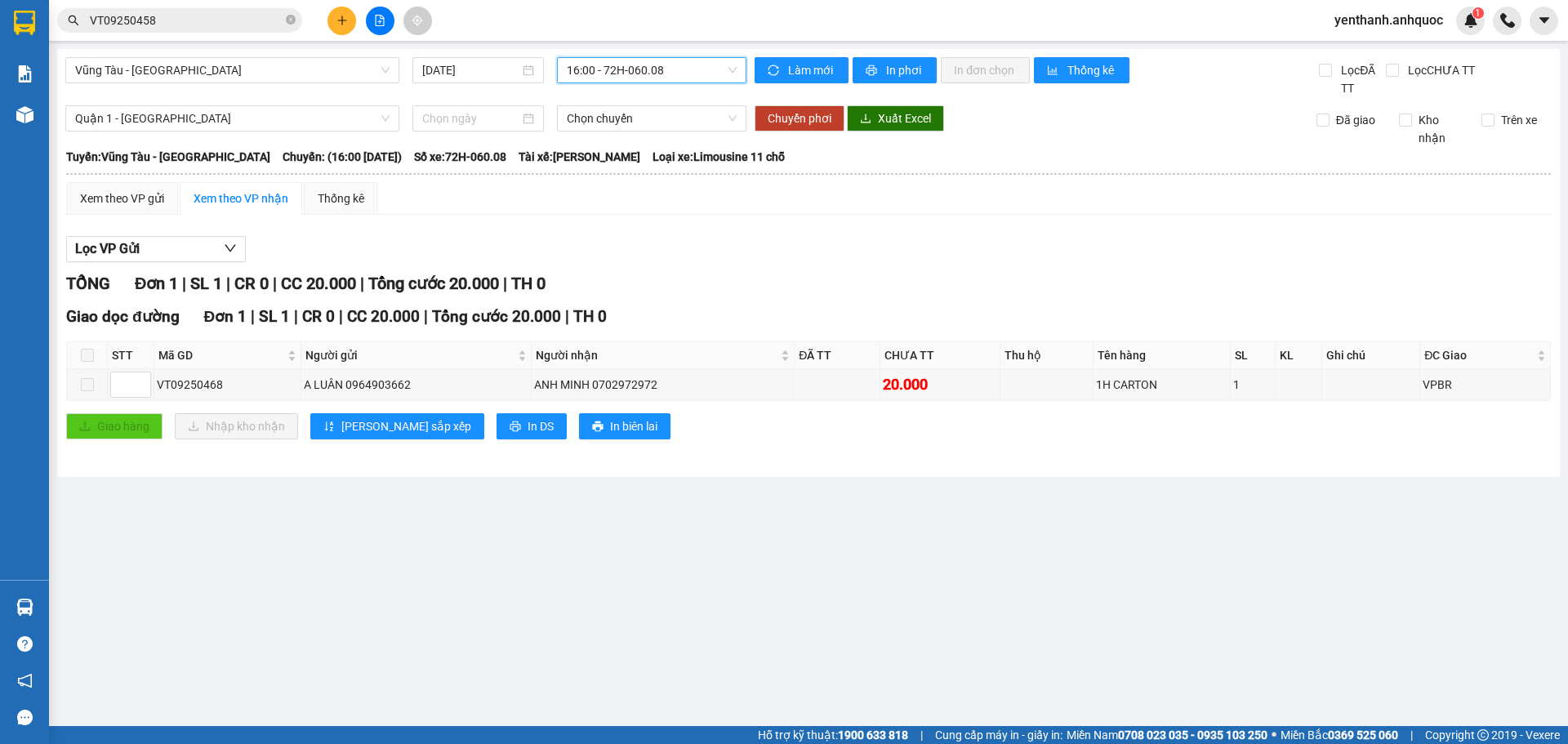
click at [673, 72] on span "16:00 - 72H-060.08" at bounding box center [652, 70] width 170 height 25
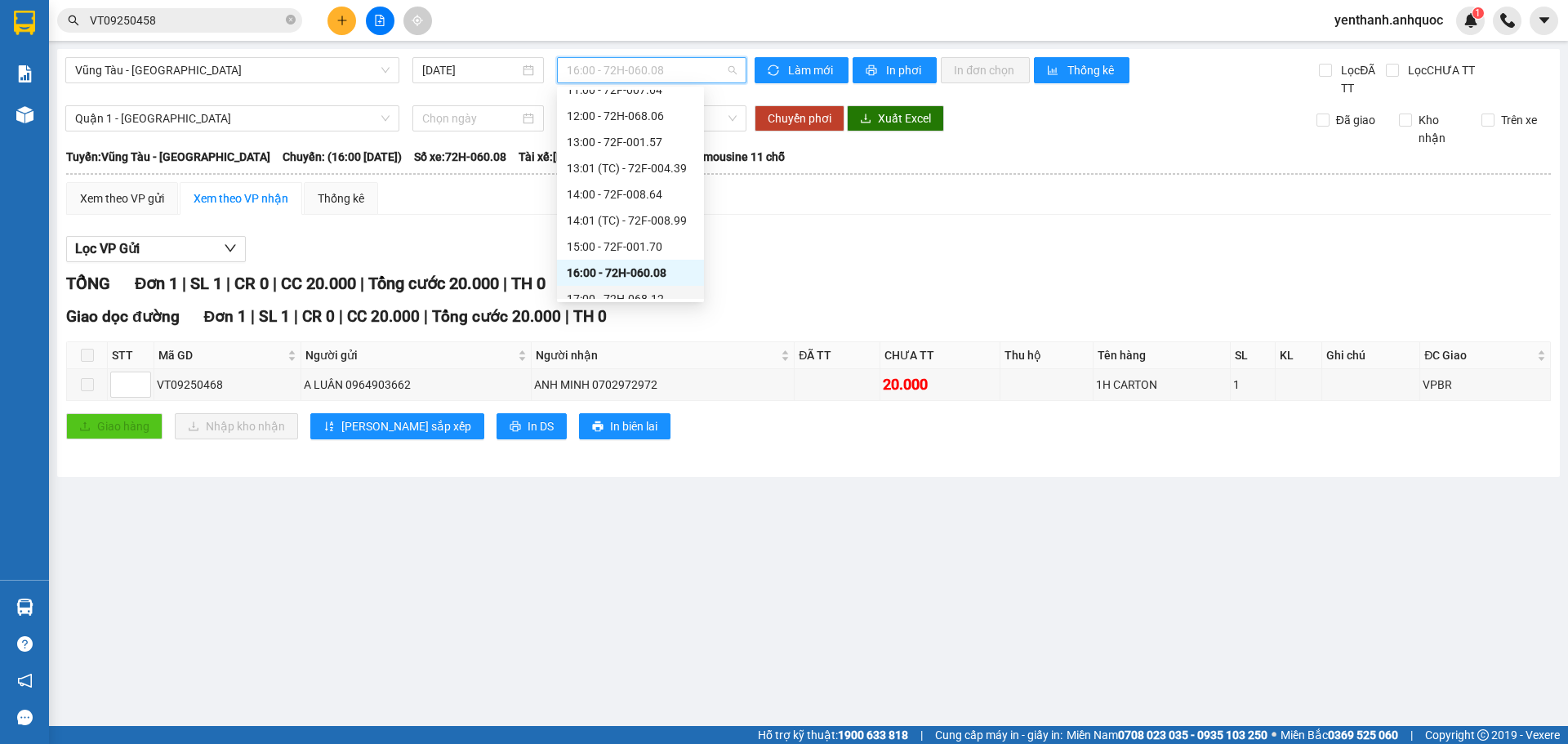
scroll to position [392, 0]
click at [656, 227] on div "17:00 - 72H-068.12" at bounding box center [630, 233] width 127 height 18
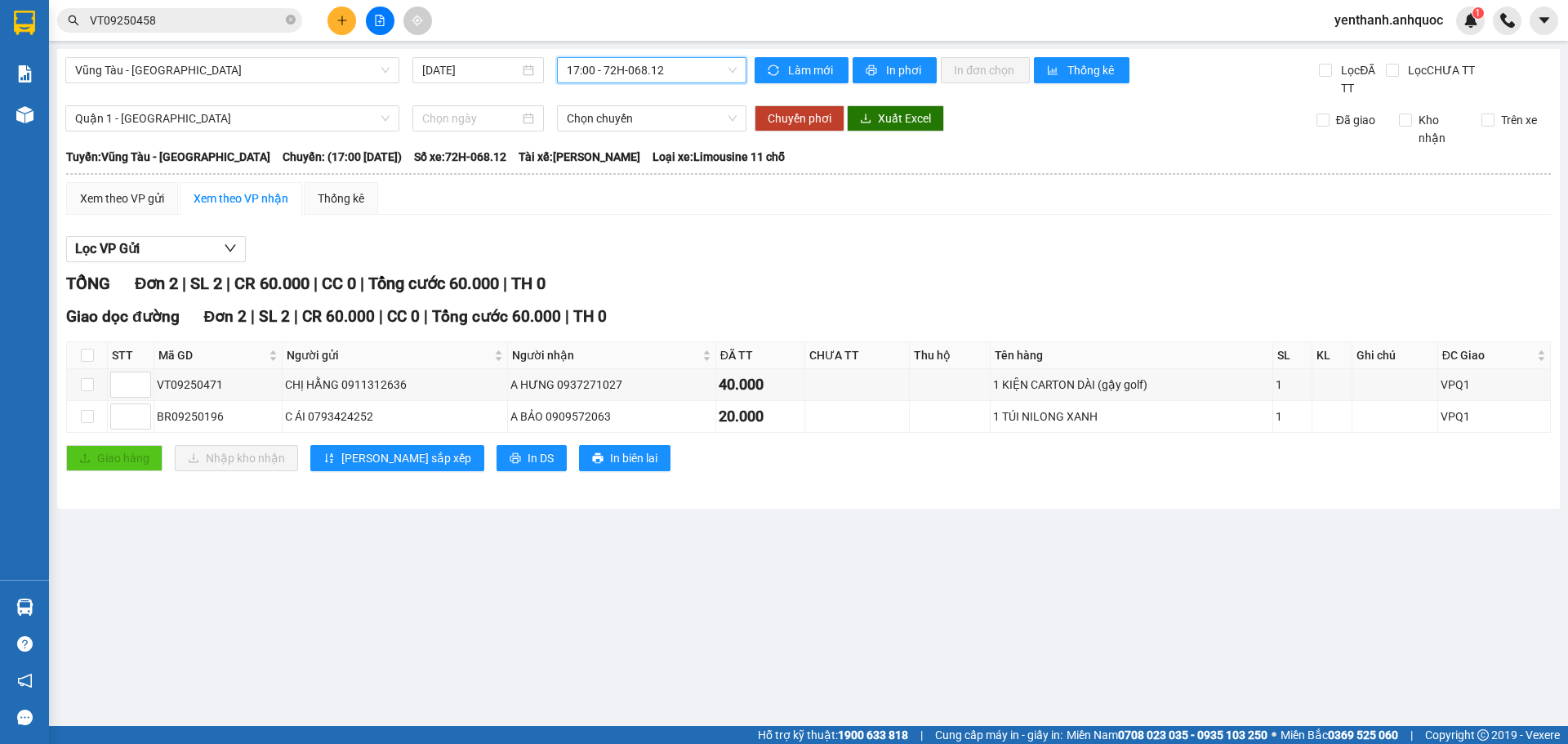
click at [684, 70] on span "17:00 - 72H-068.12" at bounding box center [652, 70] width 170 height 25
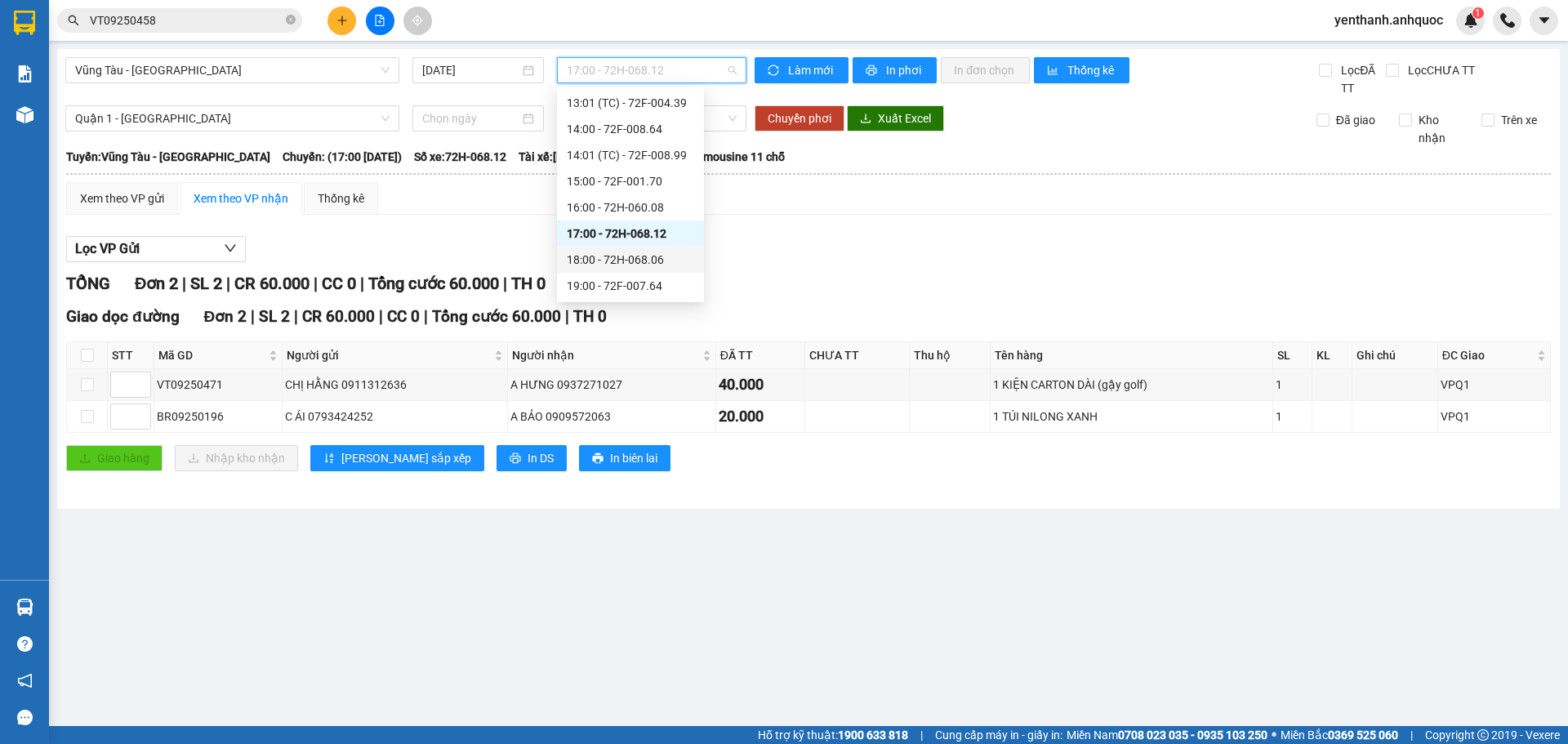
click at [658, 260] on div "18:00 - 72H-068.06" at bounding box center [630, 259] width 127 height 18
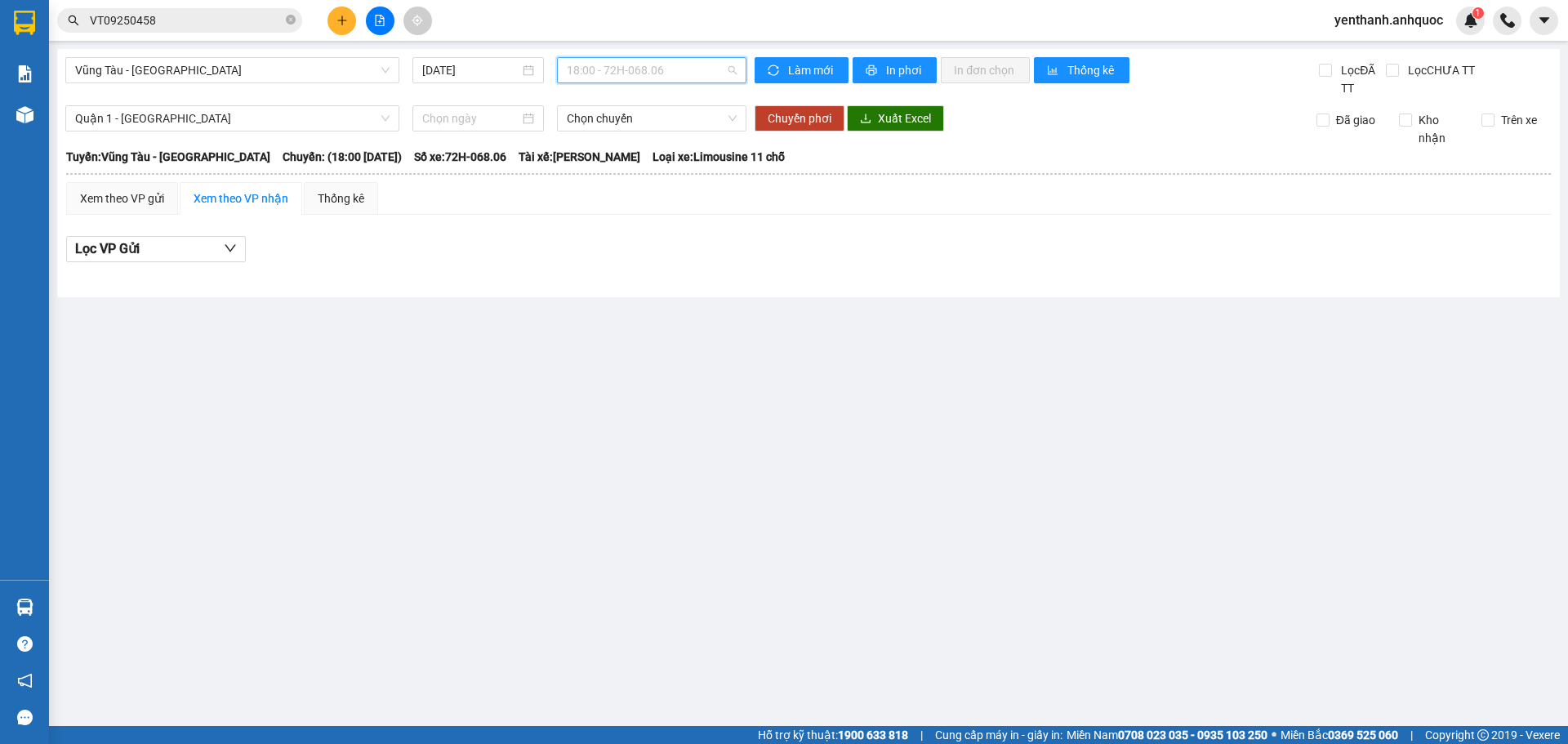
click at [685, 69] on span "18:00 - 72H-068.06" at bounding box center [652, 70] width 170 height 25
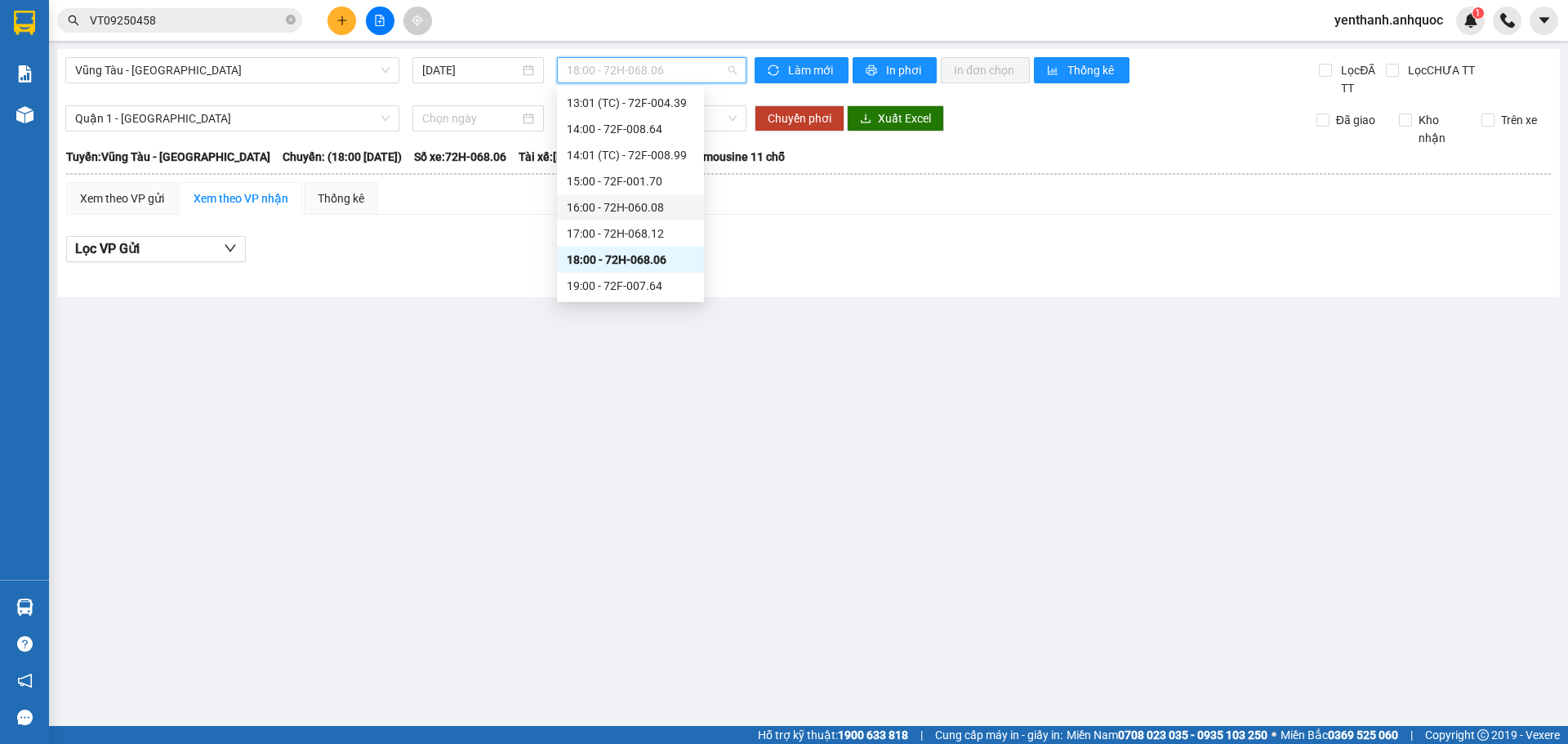
click at [658, 218] on div "16:00 - 72H-060.08" at bounding box center [631, 207] width 147 height 26
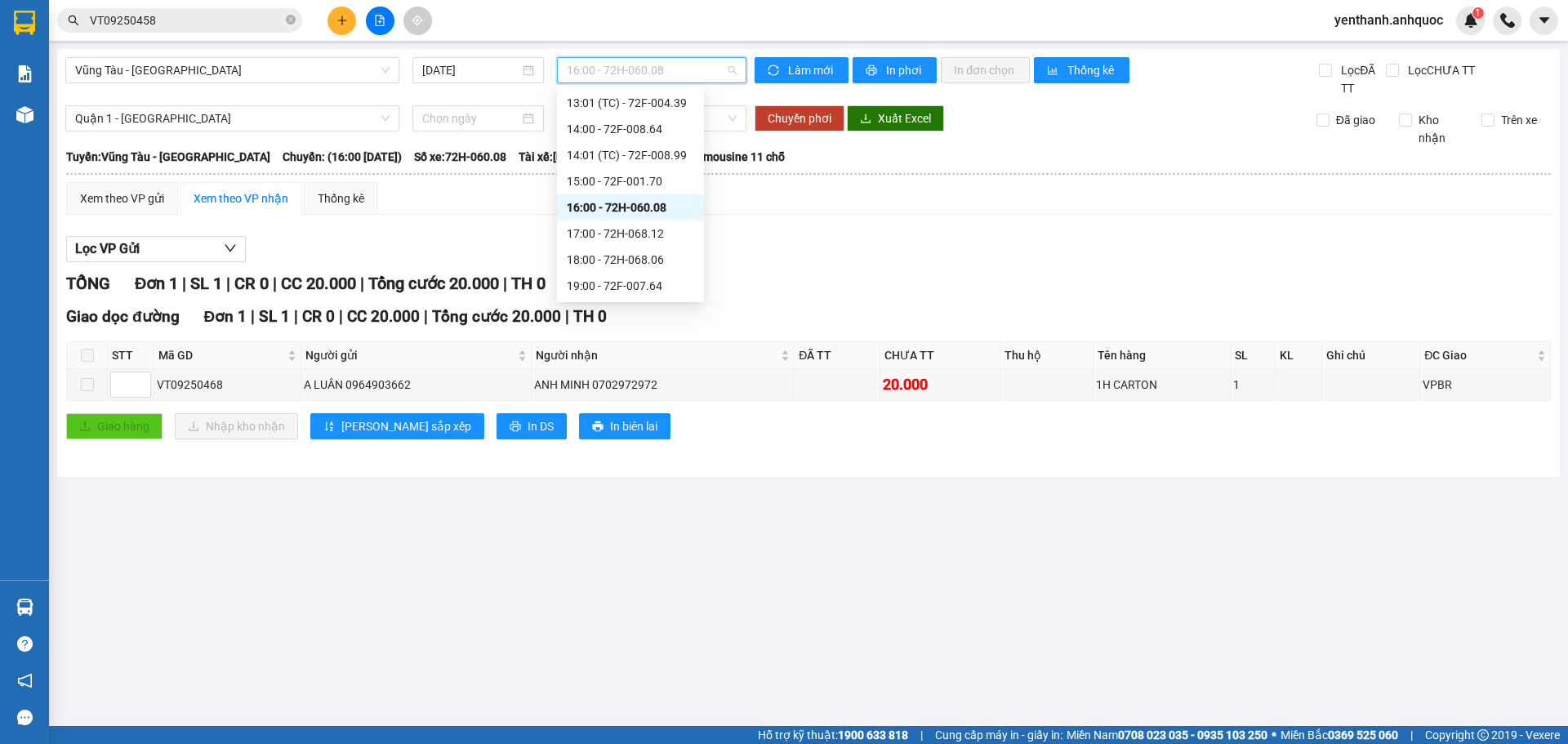
click at [689, 71] on span "16:00 - 72H-060.08" at bounding box center [652, 70] width 170 height 25
click at [635, 239] on div "17:00 - 72H-068.12" at bounding box center [630, 233] width 127 height 18
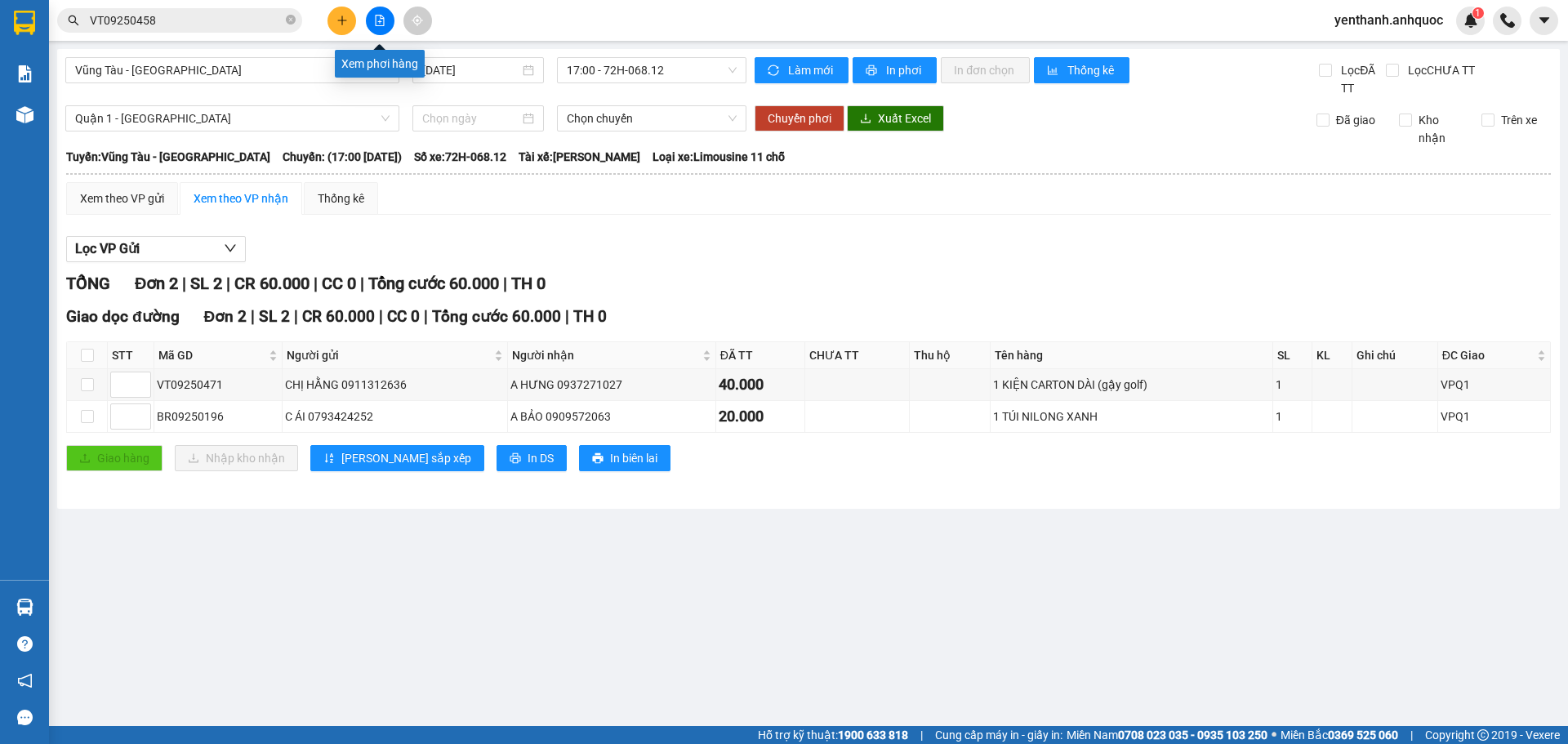
click at [387, 28] on button at bounding box center [380, 21] width 28 height 28
click at [301, 70] on span "Vũng Tàu - [GEOGRAPHIC_DATA]" at bounding box center [232, 70] width 314 height 25
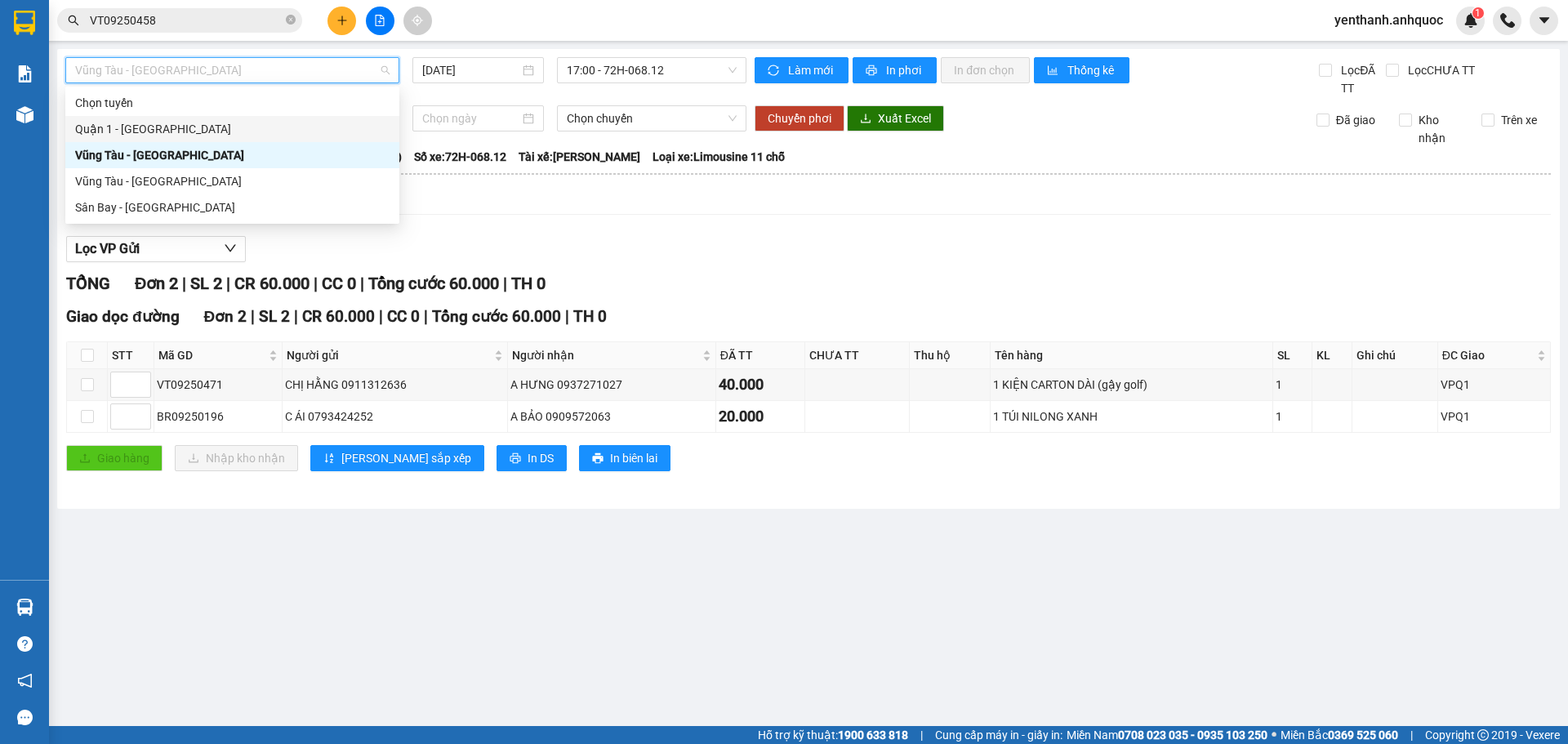
click at [278, 119] on div "Quận 1 - [GEOGRAPHIC_DATA]" at bounding box center [232, 129] width 334 height 26
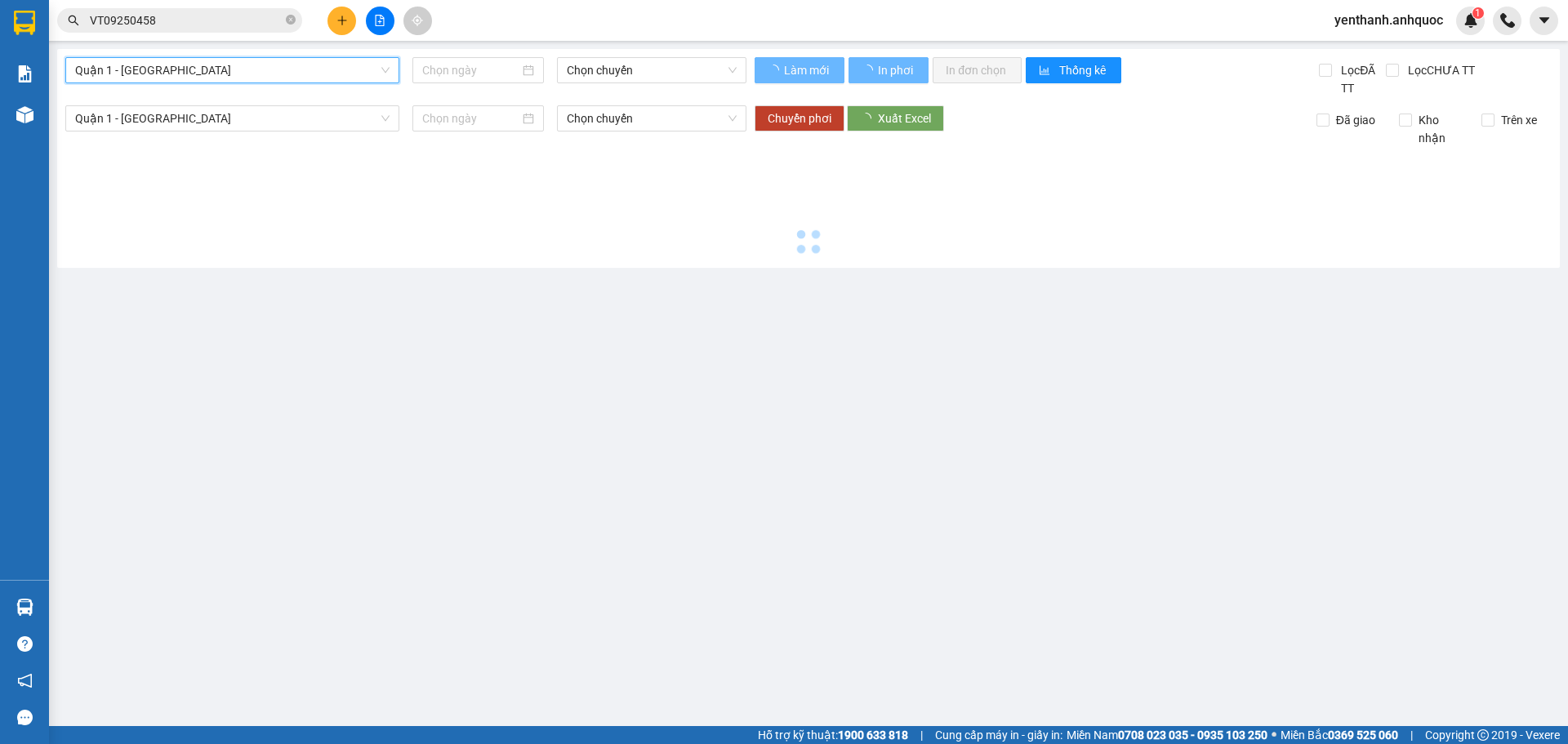
type input "[DATE]"
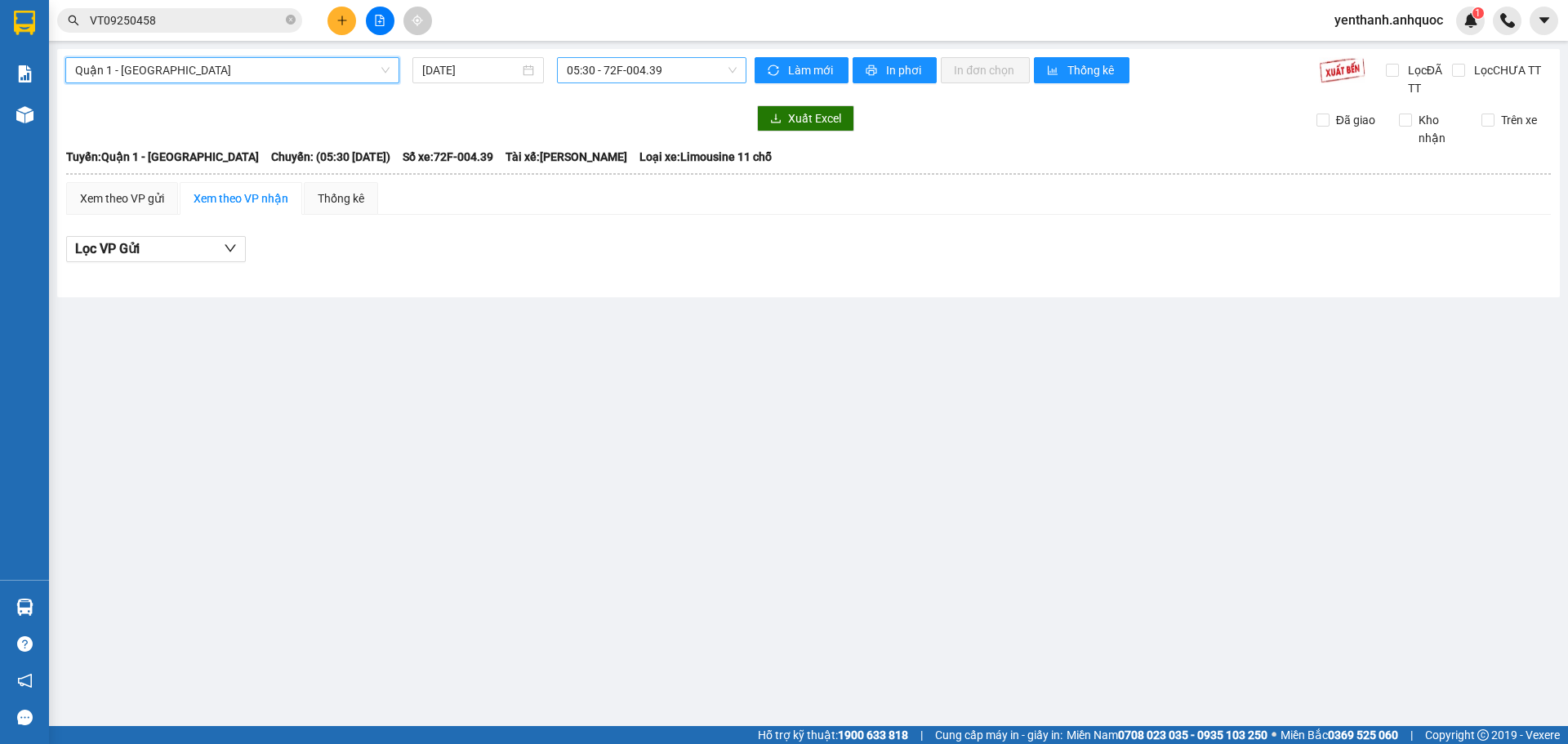
click at [679, 77] on span "05:30 - 72F-004.39" at bounding box center [652, 70] width 170 height 25
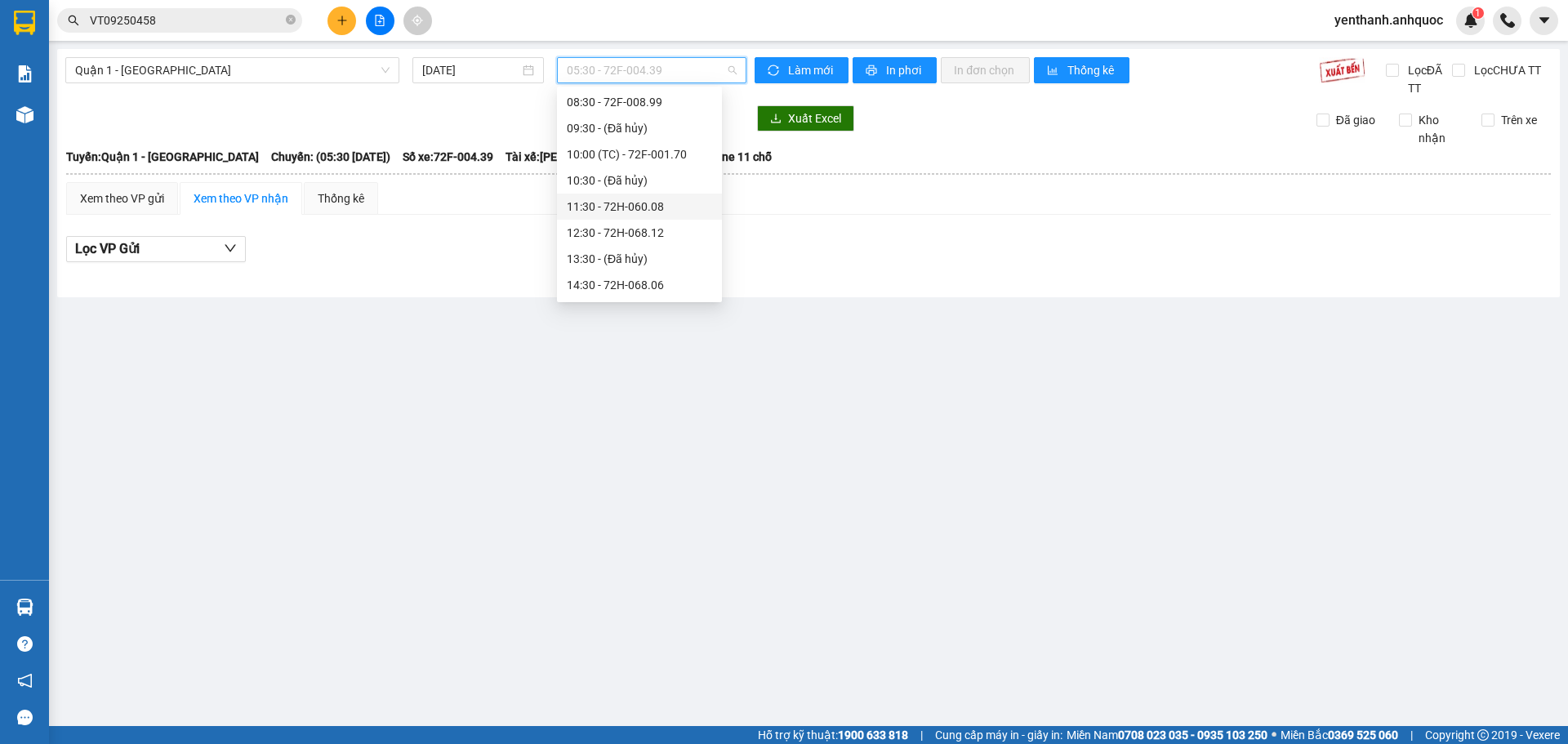
scroll to position [107, 0]
click at [663, 285] on div "15:01 (TC) - 72F-007.64" at bounding box center [639, 282] width 145 height 18
